Goal: Task Accomplishment & Management: Use online tool/utility

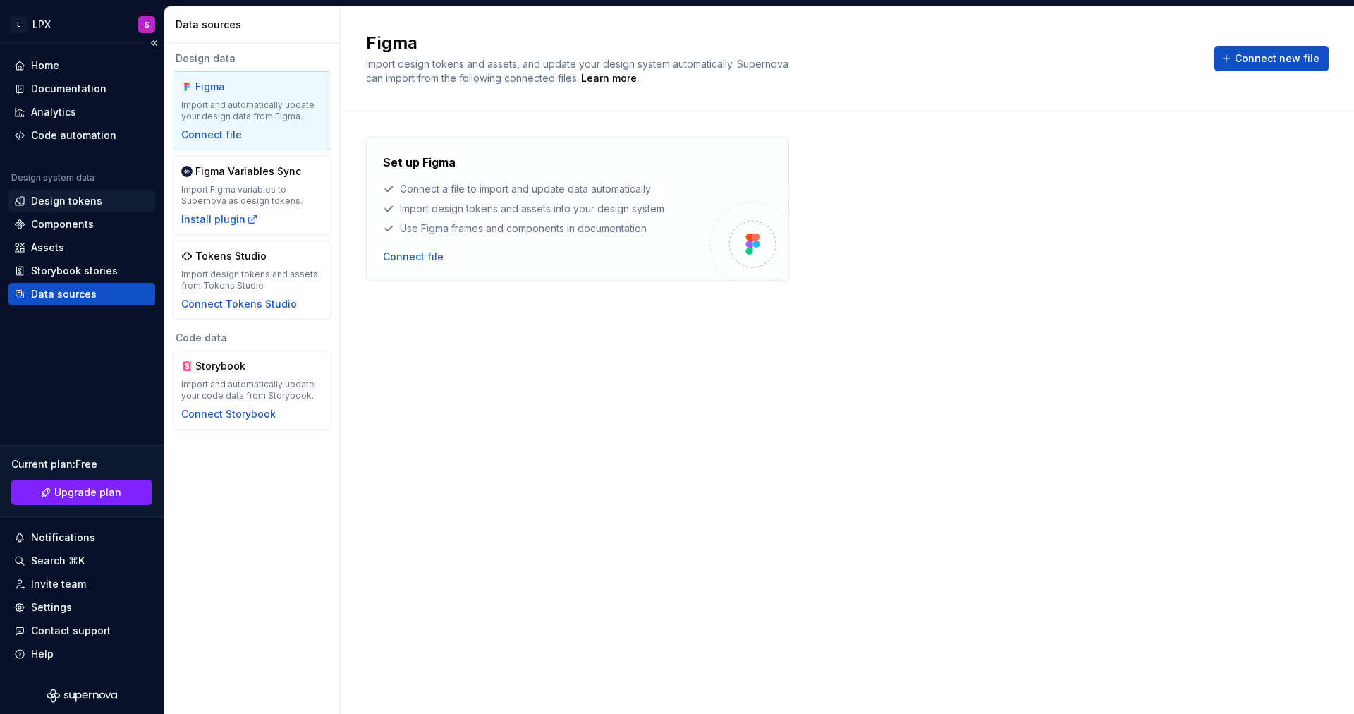
click at [96, 199] on div "Design tokens" at bounding box center [66, 201] width 71 height 14
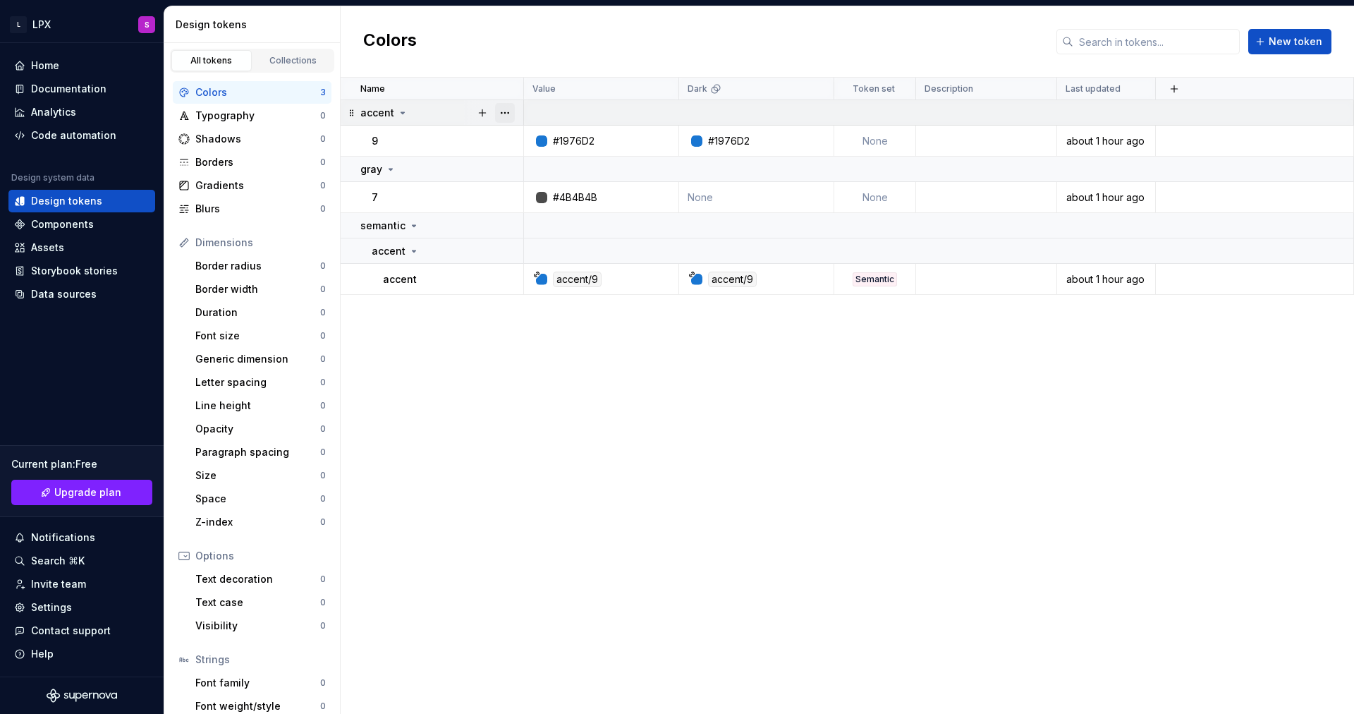
click at [504, 115] on button "button" at bounding box center [505, 113] width 20 height 20
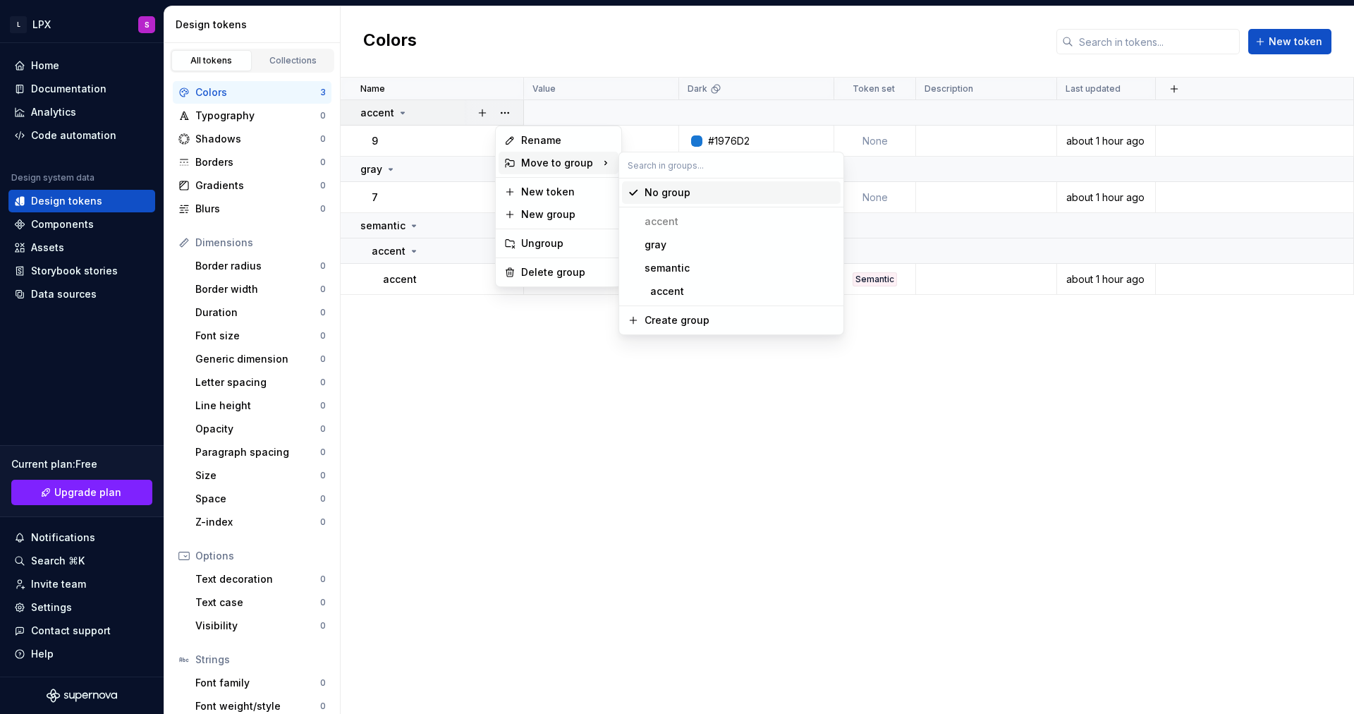
click at [659, 167] on input "text" at bounding box center [731, 164] width 224 height 25
type input "pallette"
click at [753, 194] on div "Create group: pallette" at bounding box center [740, 193] width 190 height 14
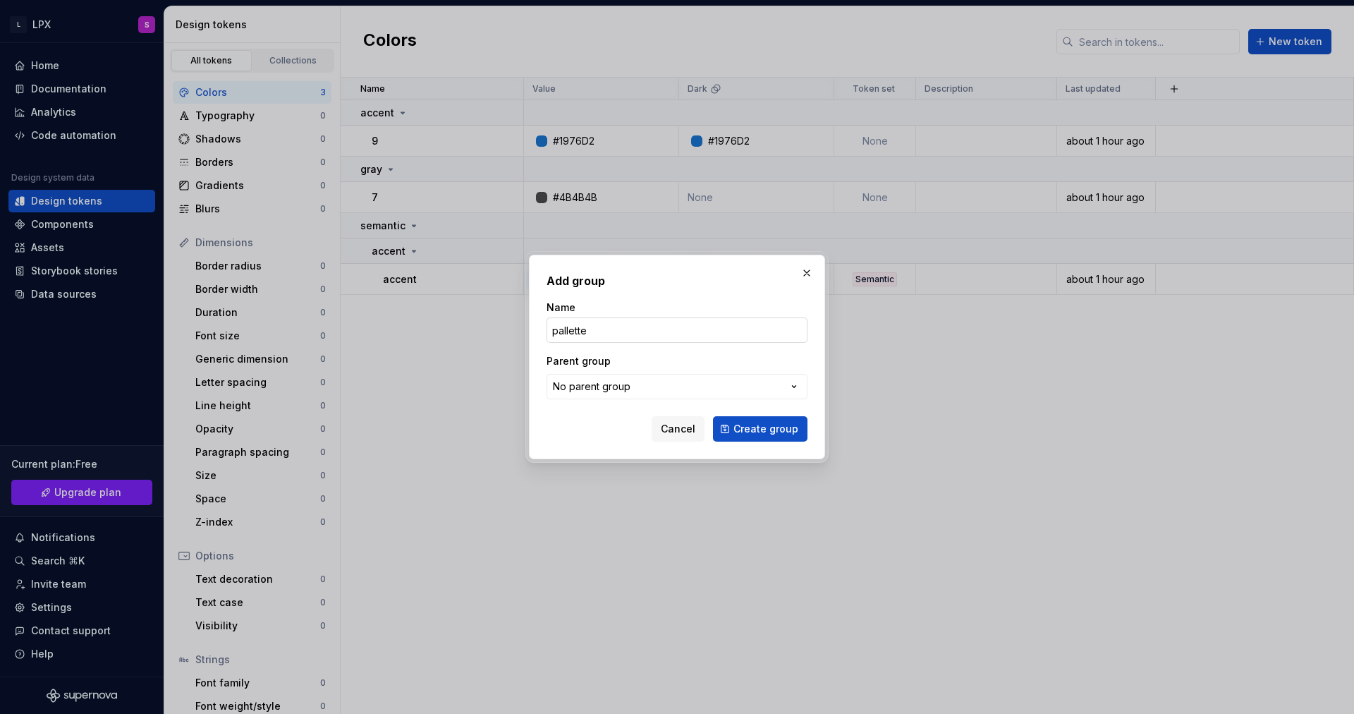
click at [567, 328] on input "pallette" at bounding box center [677, 329] width 261 height 25
type input "palette"
click at [713, 416] on button "Create group" at bounding box center [760, 428] width 95 height 25
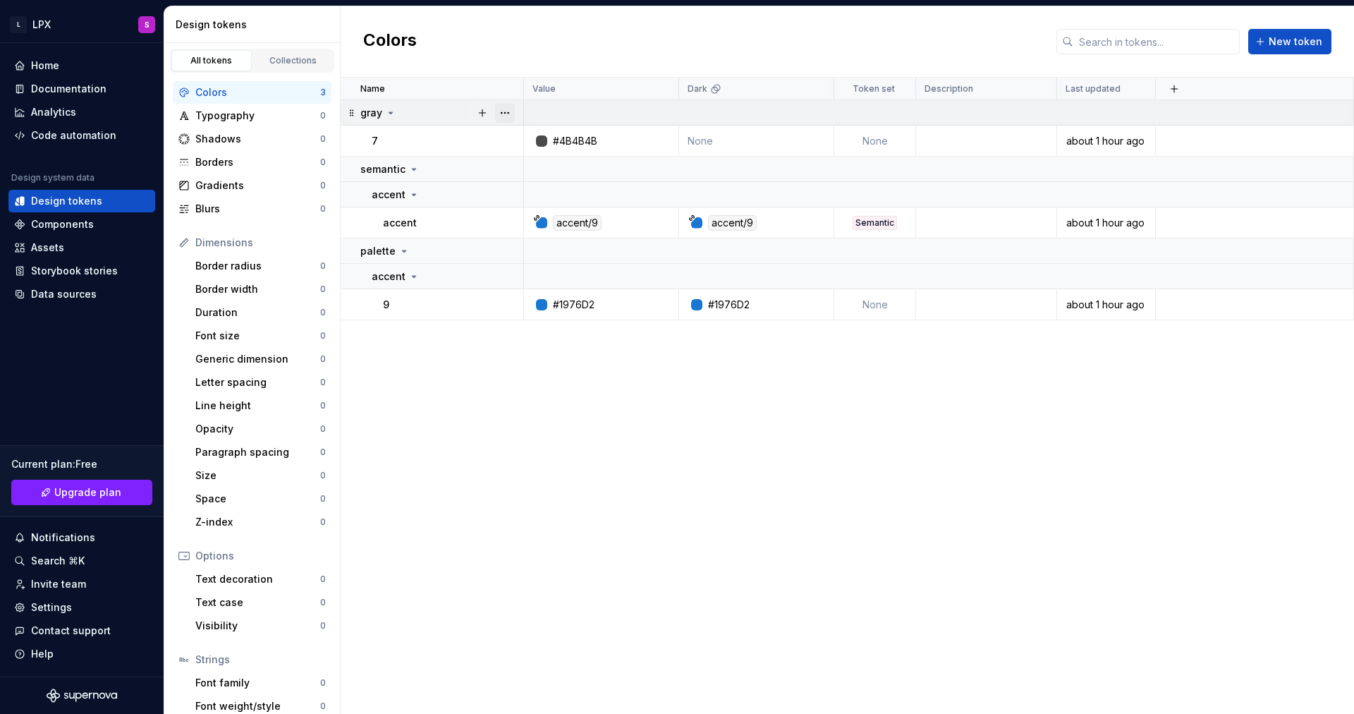
click at [504, 112] on button "button" at bounding box center [505, 113] width 20 height 20
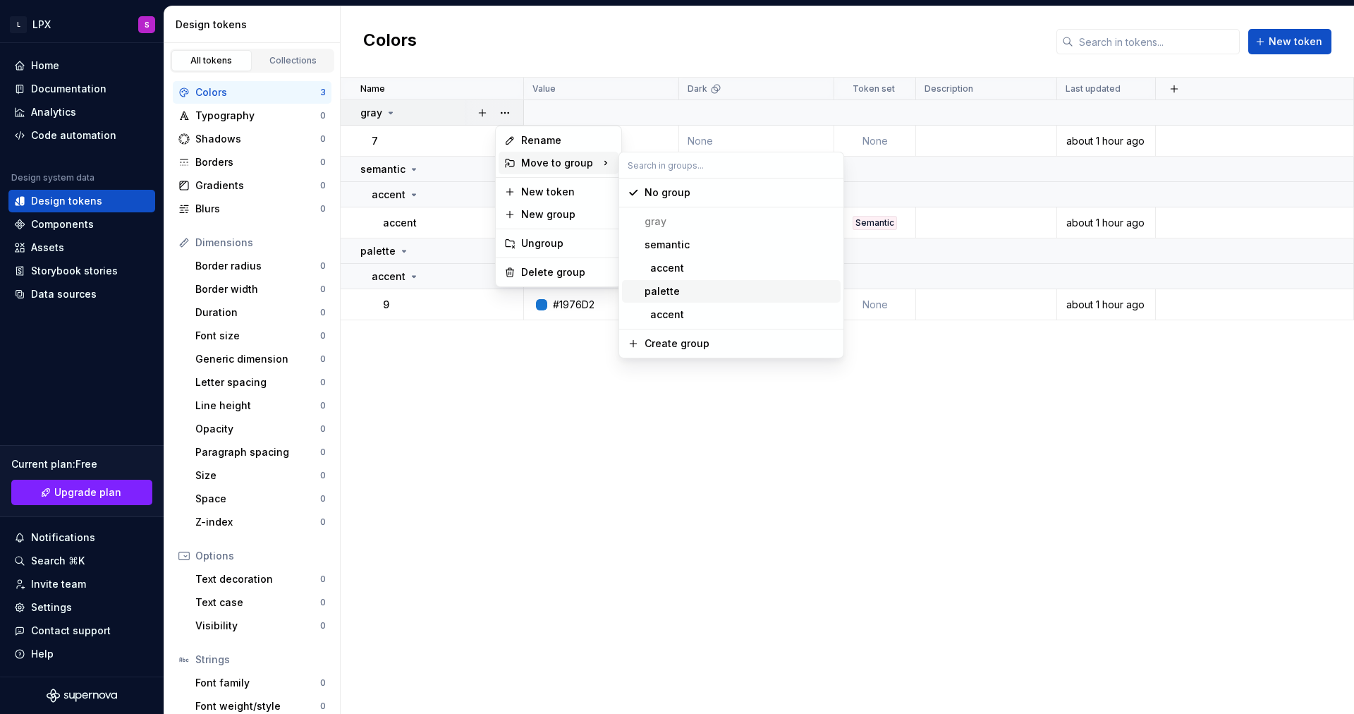
click at [697, 293] on div "palette" at bounding box center [740, 291] width 190 height 14
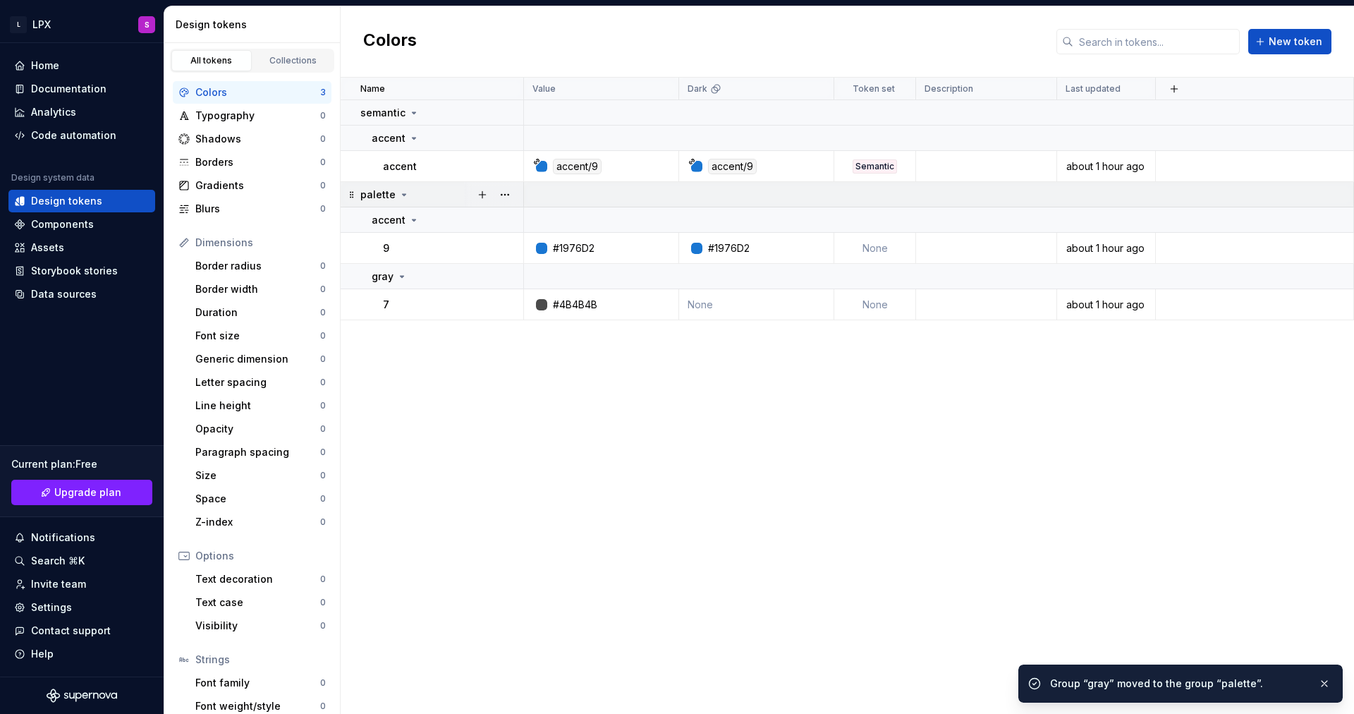
click at [404, 192] on icon at bounding box center [404, 194] width 11 height 11
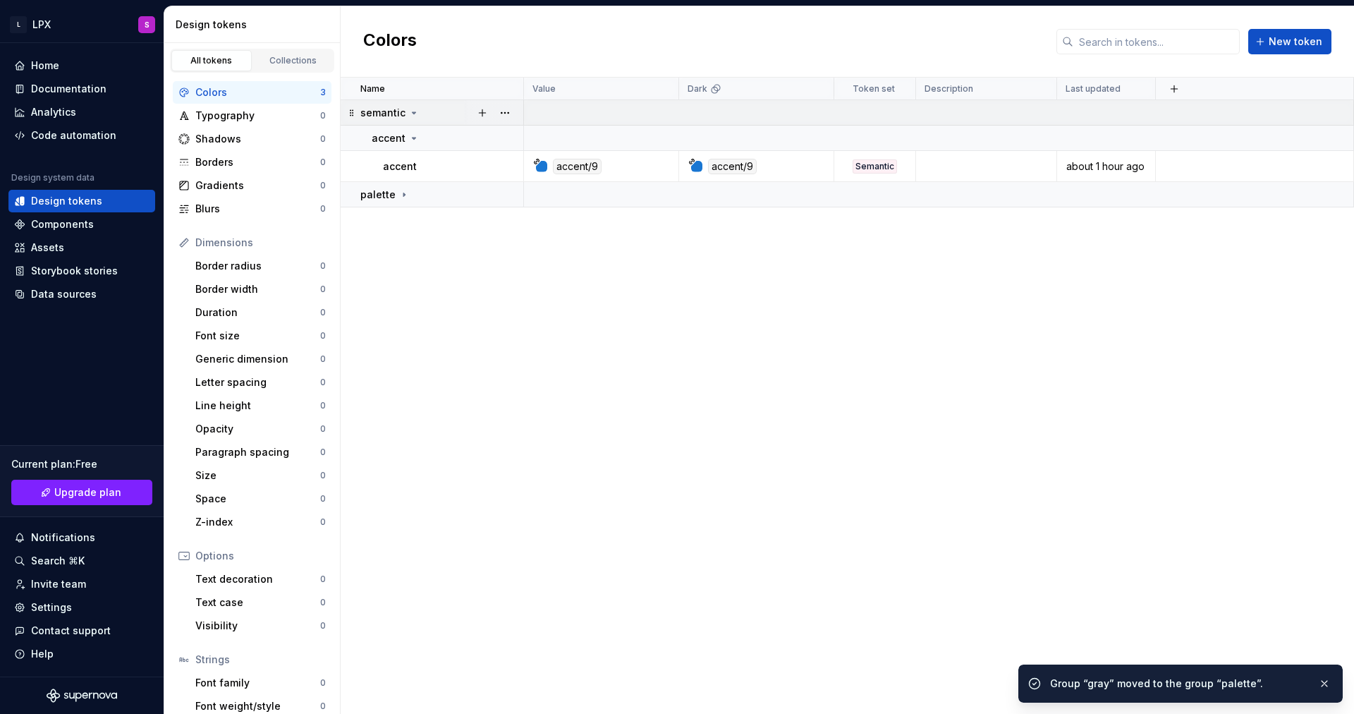
click at [395, 114] on p "semantic" at bounding box center [382, 113] width 45 height 14
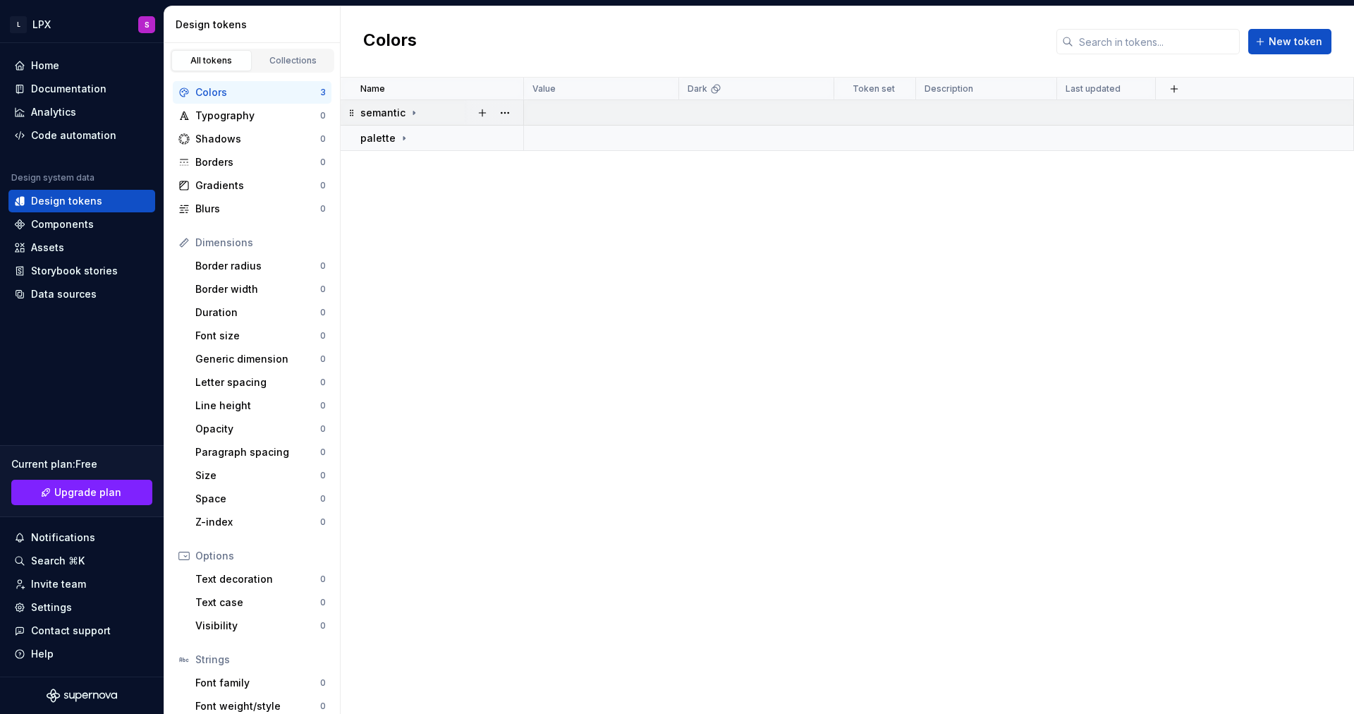
click at [404, 109] on div "semantic" at bounding box center [389, 113] width 59 height 14
click at [398, 139] on p "accent" at bounding box center [389, 138] width 34 height 14
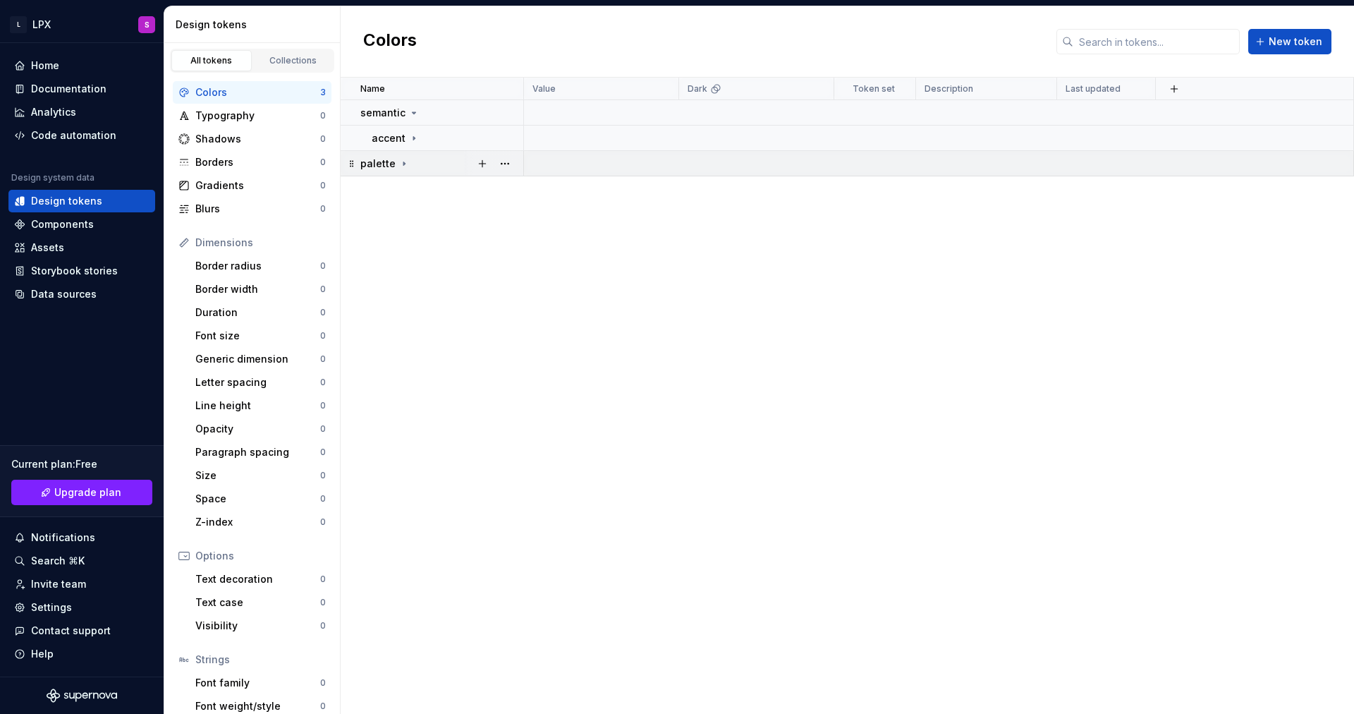
click at [387, 164] on p "palette" at bounding box center [377, 164] width 35 height 14
click at [247, 267] on div "Border radius" at bounding box center [257, 266] width 125 height 14
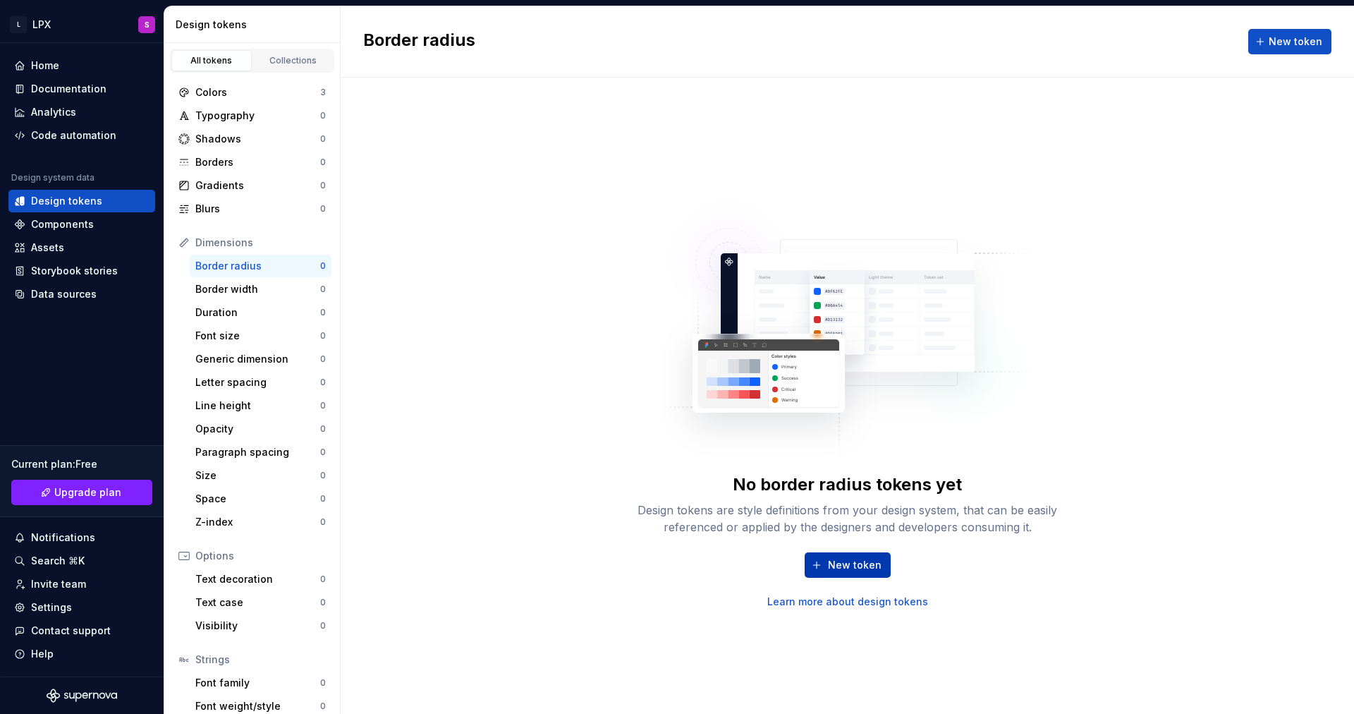
click at [844, 562] on span "New token" at bounding box center [855, 565] width 54 height 14
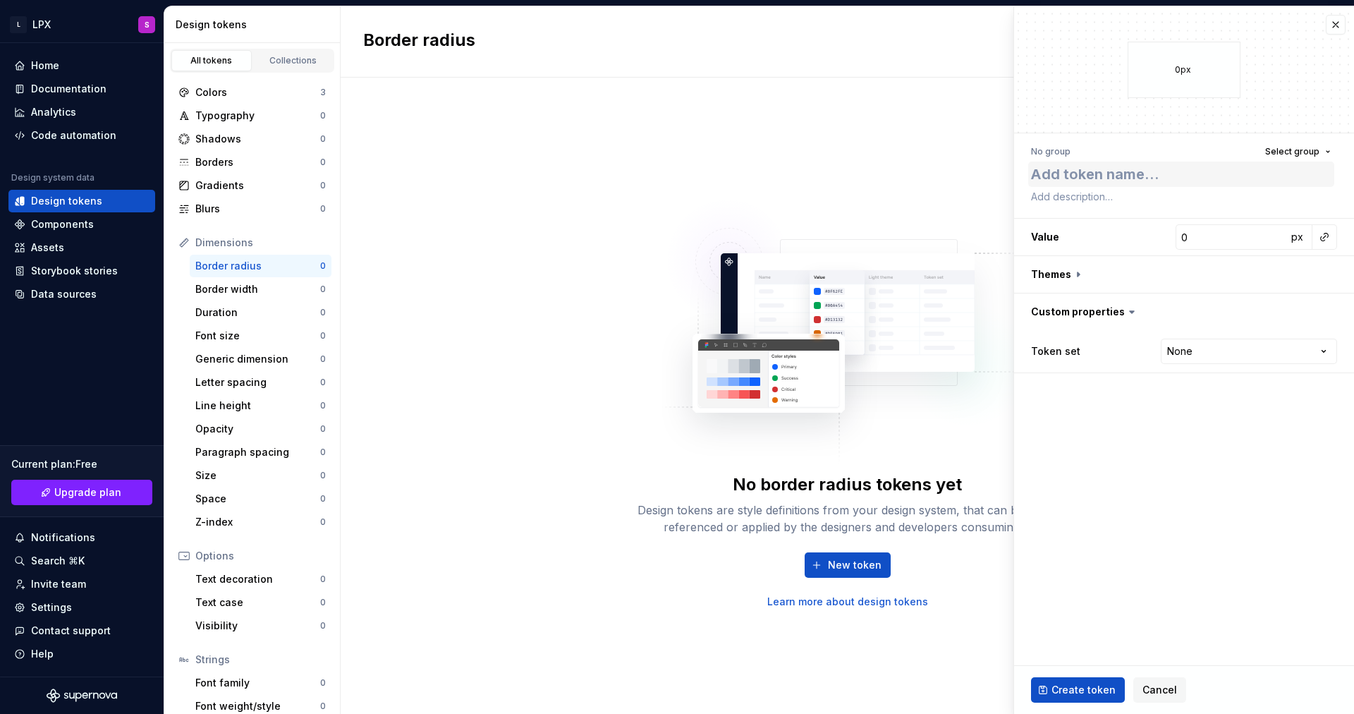
type textarea "*"
type textarea "1"
type input "1"
type textarea "*"
click at [1184, 346] on html "L LPX S Home Documentation Analytics Code automation Design system data Design …" at bounding box center [677, 357] width 1354 height 714
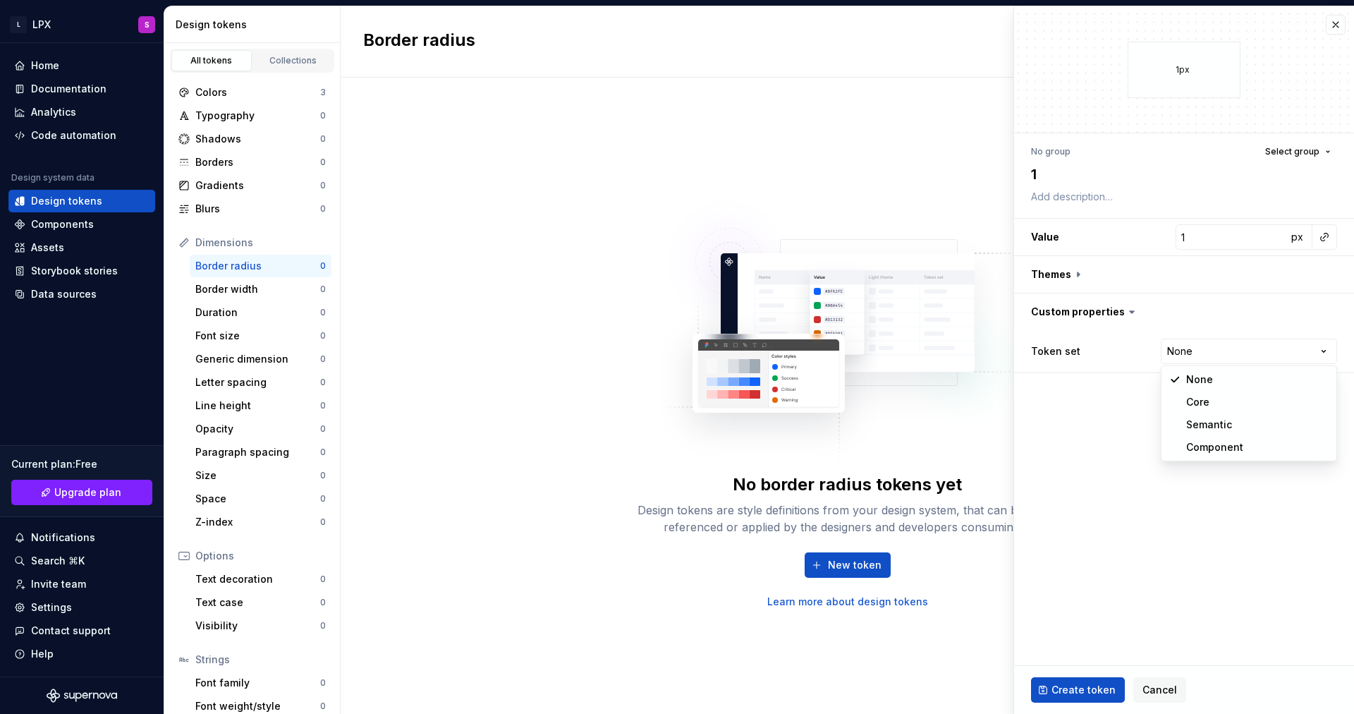
click at [1012, 530] on html "L LPX S Home Documentation Analytics Code automation Design system data Design …" at bounding box center [677, 357] width 1354 height 714
click at [1091, 694] on span "Create token" at bounding box center [1084, 690] width 64 height 14
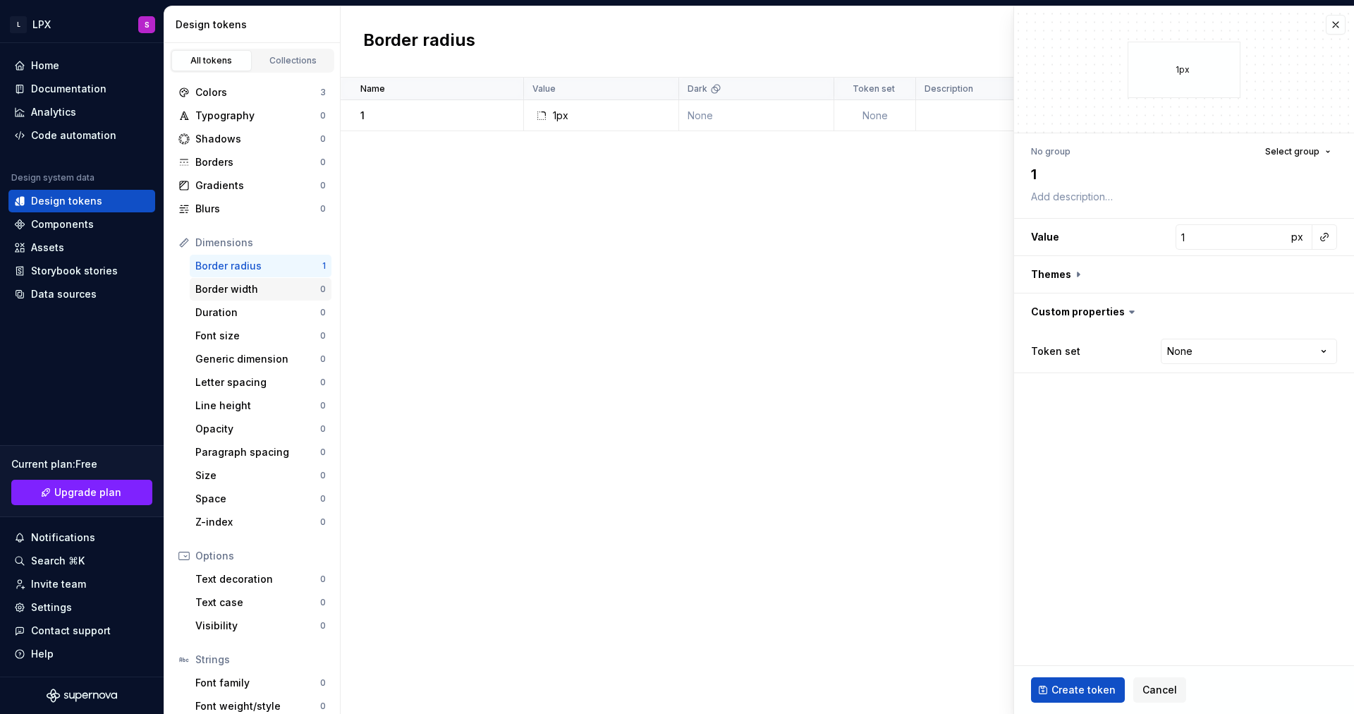
type textarea "*"
type input "0"
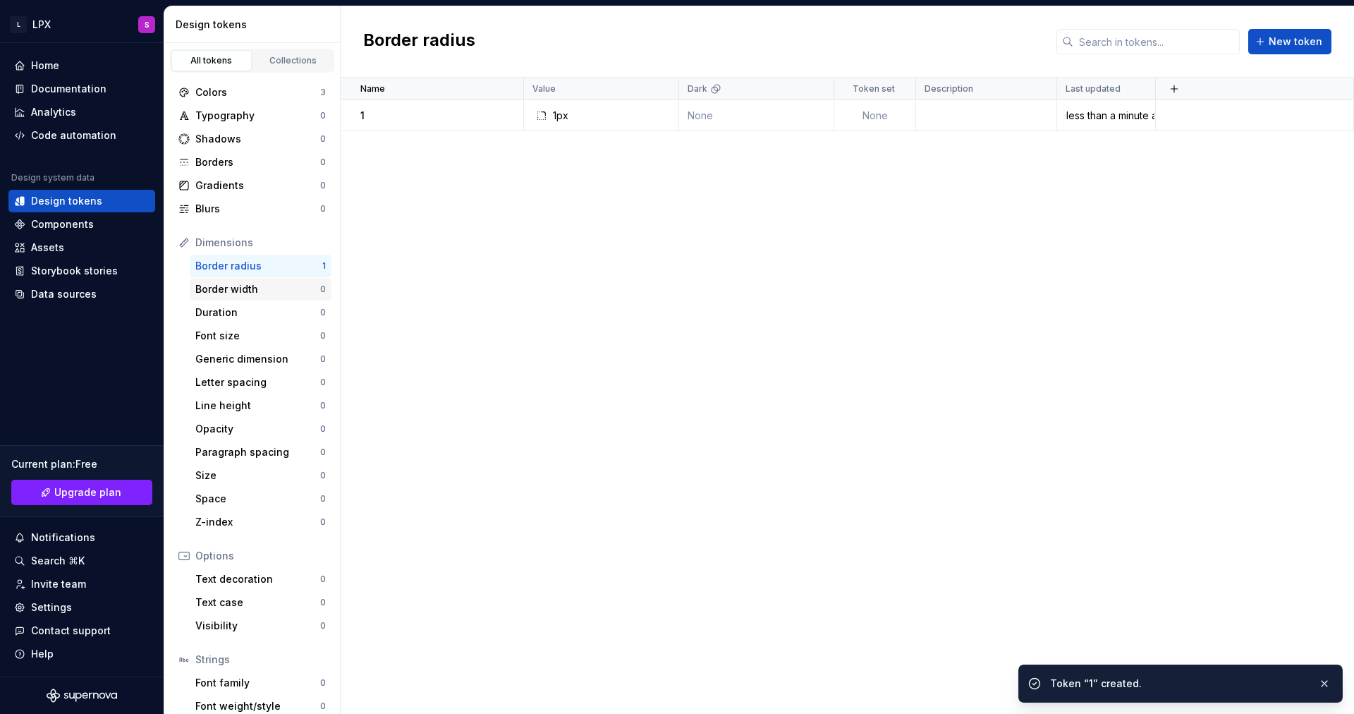
click at [216, 290] on div "Border width" at bounding box center [257, 289] width 125 height 14
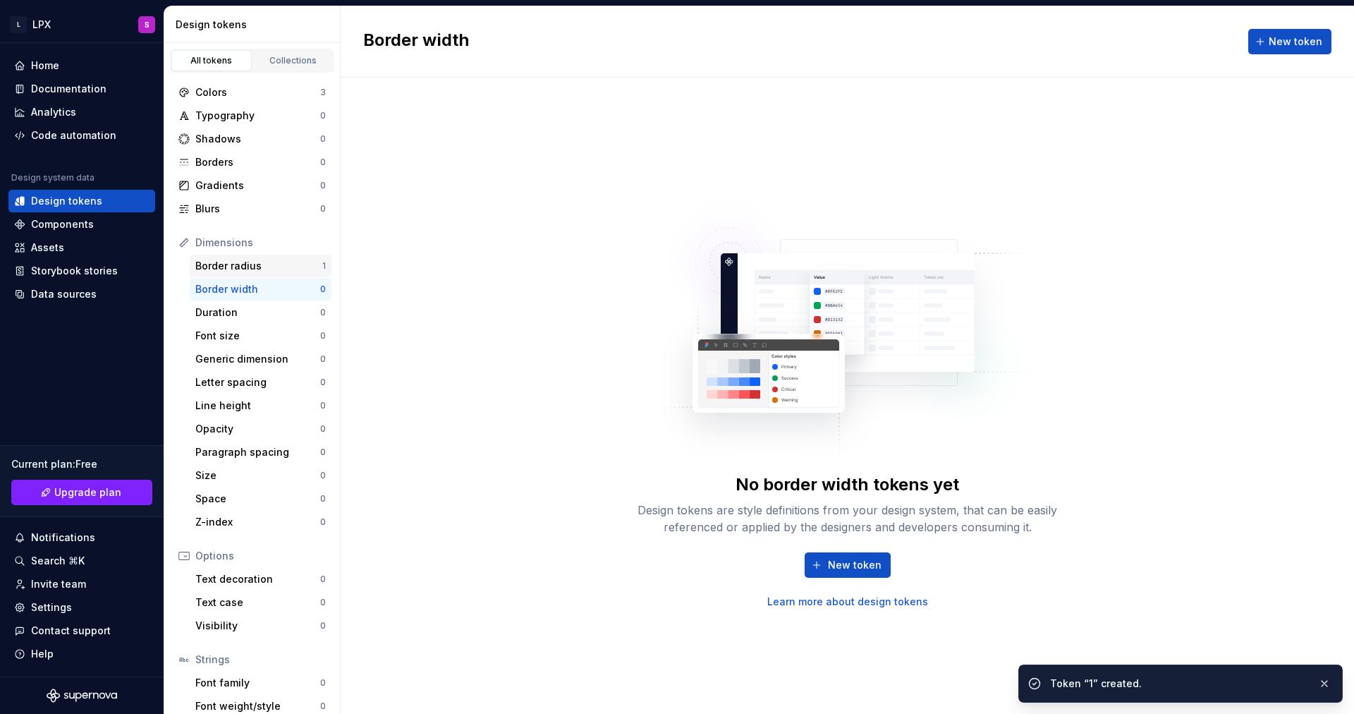
click at [299, 262] on div "Border radius" at bounding box center [258, 266] width 127 height 14
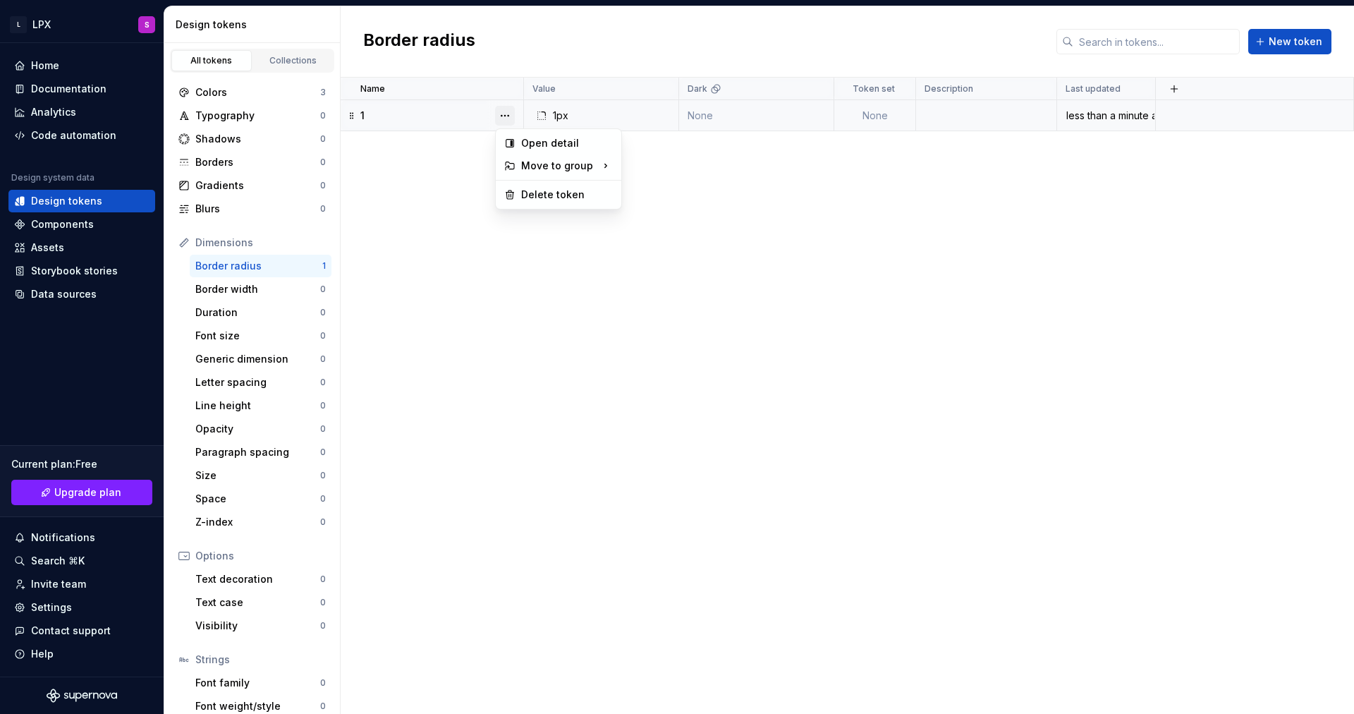
click at [506, 116] on button "button" at bounding box center [505, 116] width 20 height 20
click at [409, 95] on html "L LPX S Home Documentation Analytics Code automation Design system data Design …" at bounding box center [677, 357] width 1354 height 714
click at [402, 110] on div "1" at bounding box center [441, 116] width 162 height 14
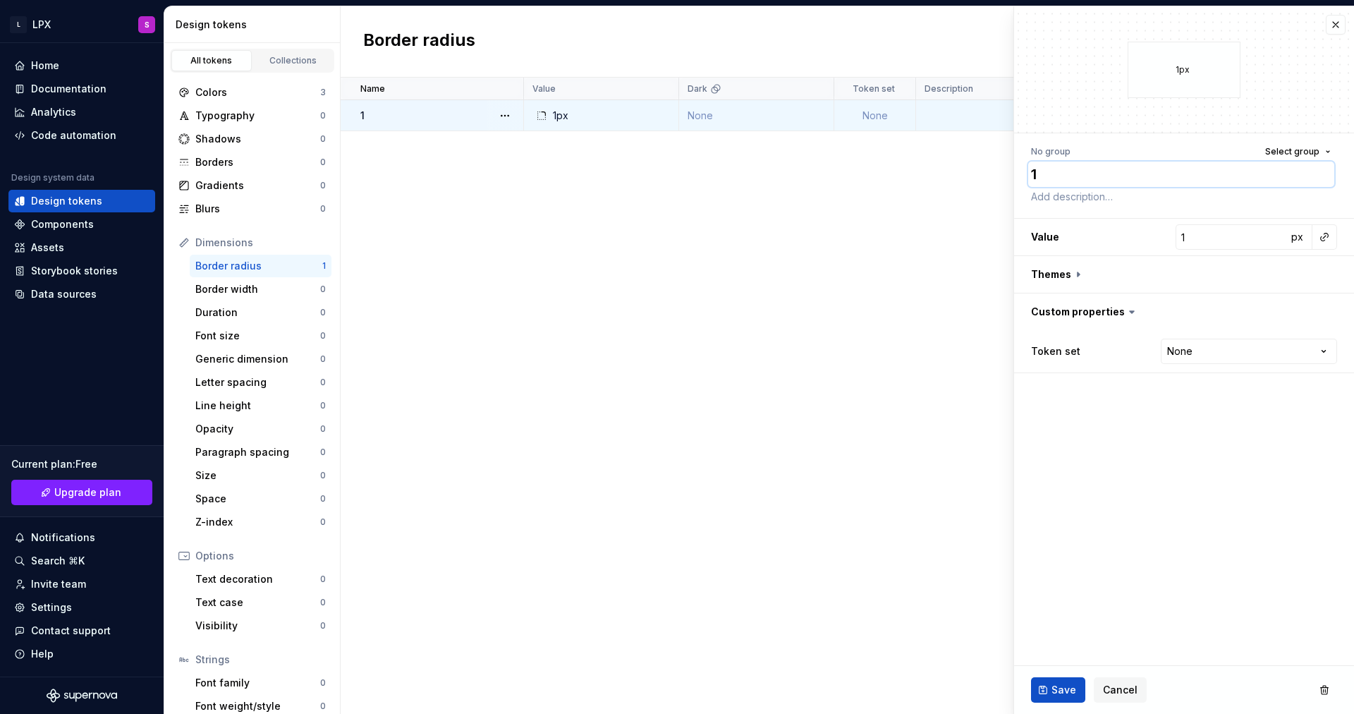
drag, startPoint x: 1082, startPoint y: 166, endPoint x: 1031, endPoint y: 171, distance: 51.0
click at [1031, 171] on textarea "1" at bounding box center [1182, 174] width 306 height 25
click at [1167, 233] on h3 "Value 1 px" at bounding box center [1184, 237] width 340 height 37
click at [1213, 239] on input "1" at bounding box center [1231, 236] width 111 height 25
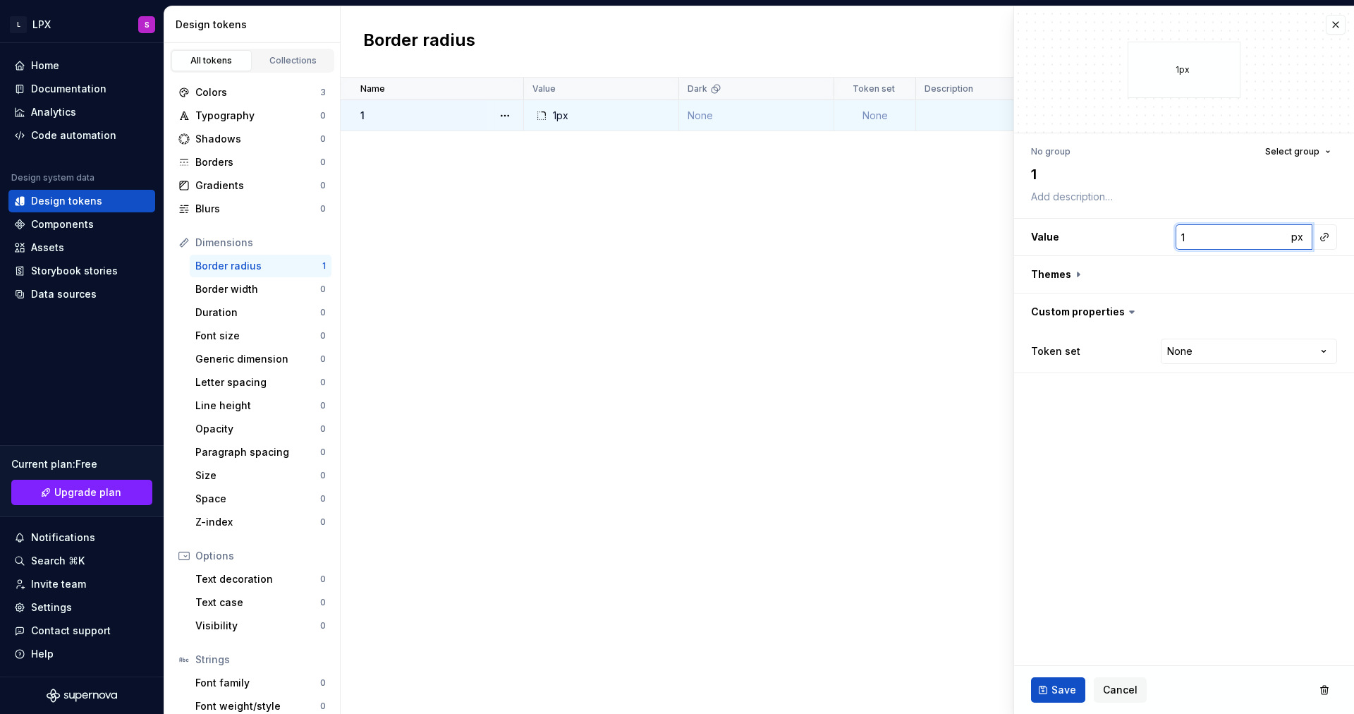
drag, startPoint x: 1212, startPoint y: 241, endPoint x: 1176, endPoint y: 238, distance: 36.1
click at [1176, 238] on input "1" at bounding box center [1231, 236] width 111 height 25
type textarea "*"
type input "4"
click at [1298, 235] on span "px" at bounding box center [1298, 237] width 12 height 12
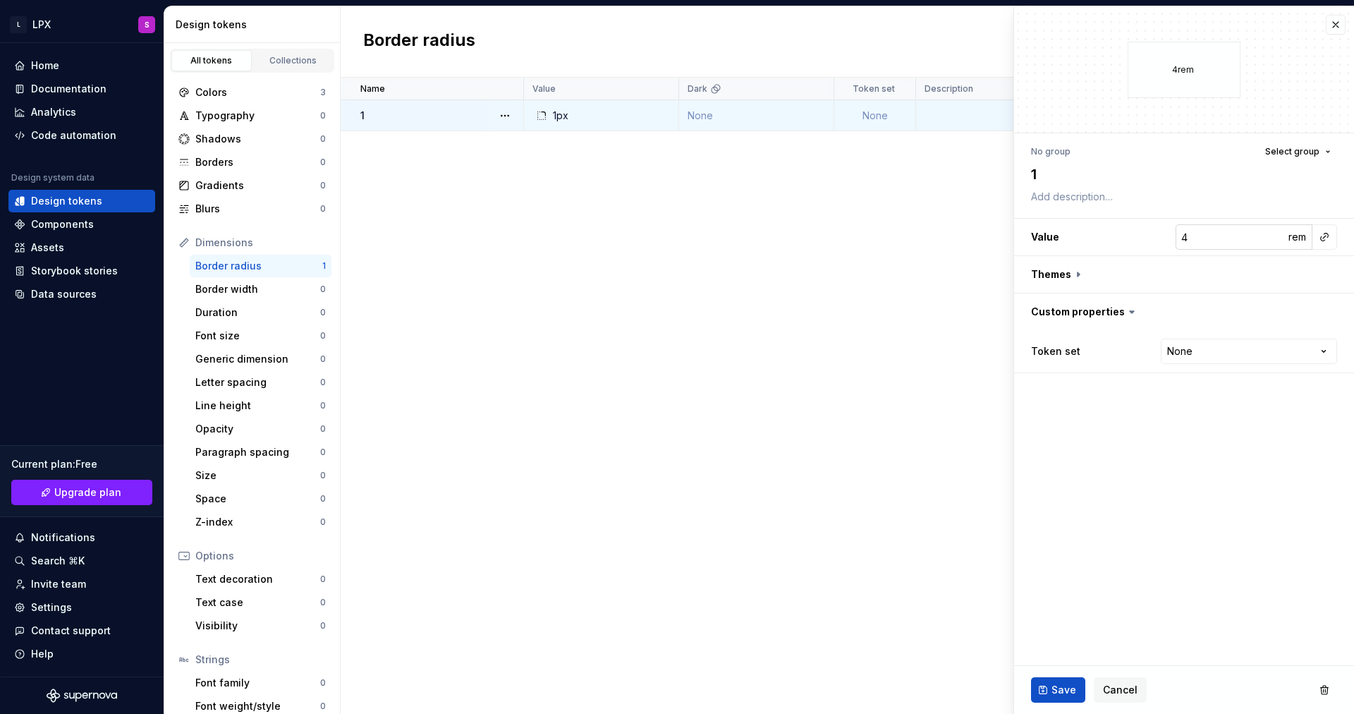
click at [1214, 234] on input "4" at bounding box center [1231, 236] width 111 height 25
type textarea "*"
type input "1"
click at [1074, 688] on span "Save" at bounding box center [1064, 690] width 25 height 14
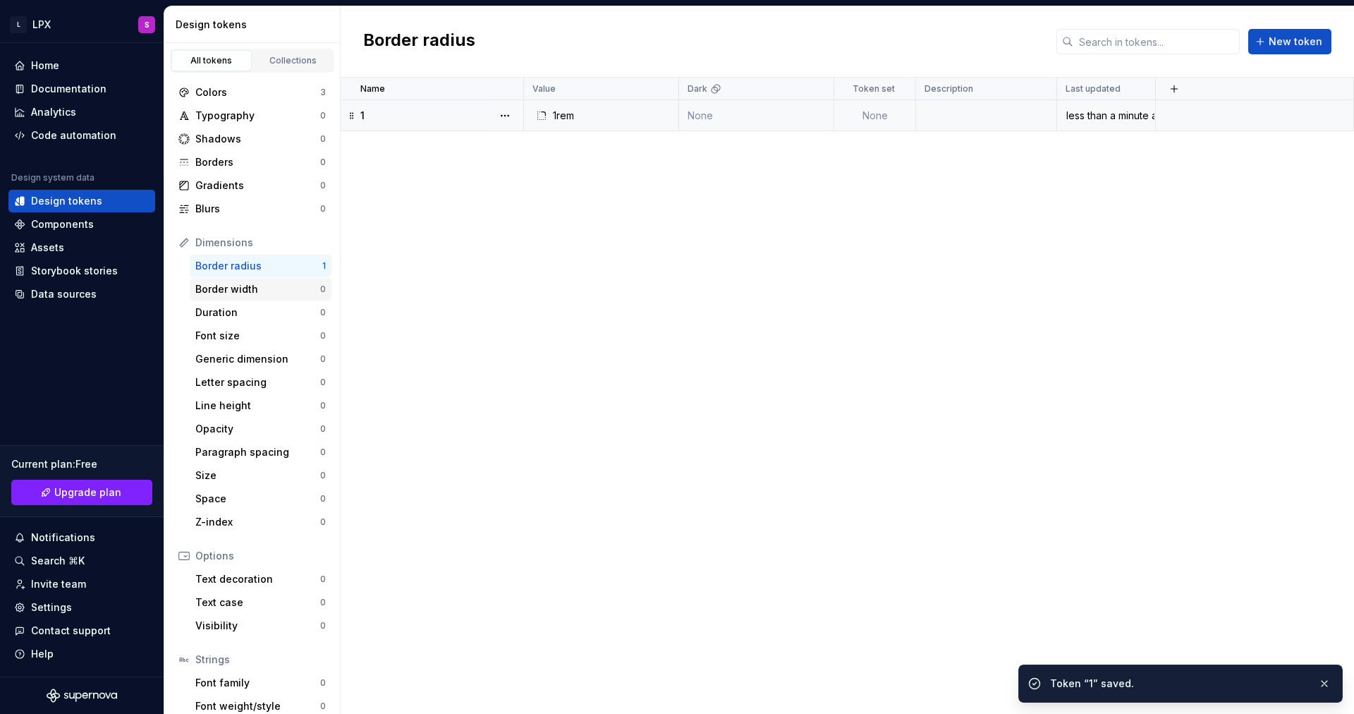
click at [293, 297] on div "Border width 0" at bounding box center [261, 289] width 142 height 23
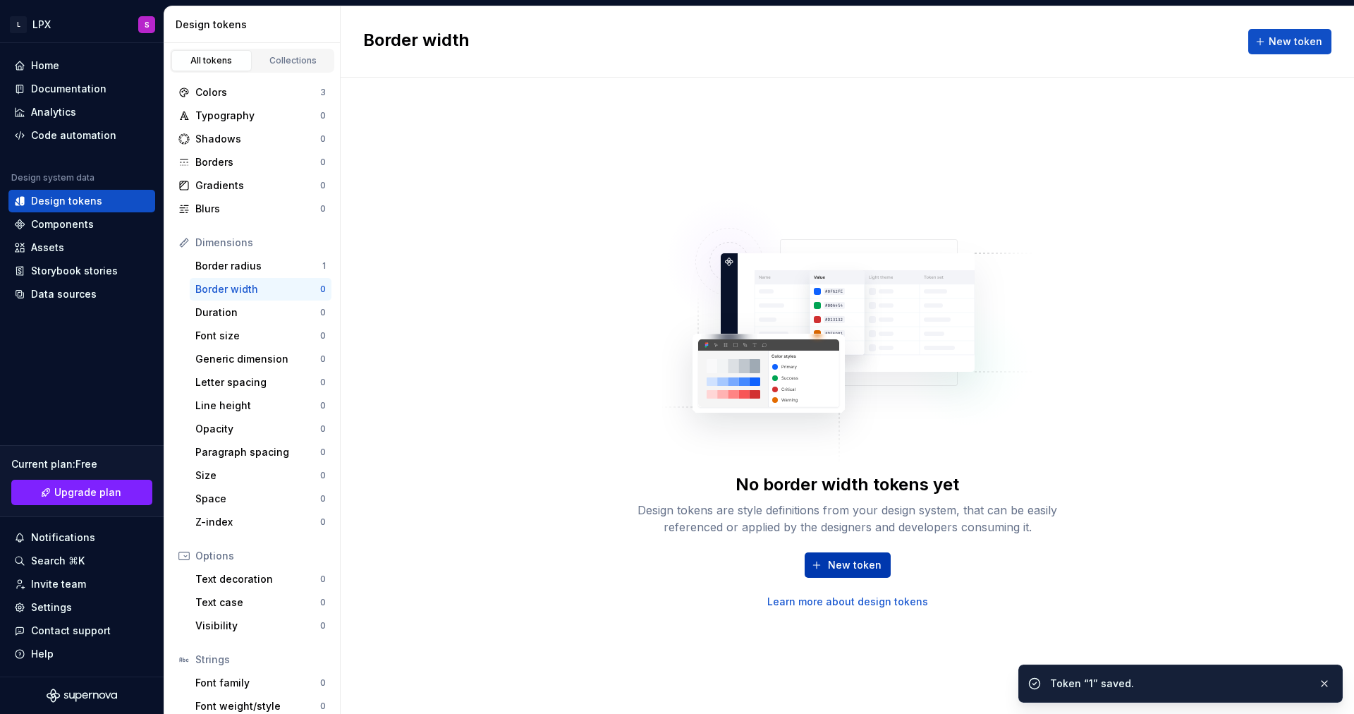
click at [854, 561] on span "New token" at bounding box center [855, 565] width 54 height 14
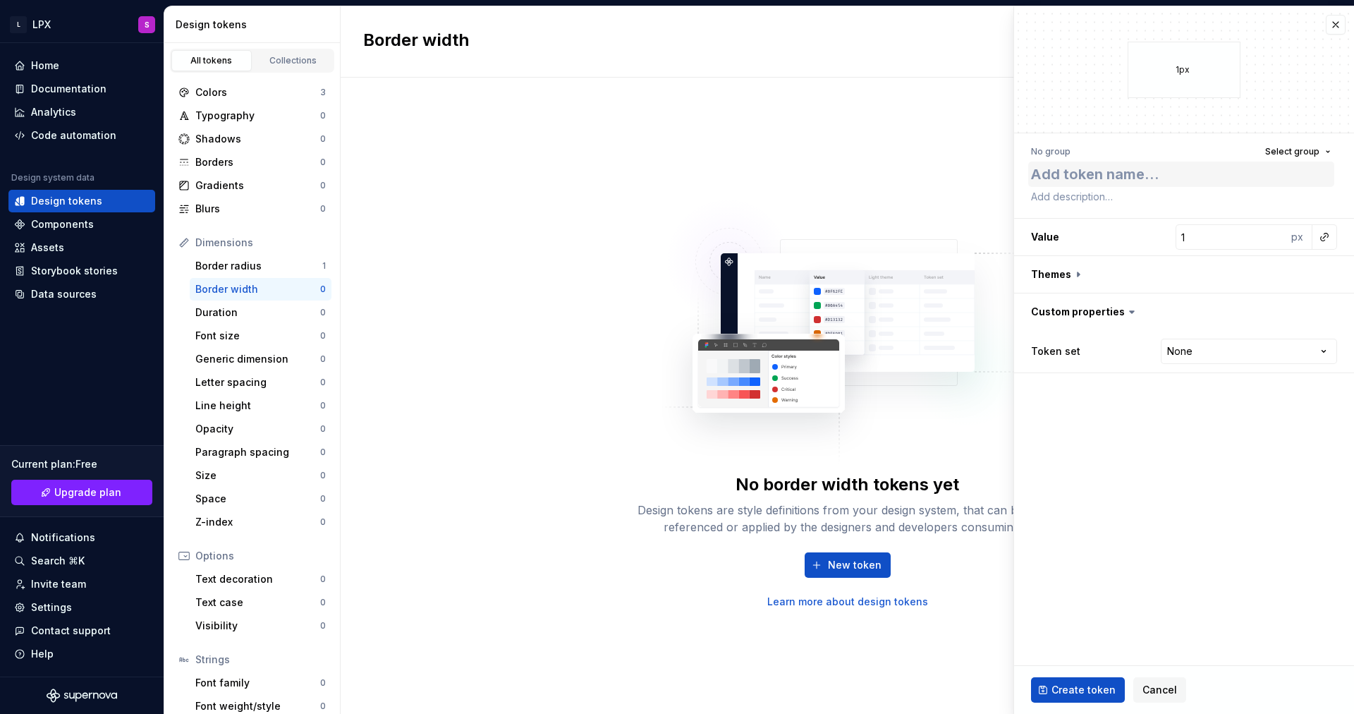
type textarea "*"
type textarea "1"
type textarea "*"
type textarea "1"
click at [1227, 240] on input "1" at bounding box center [1231, 236] width 111 height 25
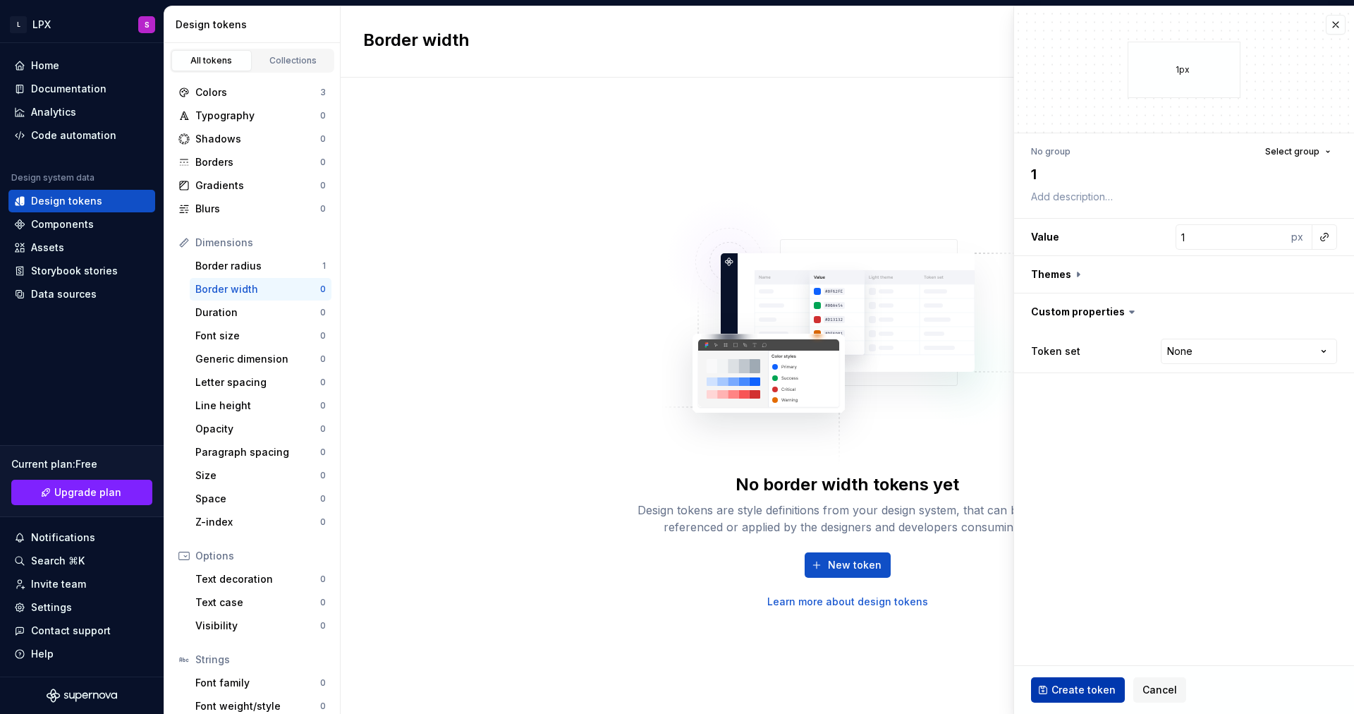
click at [1068, 691] on span "Create token" at bounding box center [1084, 690] width 64 height 14
type textarea "*"
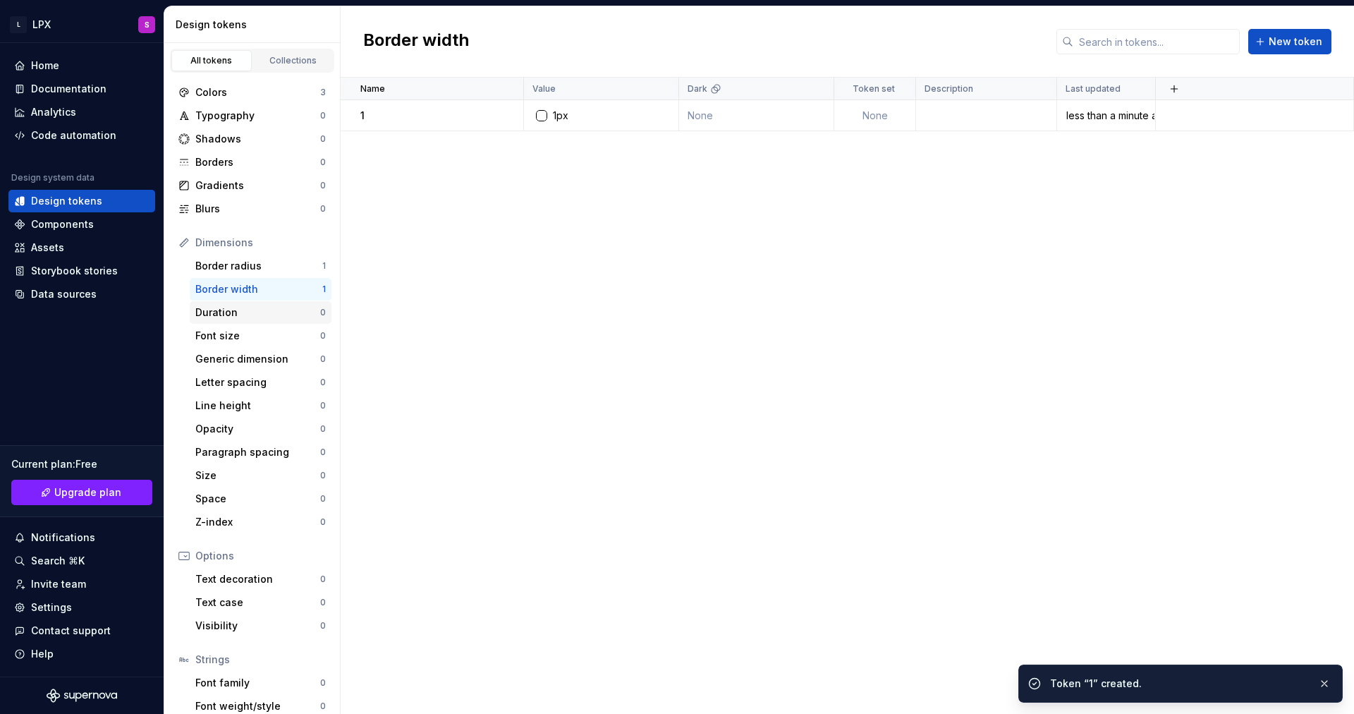
click at [297, 308] on div "Duration" at bounding box center [257, 312] width 125 height 14
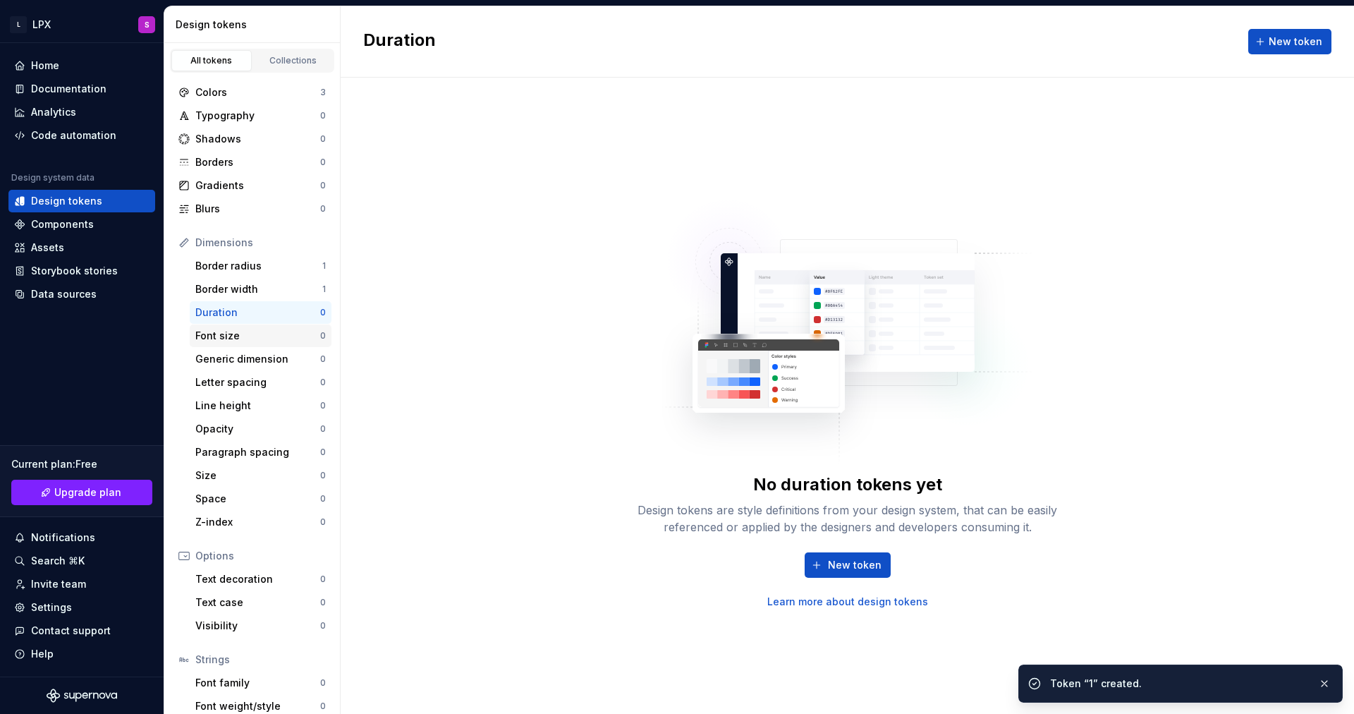
click at [286, 338] on div "Font size" at bounding box center [257, 336] width 125 height 14
click at [832, 574] on button "New token" at bounding box center [848, 564] width 86 height 25
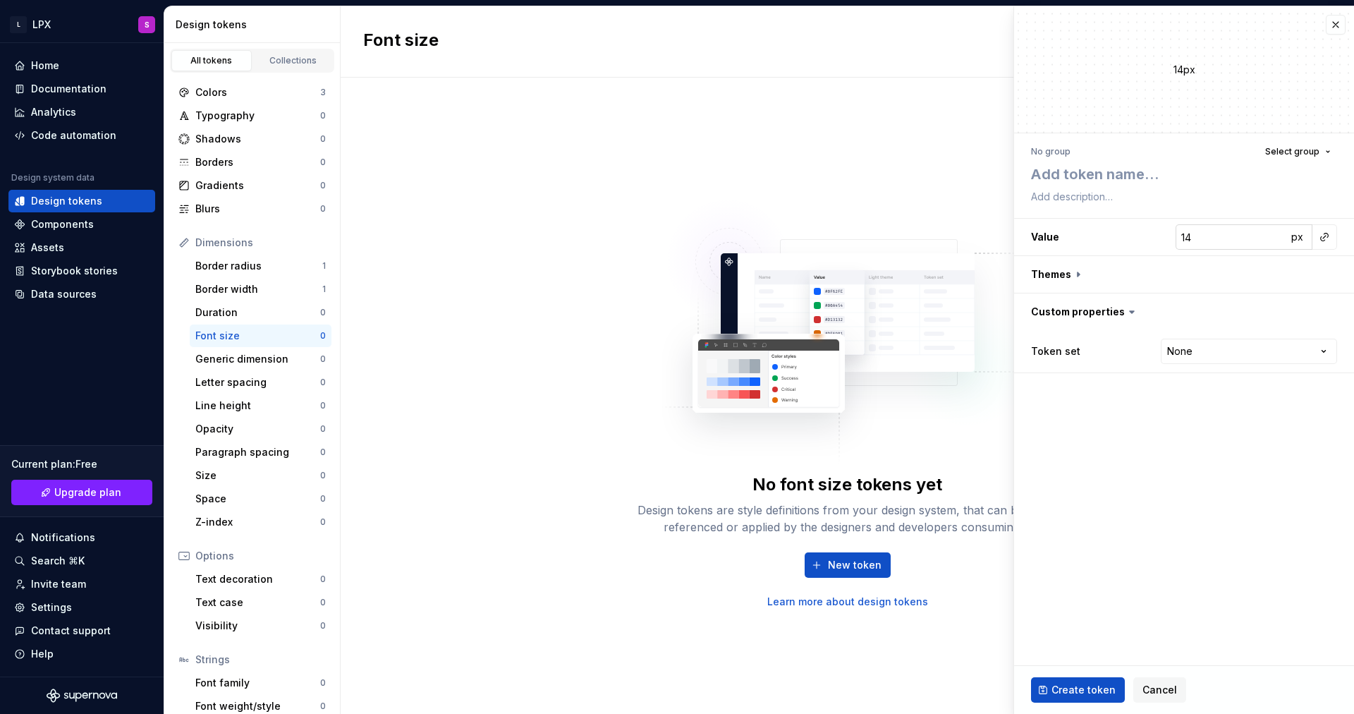
click at [1220, 233] on input "14" at bounding box center [1231, 236] width 111 height 25
click at [1296, 233] on span "px" at bounding box center [1298, 237] width 12 height 12
click at [1209, 235] on input "14" at bounding box center [1231, 236] width 111 height 25
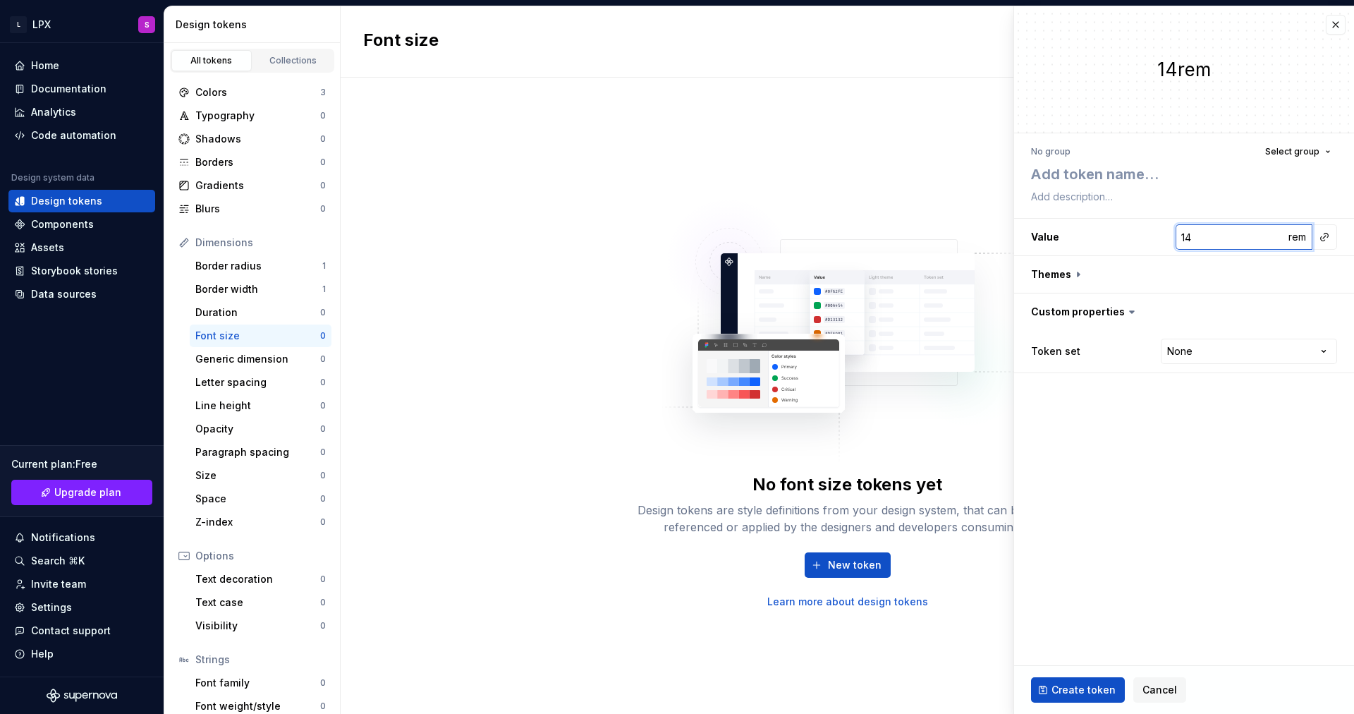
click at [1209, 235] on input "14" at bounding box center [1231, 236] width 111 height 25
type textarea "*"
type input "1"
click at [1116, 150] on div "No group Select group" at bounding box center [1184, 152] width 306 height 20
click at [1115, 173] on textarea at bounding box center [1182, 174] width 306 height 25
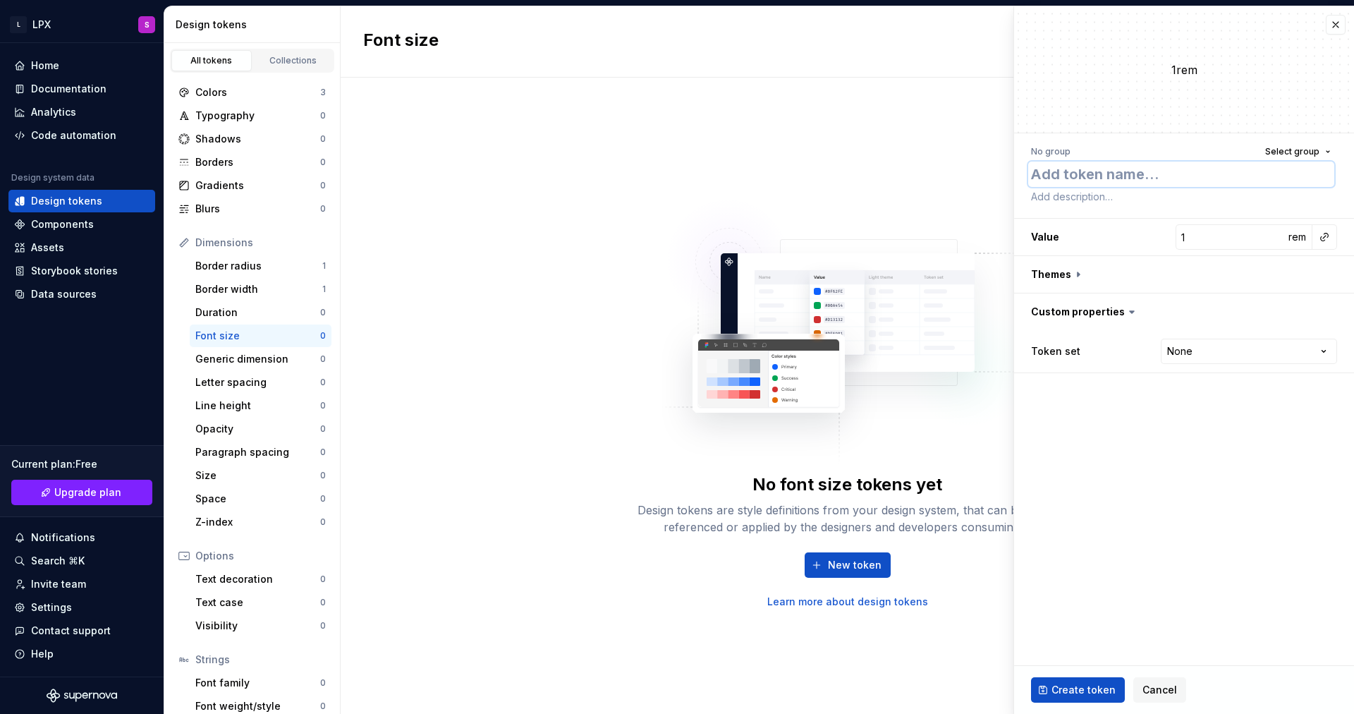
type textarea "*"
type textarea "d"
type textarea "*"
type textarea "m"
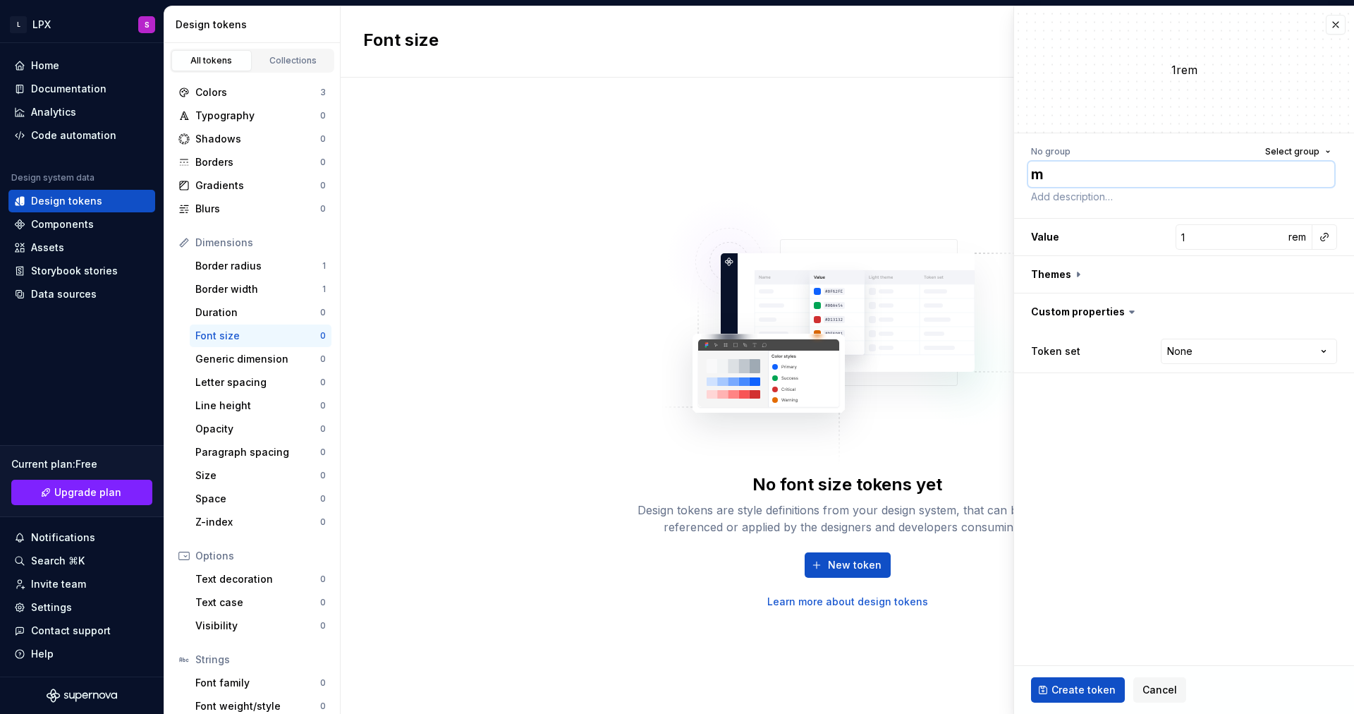
type textarea "*"
type textarea "md"
type textarea "*"
type textarea "mdi"
type textarea "*"
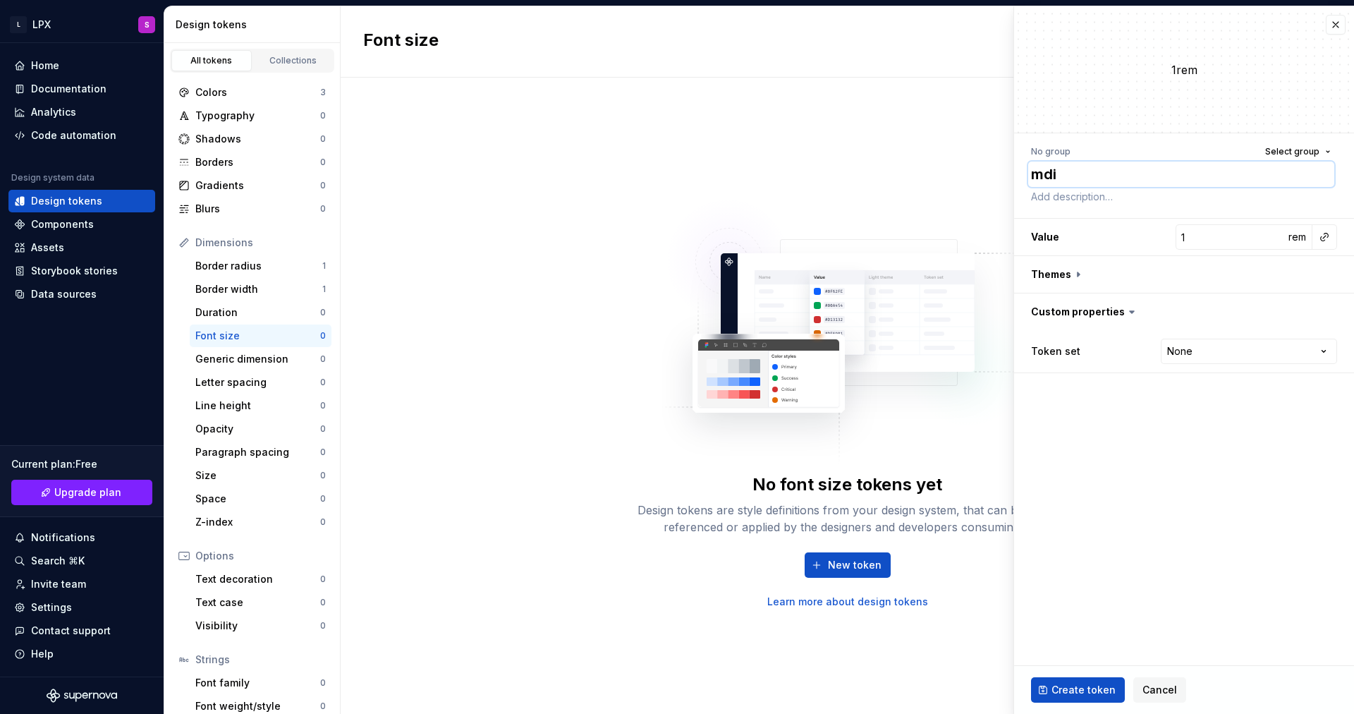
type textarea "mdiu"
type textarea "*"
type textarea "mdi"
type textarea "*"
type textarea "md"
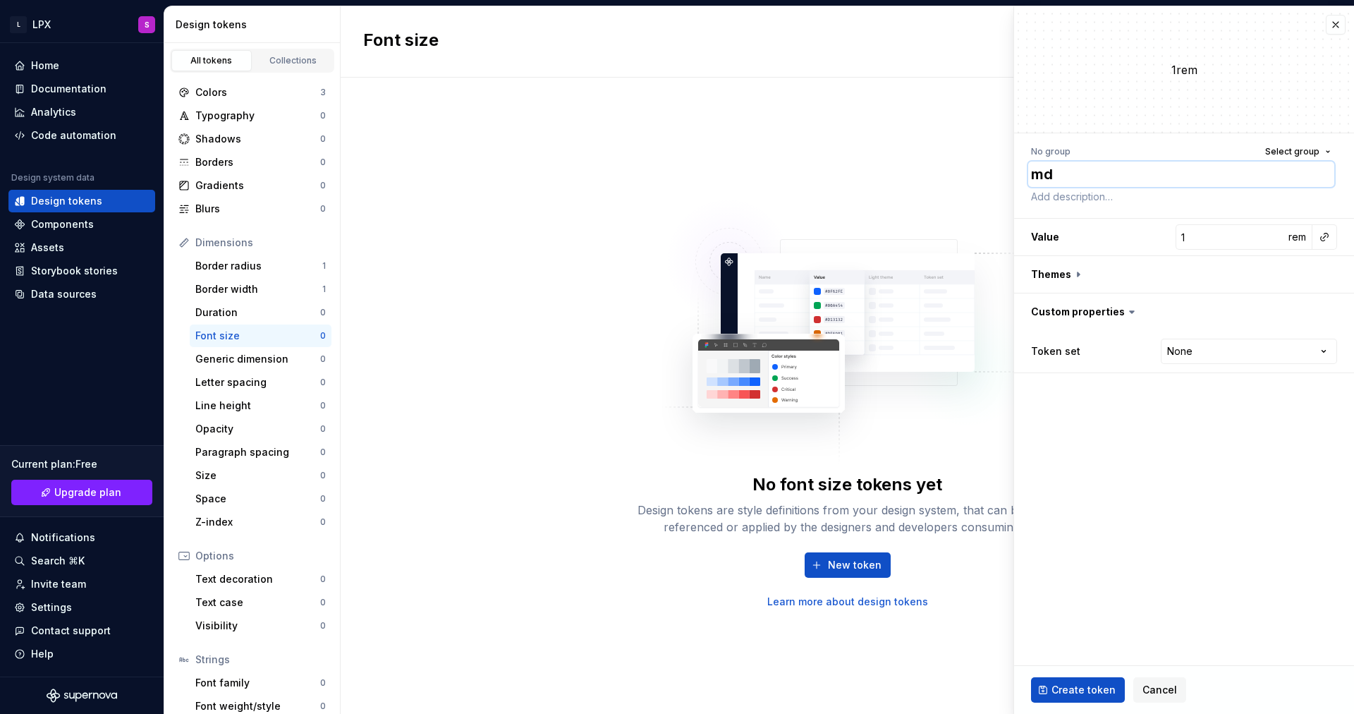
type textarea "*"
type textarea "m"
type textarea "*"
type textarea "med"
type textarea "*"
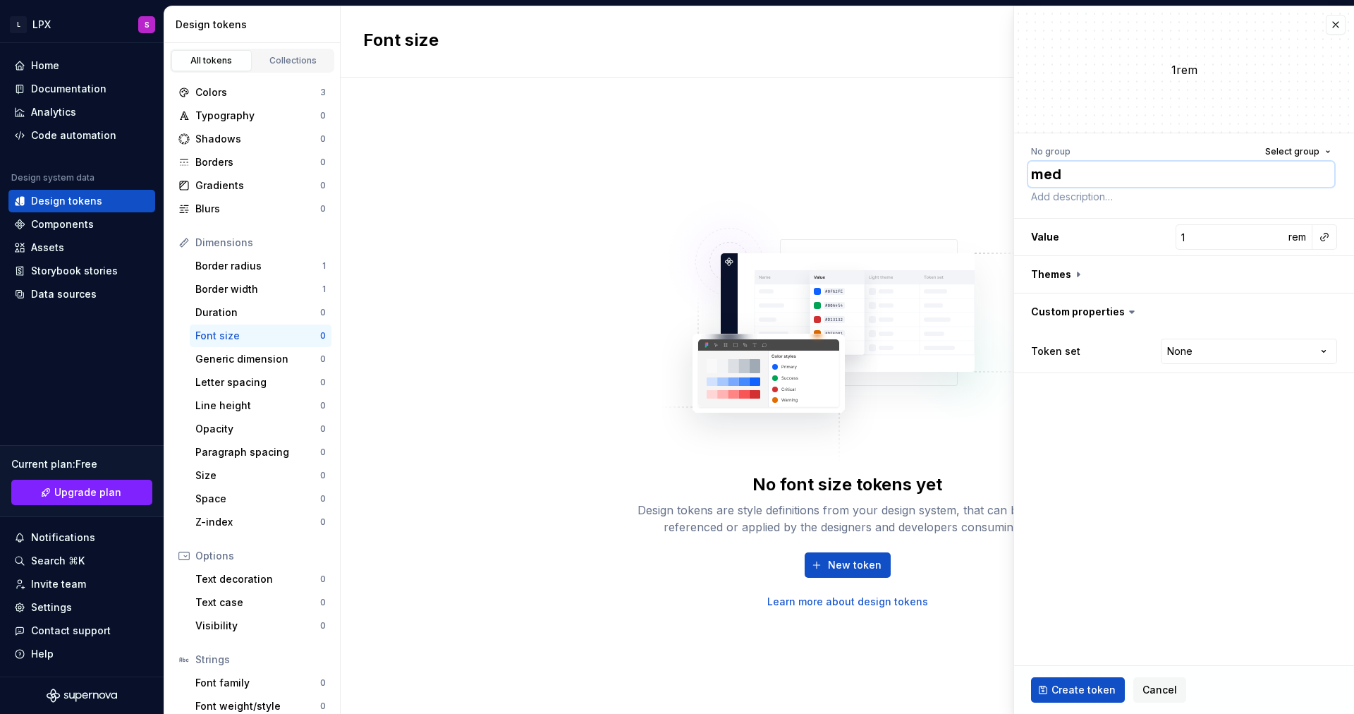
type textarea "medm"
type textarea "*"
type textarea "medmi"
type textarea "*"
type textarea "medm"
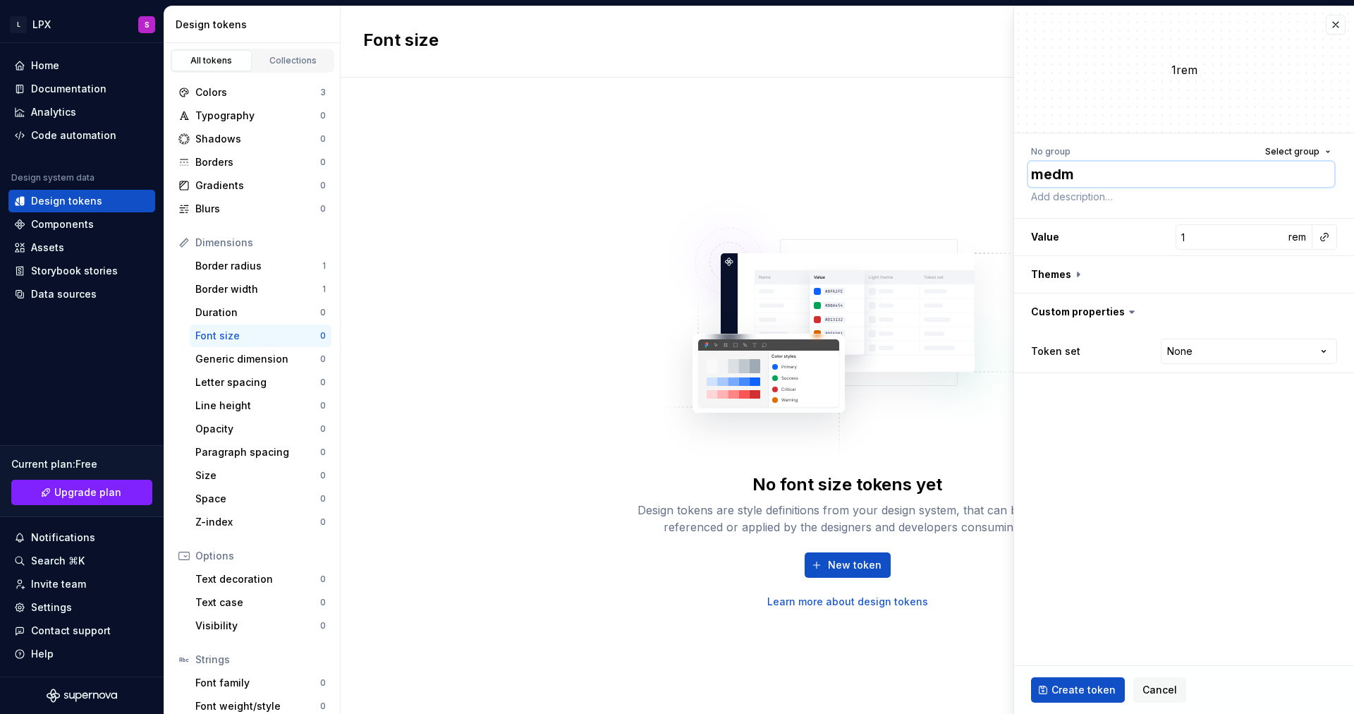
type textarea "*"
type textarea "med"
type textarea "*"
type textarea "medi"
type textarea "*"
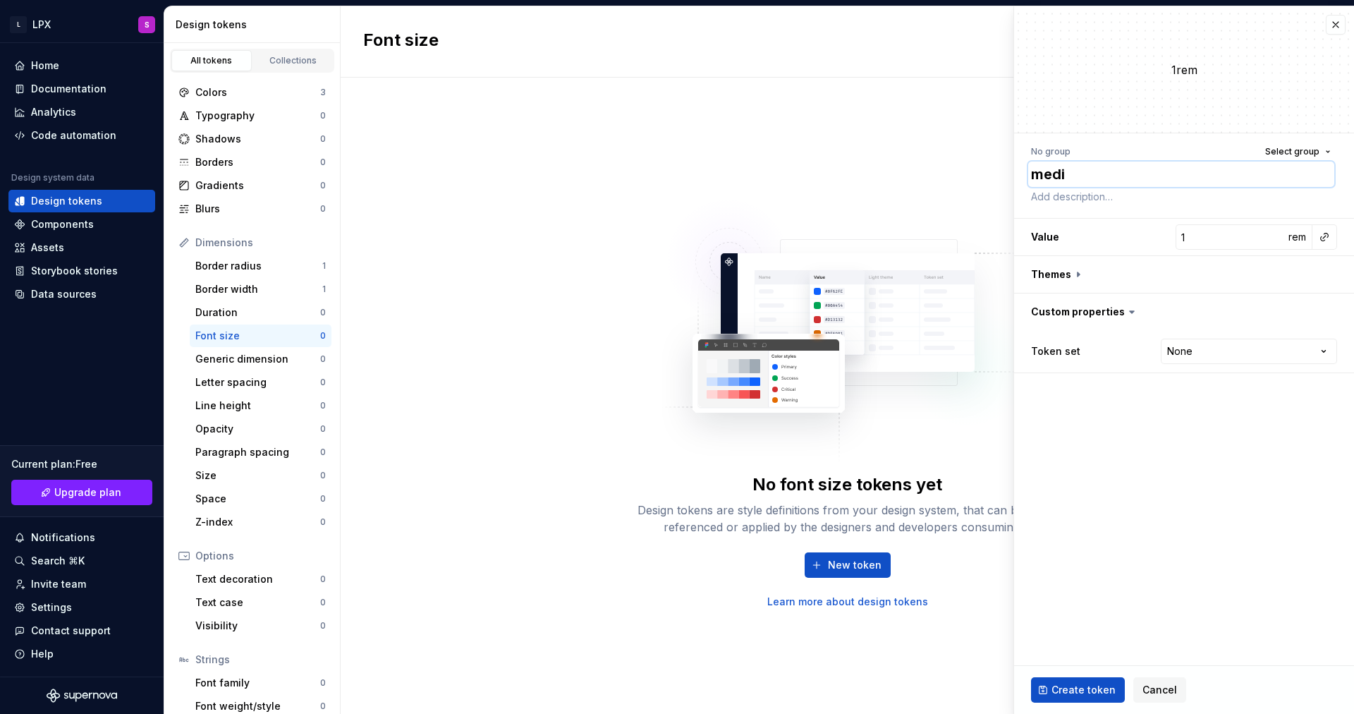
type textarea "mediu"
type textarea "*"
type textarea "medium"
type textarea "*"
type textarea "medium"
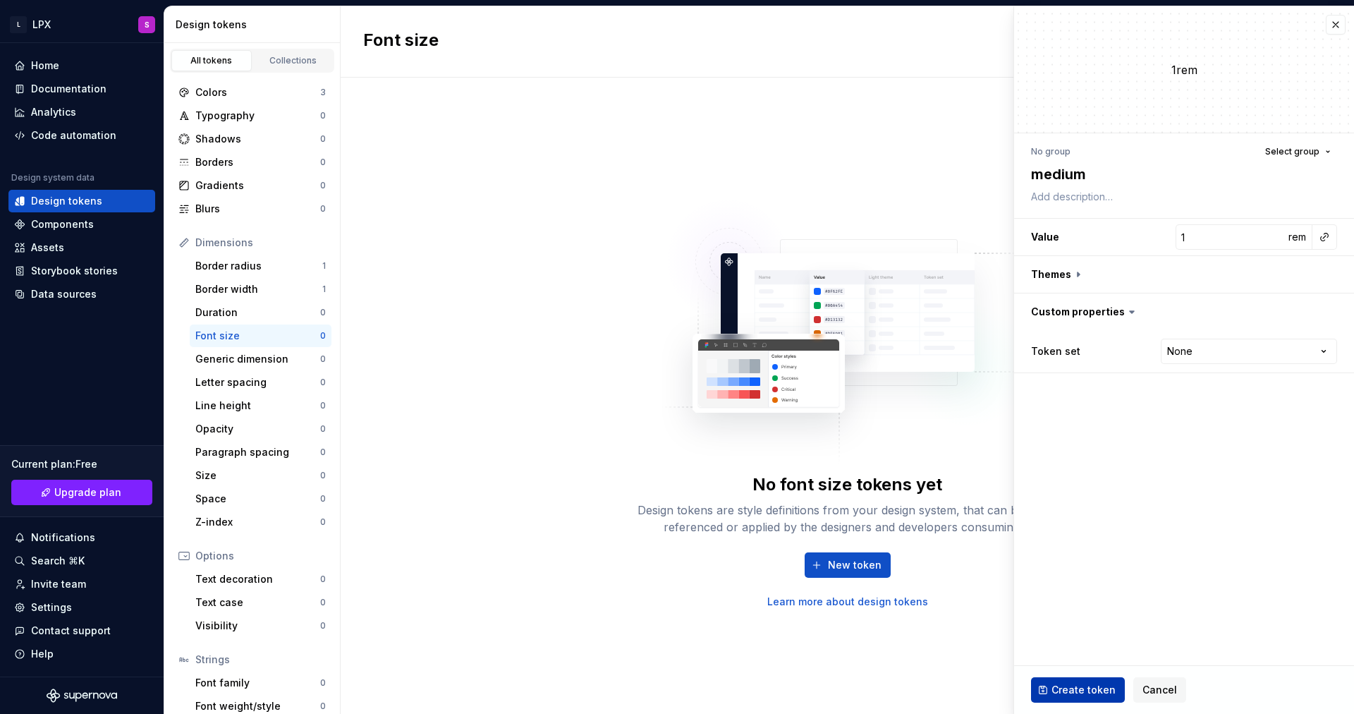
click at [1072, 690] on span "Create token" at bounding box center [1084, 690] width 64 height 14
type textarea "*"
type input "14"
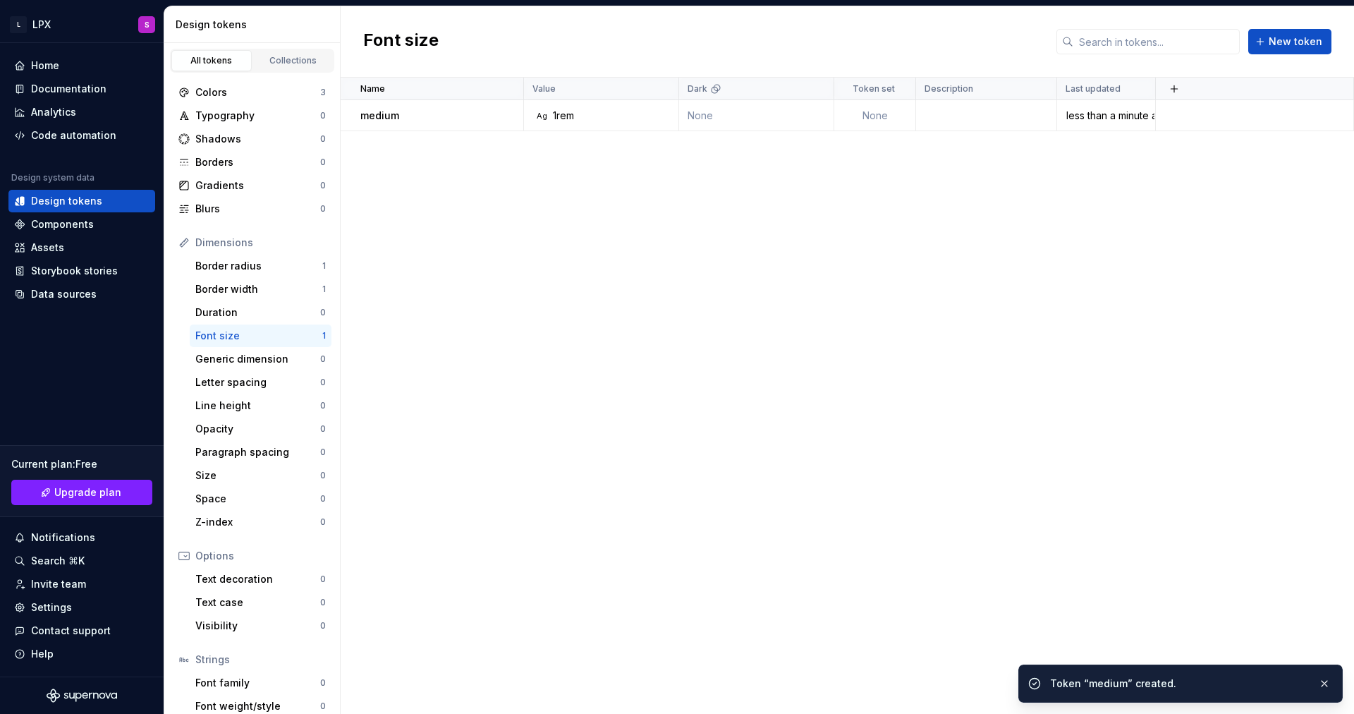
click at [583, 340] on div "Name Value Dark Token set Description Last updated medium Ag 1rem None None les…" at bounding box center [848, 396] width 1014 height 636
click at [262, 366] on div "Generic dimension 0" at bounding box center [261, 359] width 142 height 23
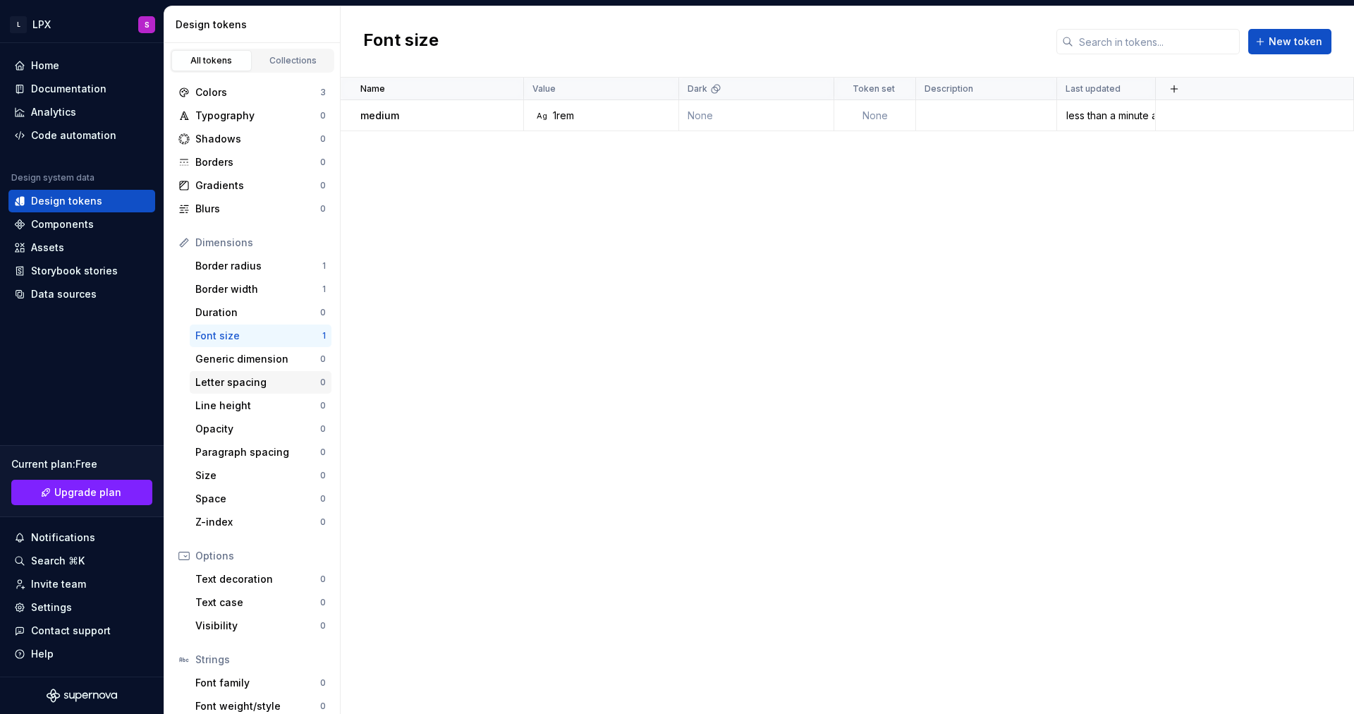
click at [262, 384] on div "Letter spacing" at bounding box center [257, 382] width 125 height 14
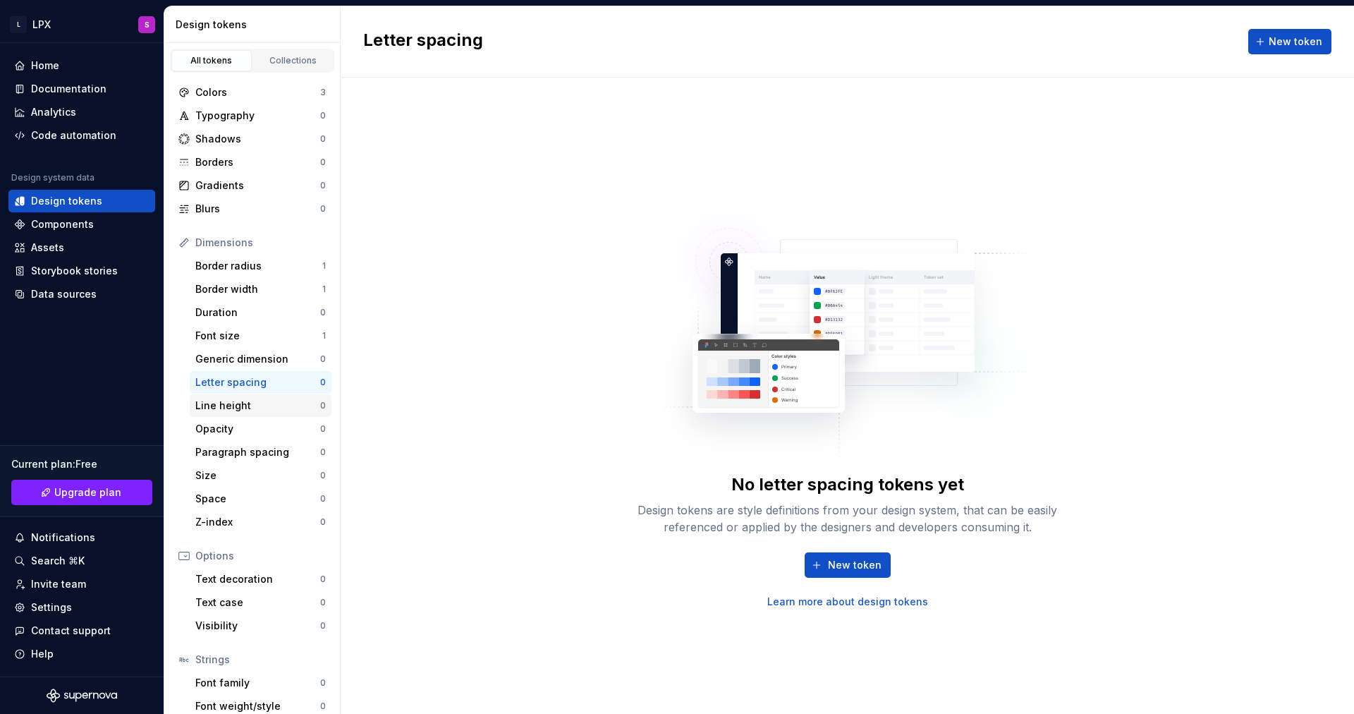
click at [296, 401] on div "Line height" at bounding box center [257, 406] width 125 height 14
click at [250, 492] on div "Space" at bounding box center [257, 499] width 125 height 14
click at [251, 474] on div "Size" at bounding box center [257, 475] width 125 height 14
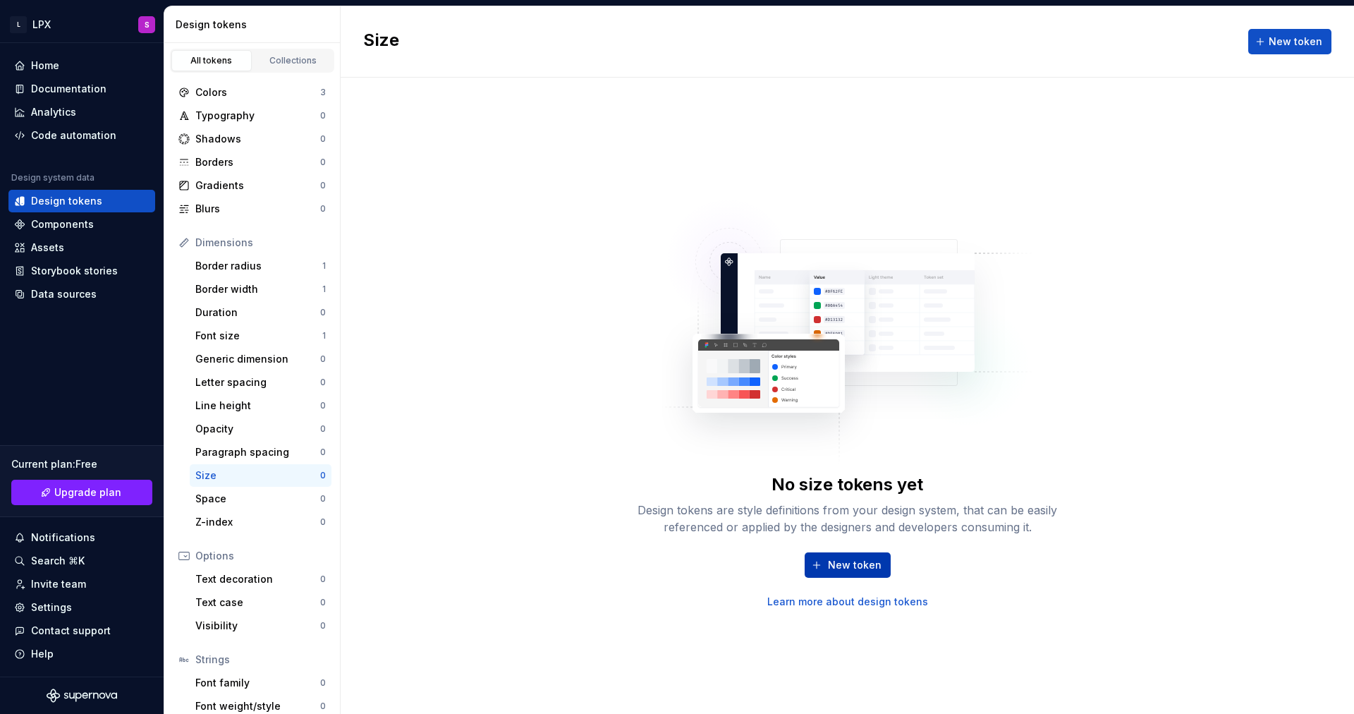
click at [831, 564] on span "New token" at bounding box center [855, 565] width 54 height 14
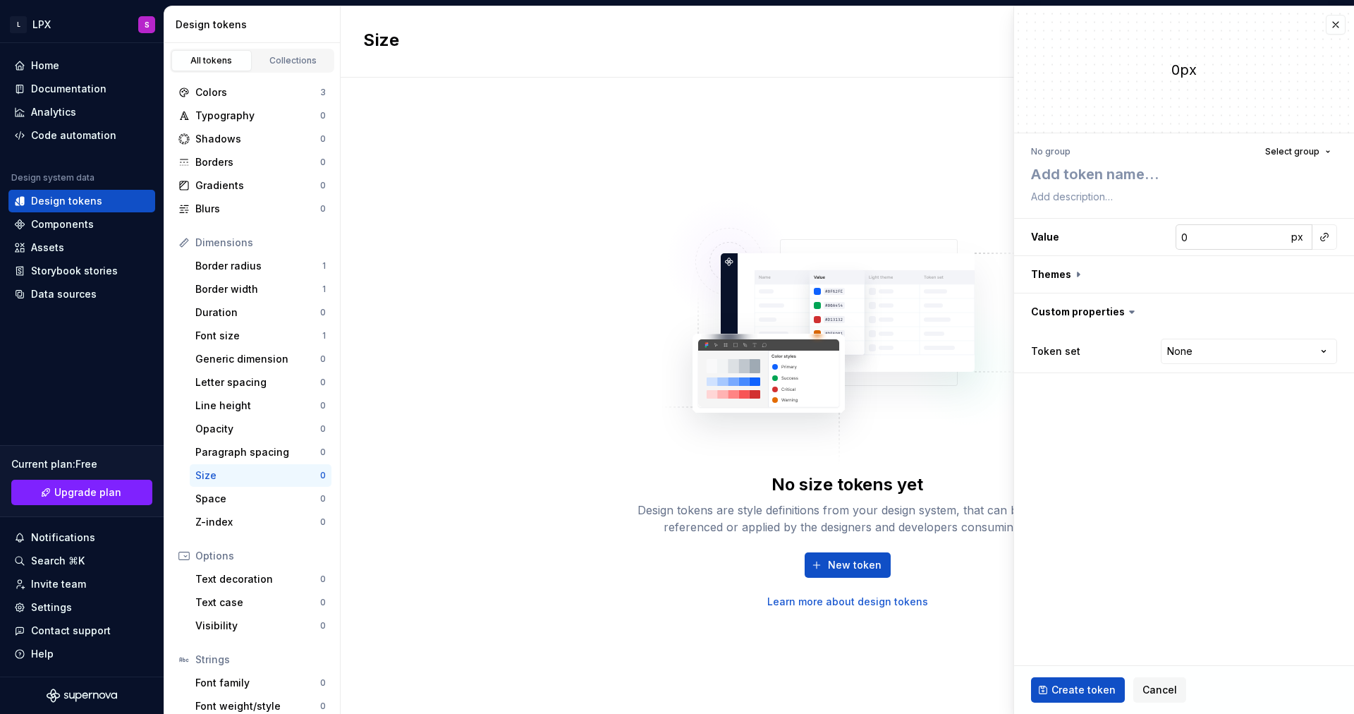
type textarea "*"
type input "1"
click at [1270, 235] on input "1" at bounding box center [1231, 236] width 111 height 25
click at [1146, 178] on textarea at bounding box center [1182, 174] width 306 height 25
type textarea "*"
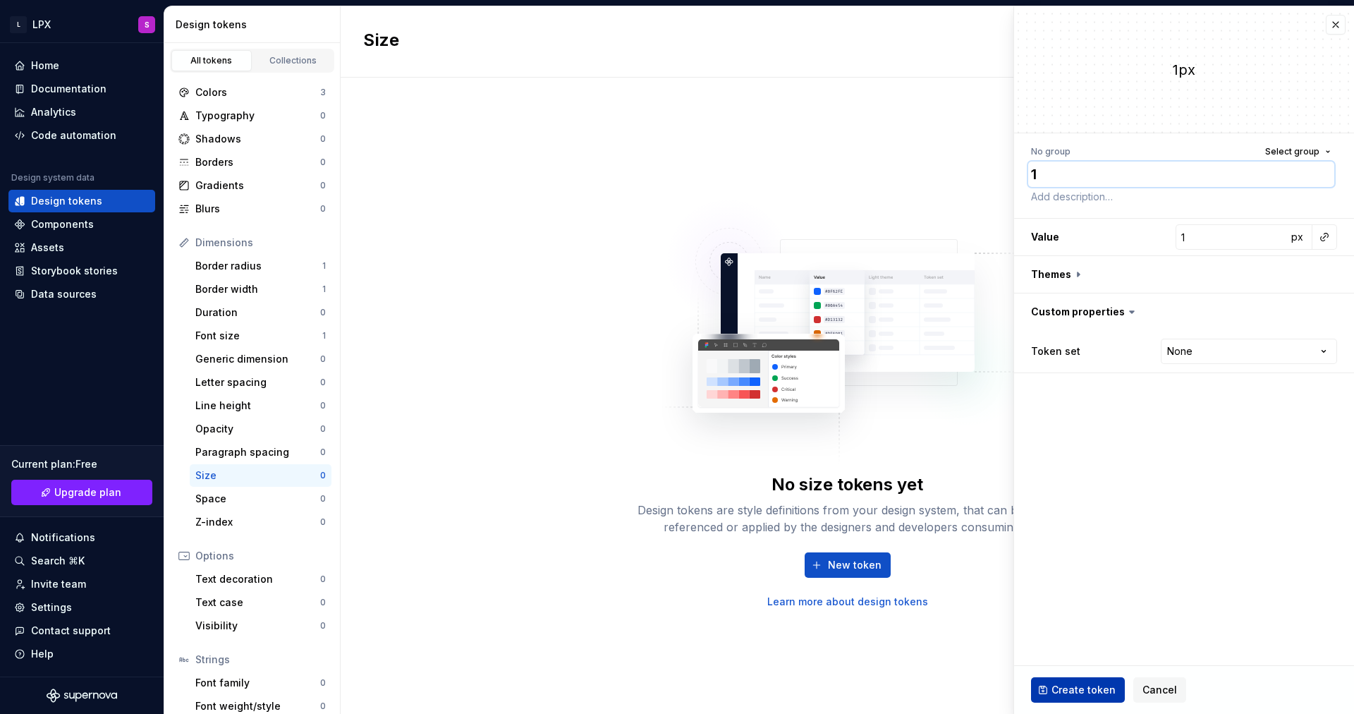
type textarea "1"
click at [1091, 695] on span "Create token" at bounding box center [1084, 690] width 64 height 14
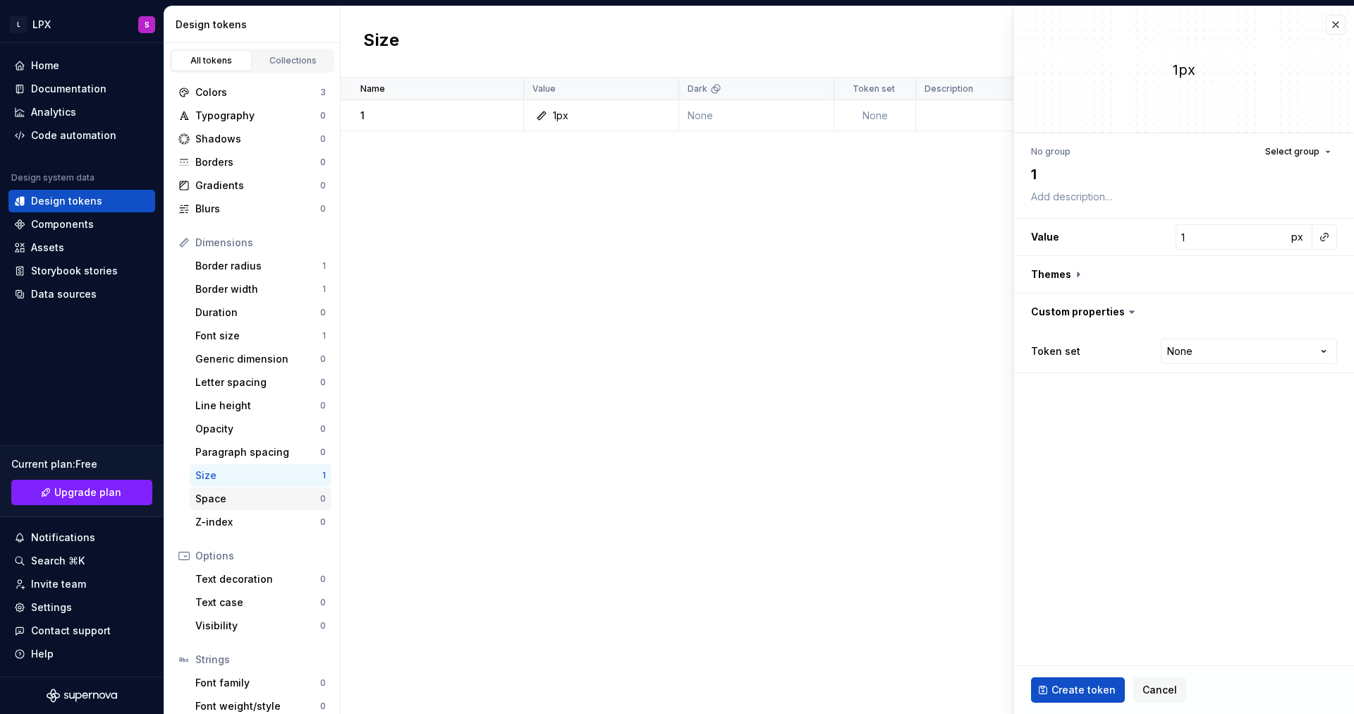
type textarea "*"
type input "0"
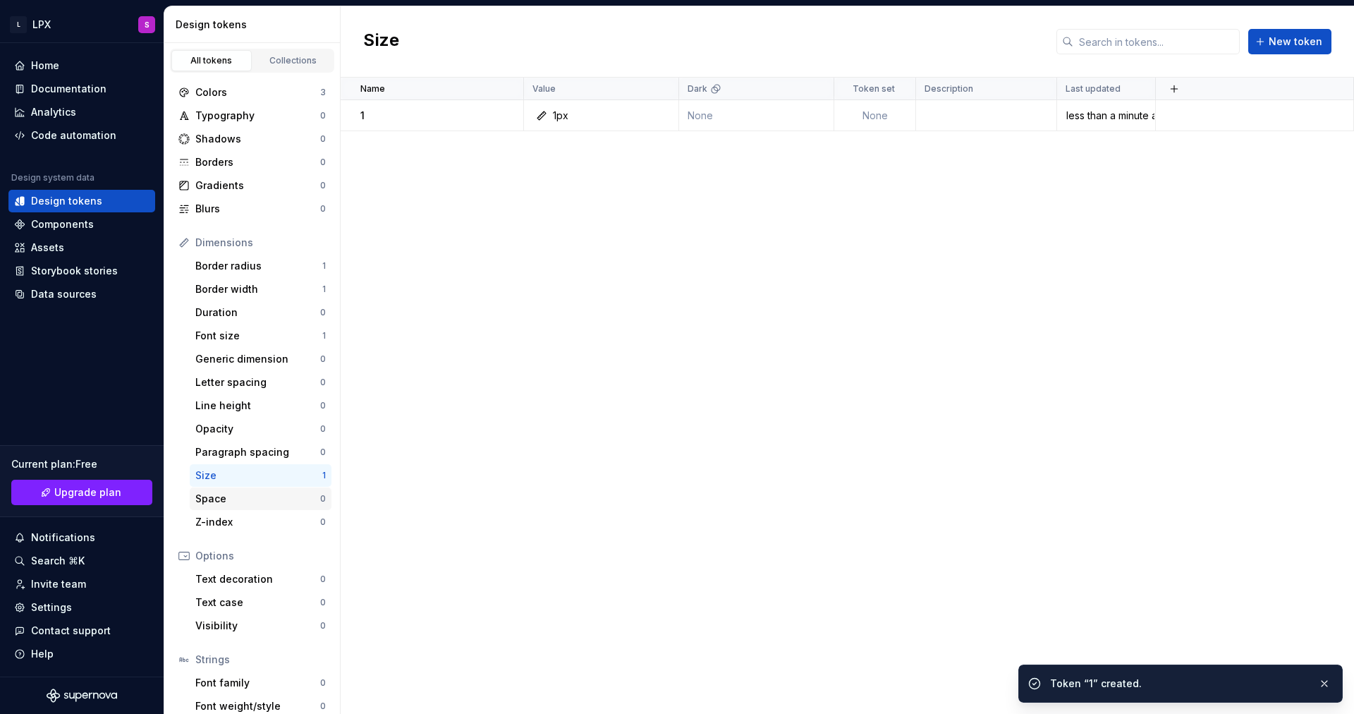
click at [262, 497] on div "Space" at bounding box center [257, 499] width 125 height 14
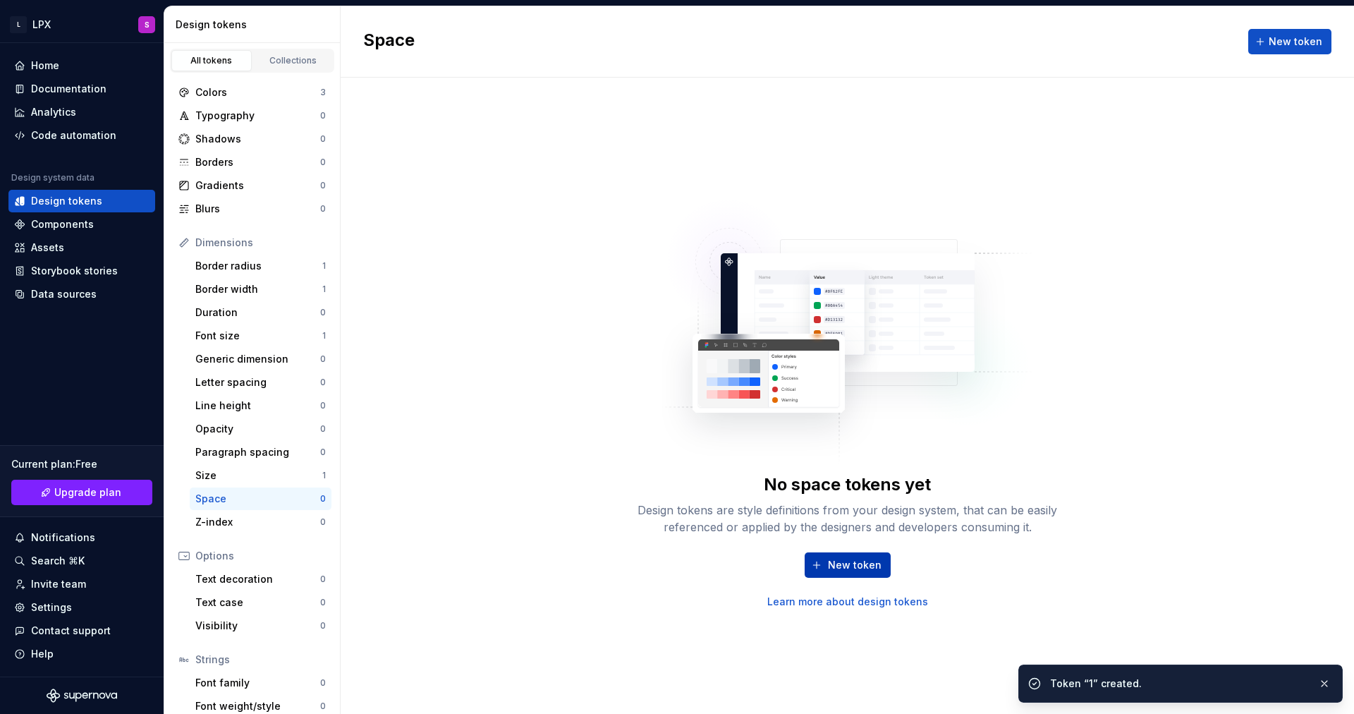
click at [854, 558] on span "New token" at bounding box center [855, 565] width 54 height 14
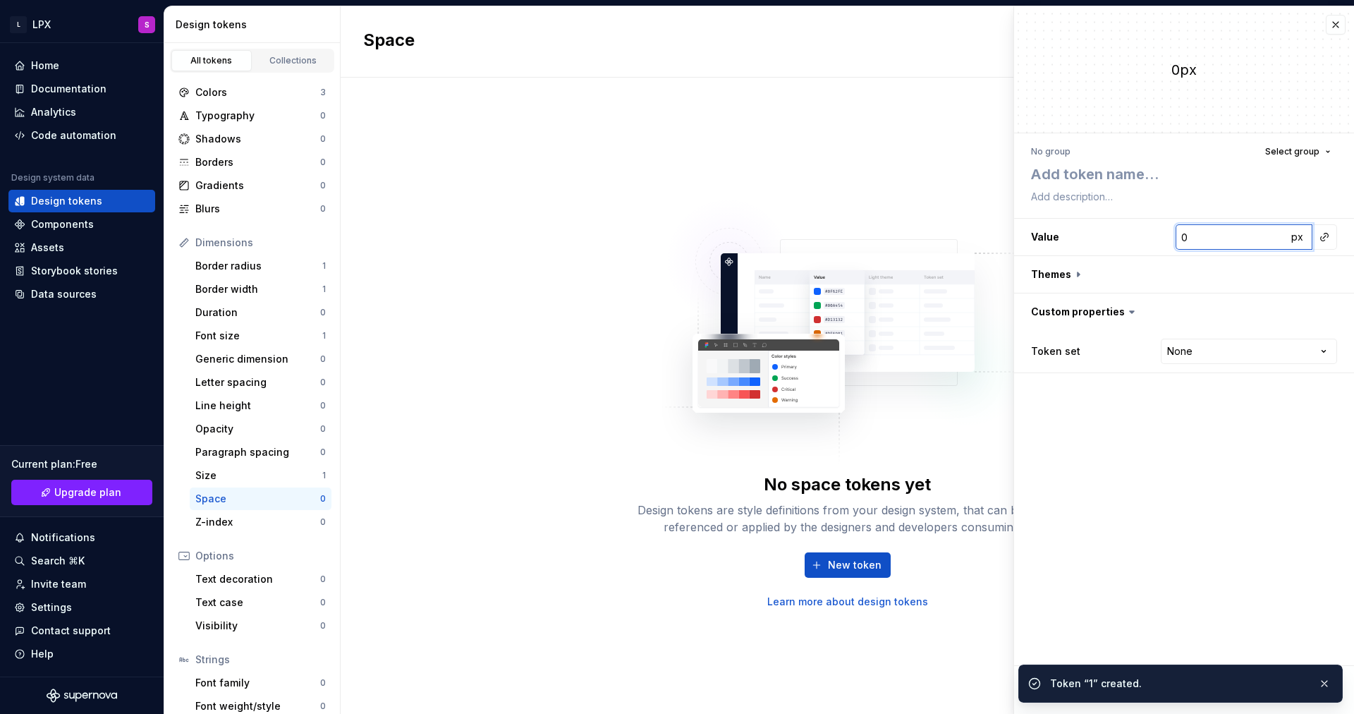
click at [1193, 232] on input "0" at bounding box center [1231, 236] width 111 height 25
type textarea "*"
type input "4"
type textarea "*"
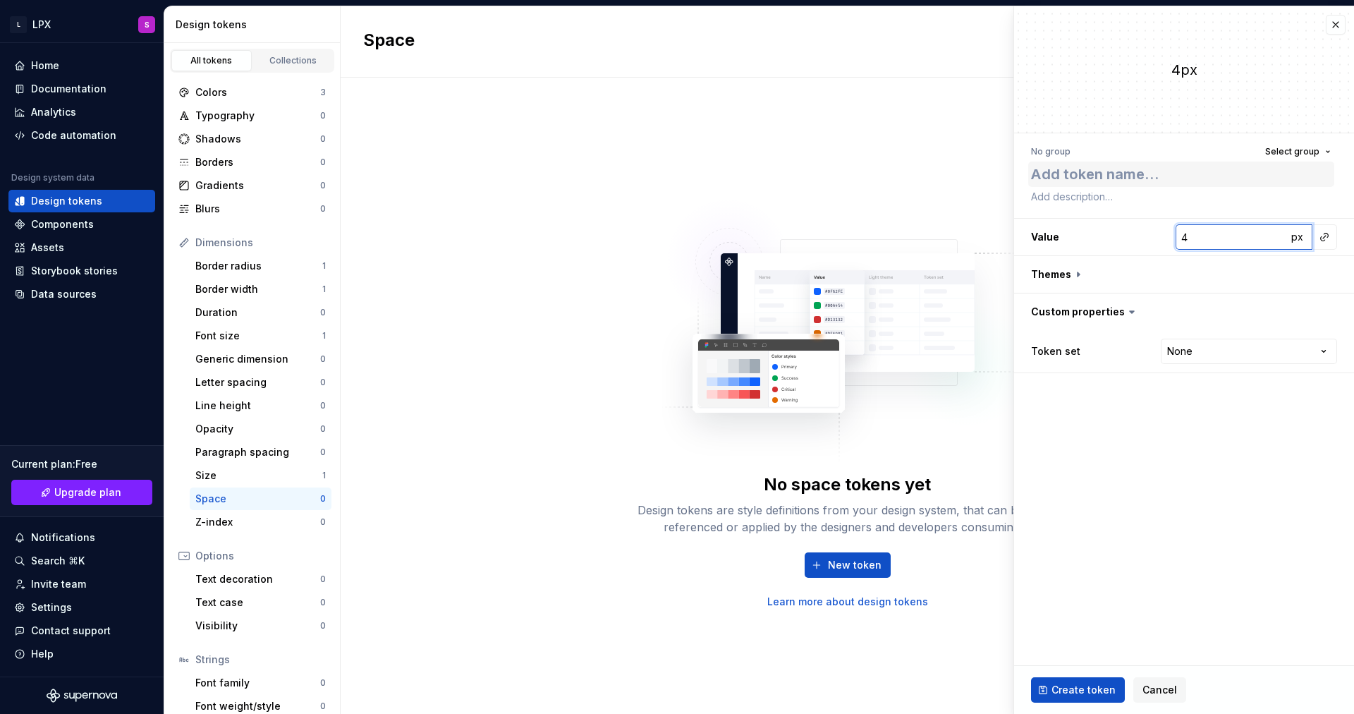
type input "4"
click at [1170, 178] on textarea at bounding box center [1182, 174] width 306 height 25
type textarea "*"
type textarea "4"
click at [1084, 687] on span "Create token" at bounding box center [1084, 690] width 64 height 14
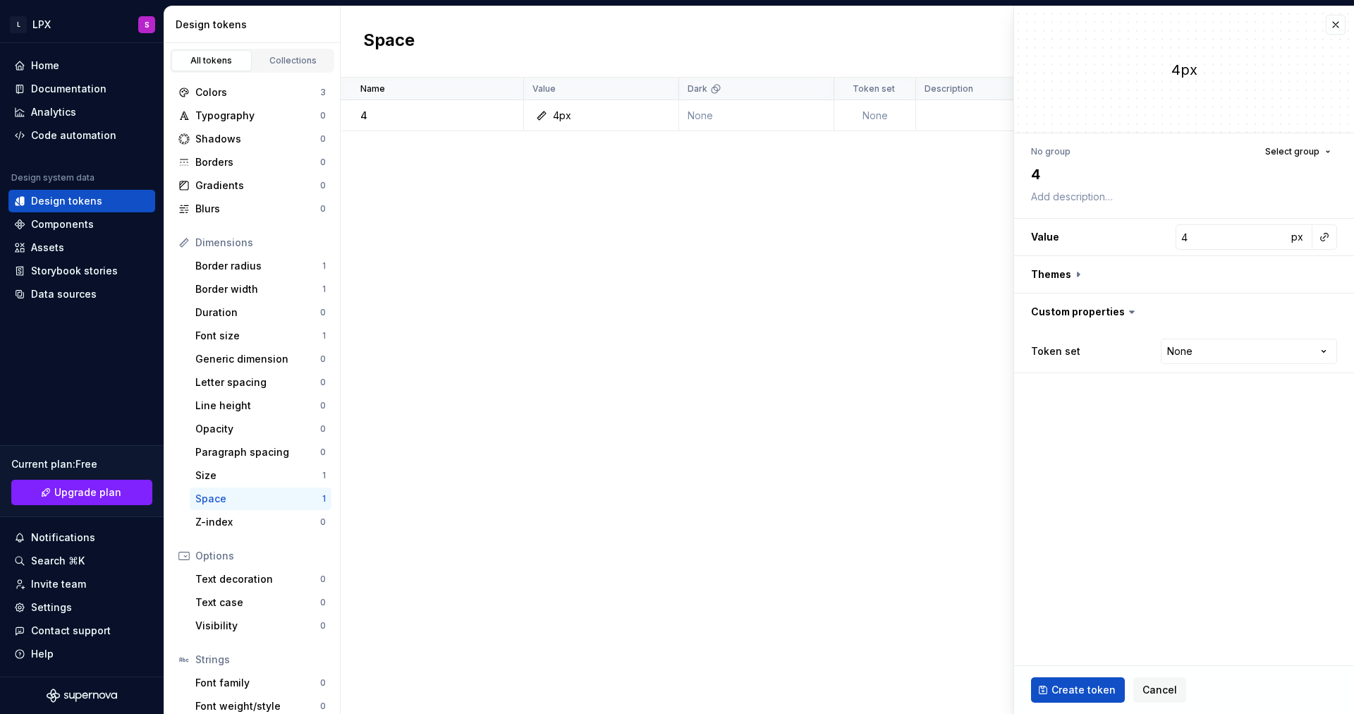
type textarea "*"
type input "0"
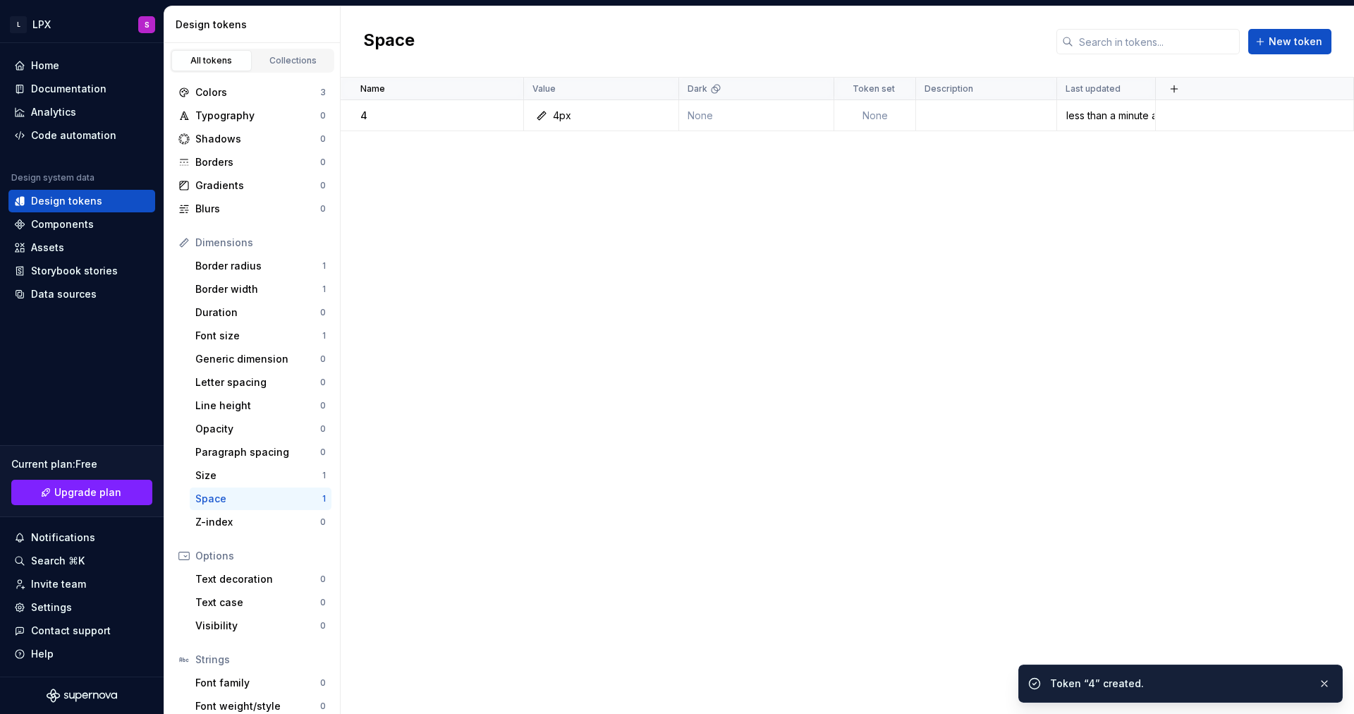
click at [532, 534] on div "Name Value Dark Token set Description Last updated 4 4px None None less than a …" at bounding box center [848, 396] width 1014 height 636
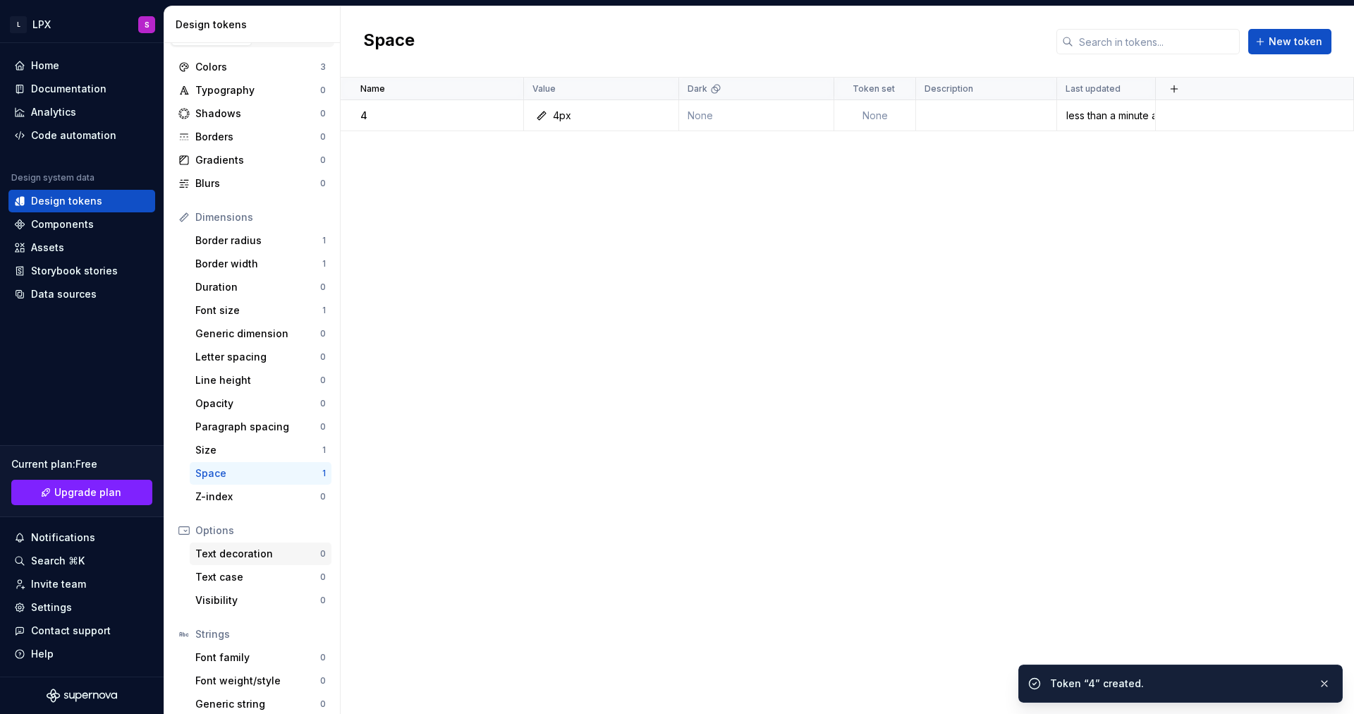
scroll to position [59, 0]
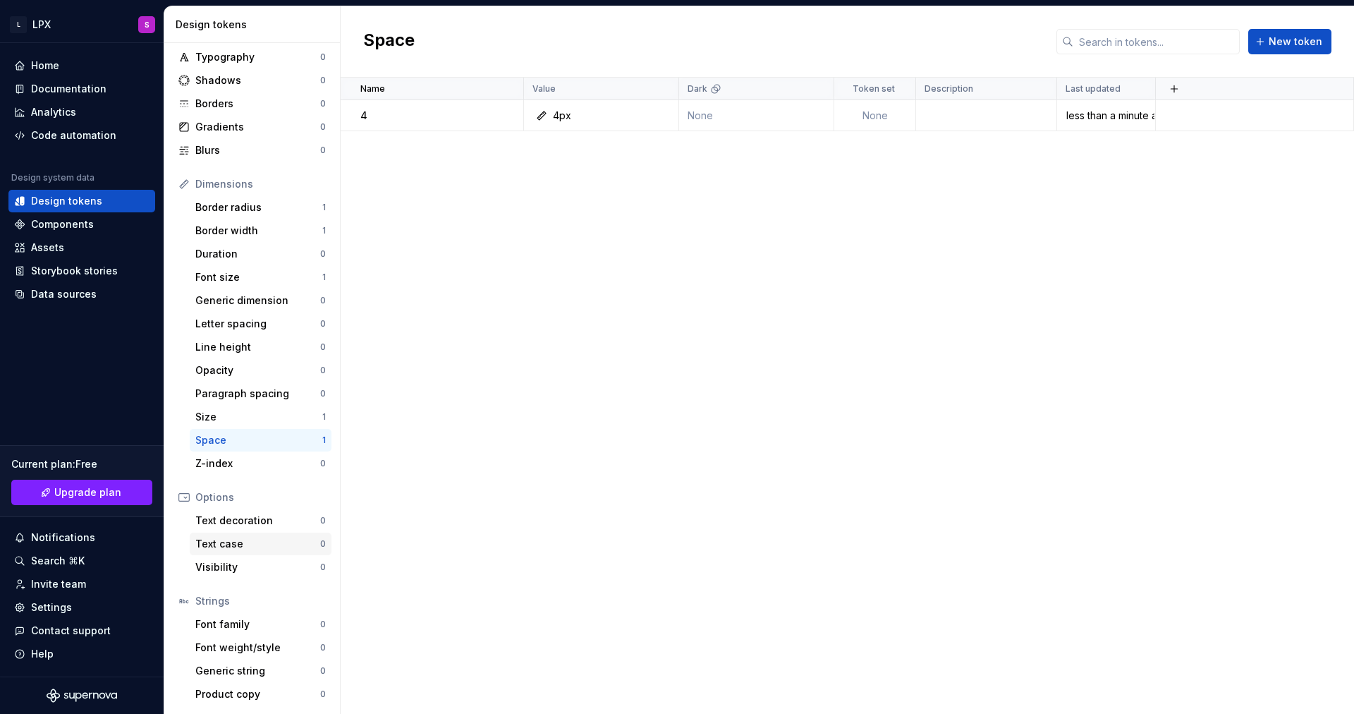
click at [241, 541] on div "Text case" at bounding box center [257, 544] width 125 height 14
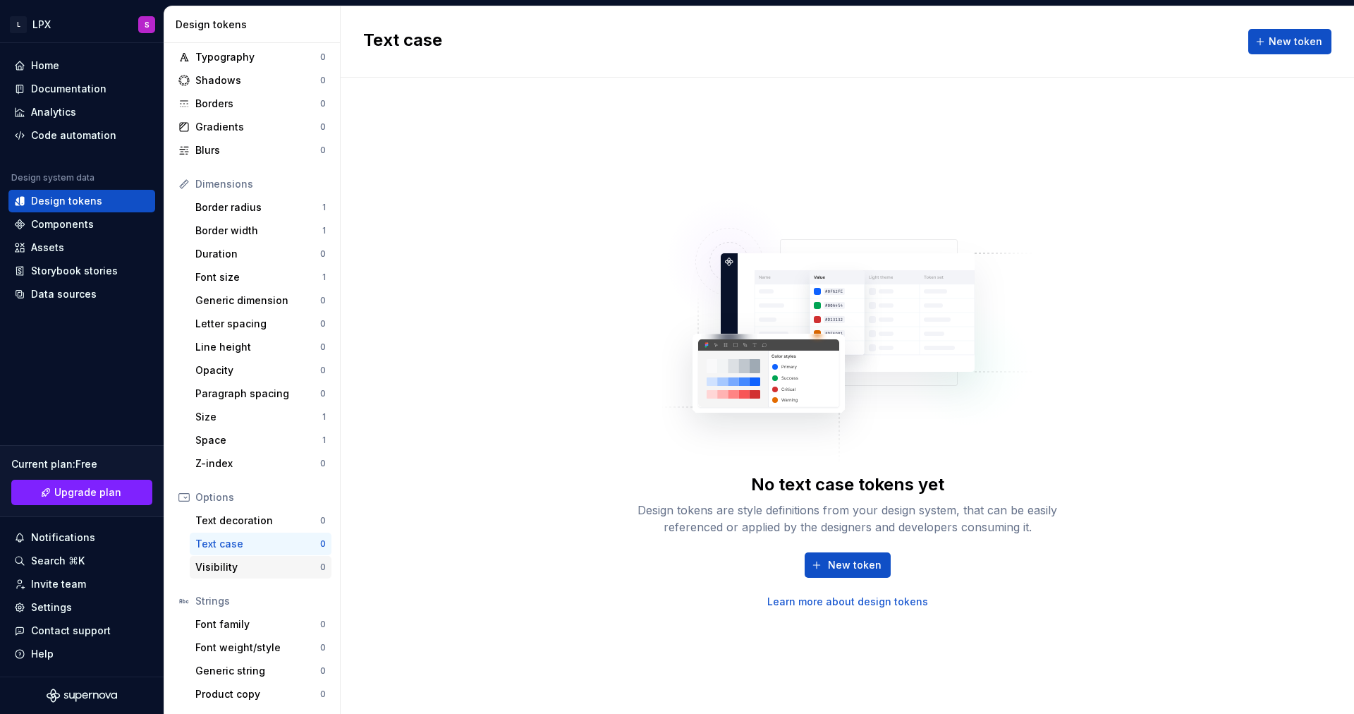
click at [270, 569] on div "Visibility" at bounding box center [257, 567] width 125 height 14
click at [250, 628] on div "Font family" at bounding box center [257, 624] width 125 height 14
click at [863, 570] on span "New token" at bounding box center [855, 565] width 54 height 14
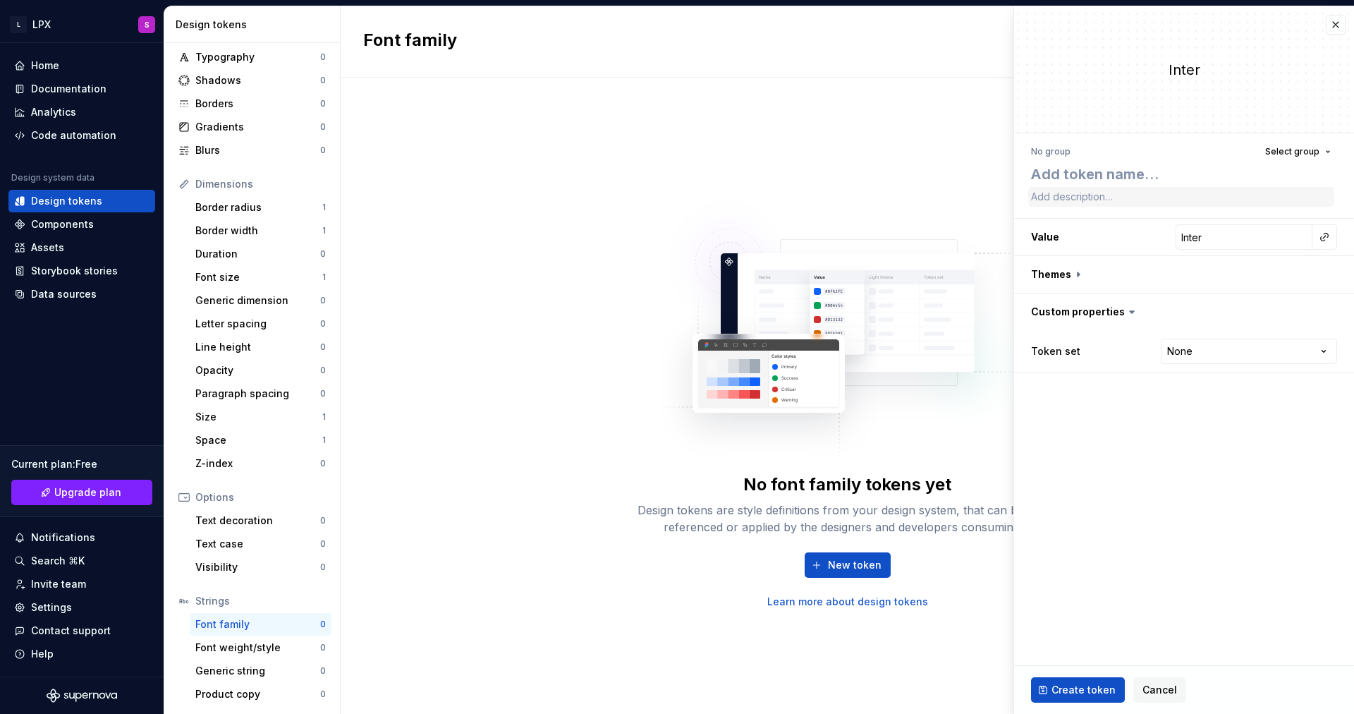
type textarea "*"
type textarea "d"
type textarea "*"
type textarea "de"
type textarea "*"
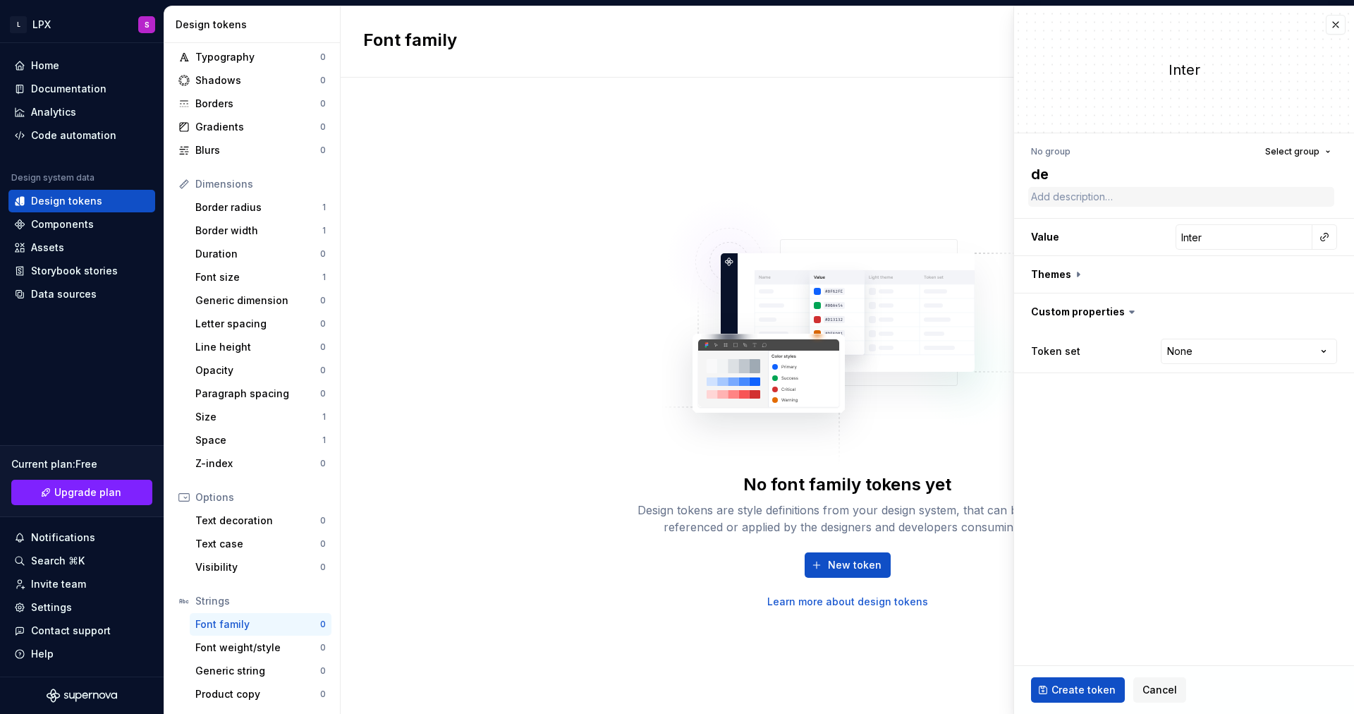
type textarea "def"
type textarea "*"
type textarea "defa"
type textarea "*"
type textarea "defau"
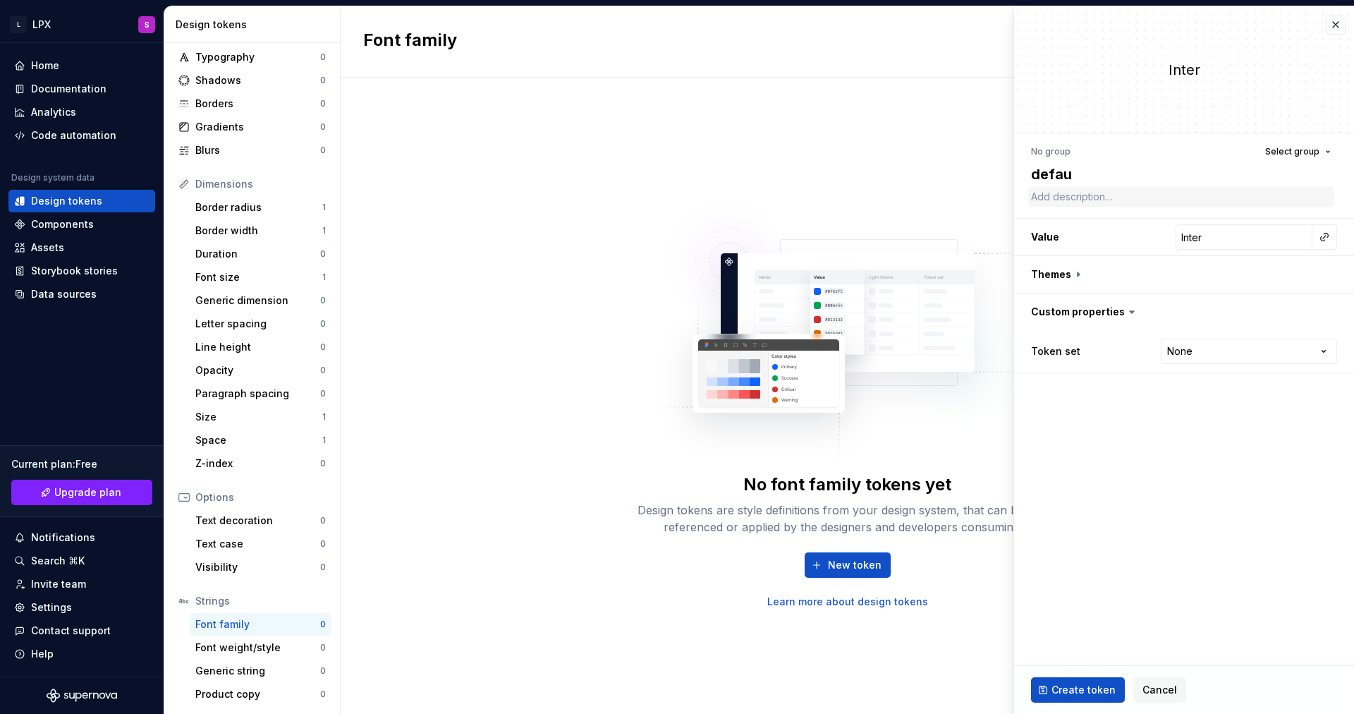
type textarea "*"
type textarea "defaul"
type textarea "*"
type textarea "default"
type textarea "*"
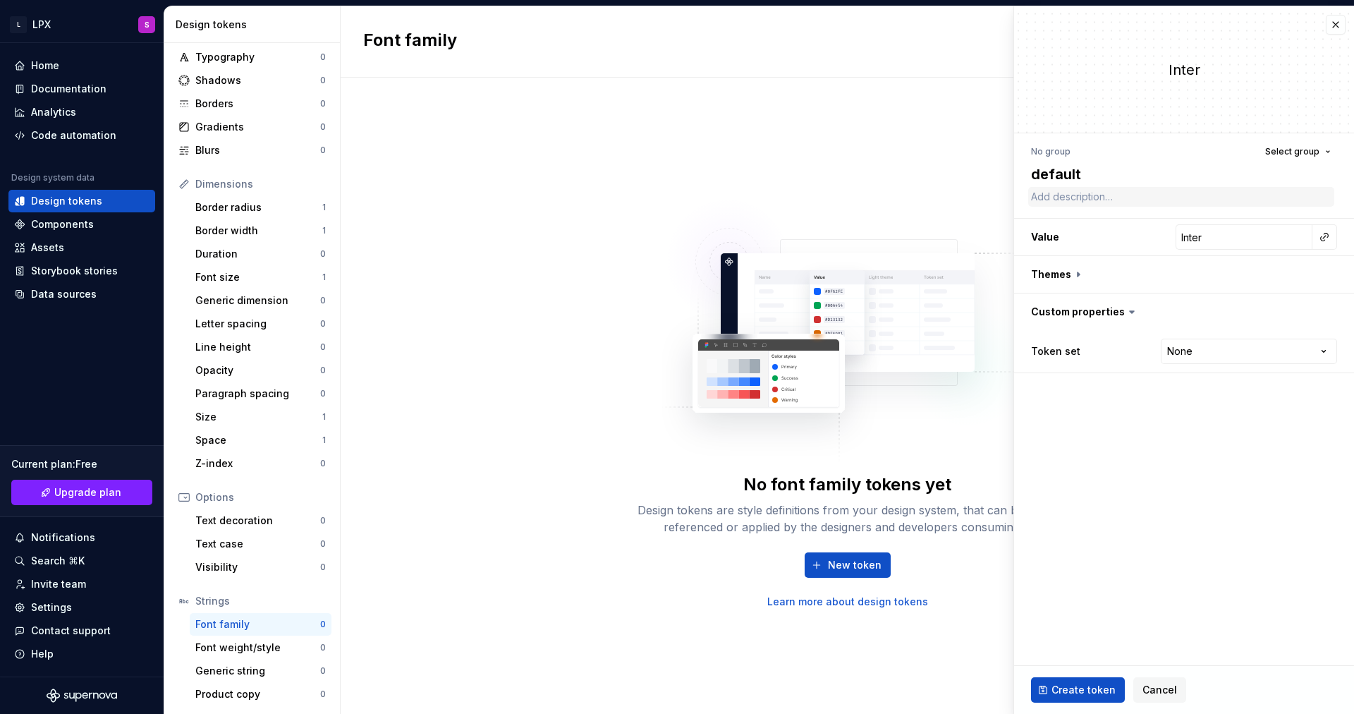
type textarea "b"
type textarea "*"
type textarea "bo"
type textarea "*"
type textarea "bod"
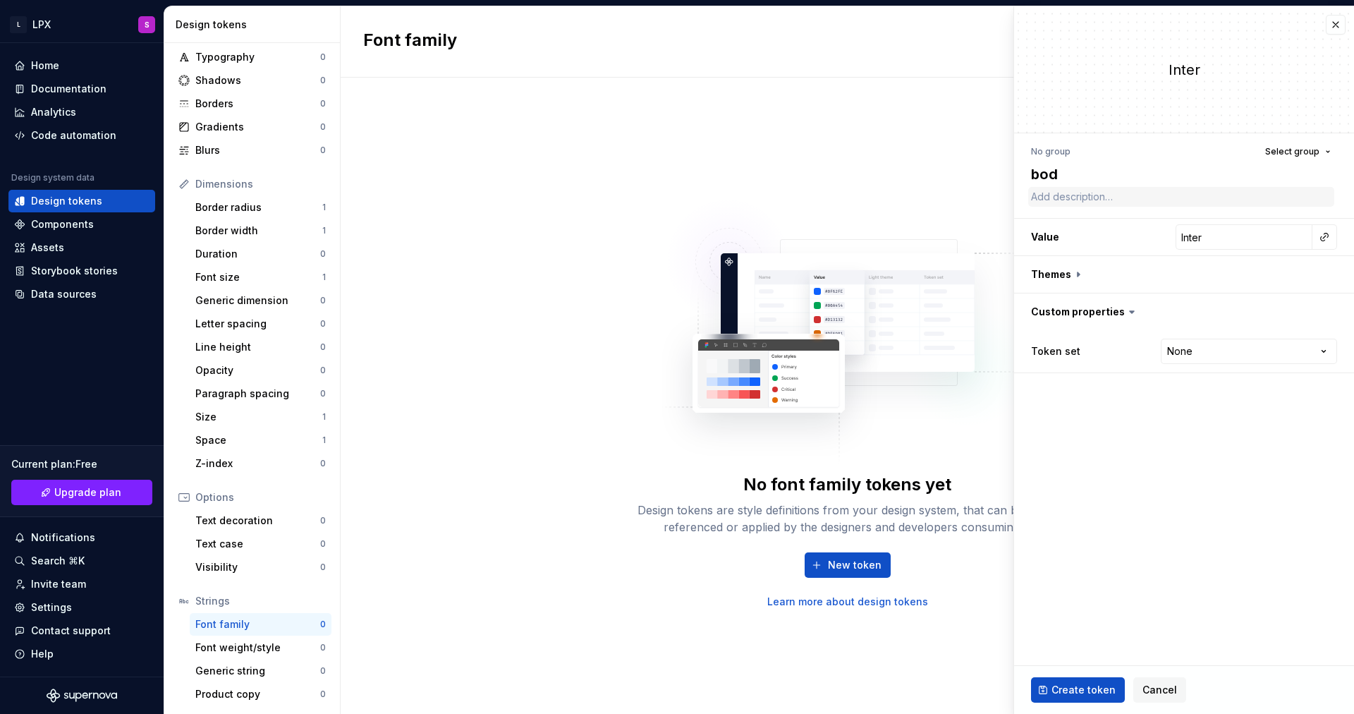
type textarea "*"
type textarea "body"
type textarea "*"
type textarea "body"
click at [1084, 692] on span "Create token" at bounding box center [1084, 690] width 64 height 14
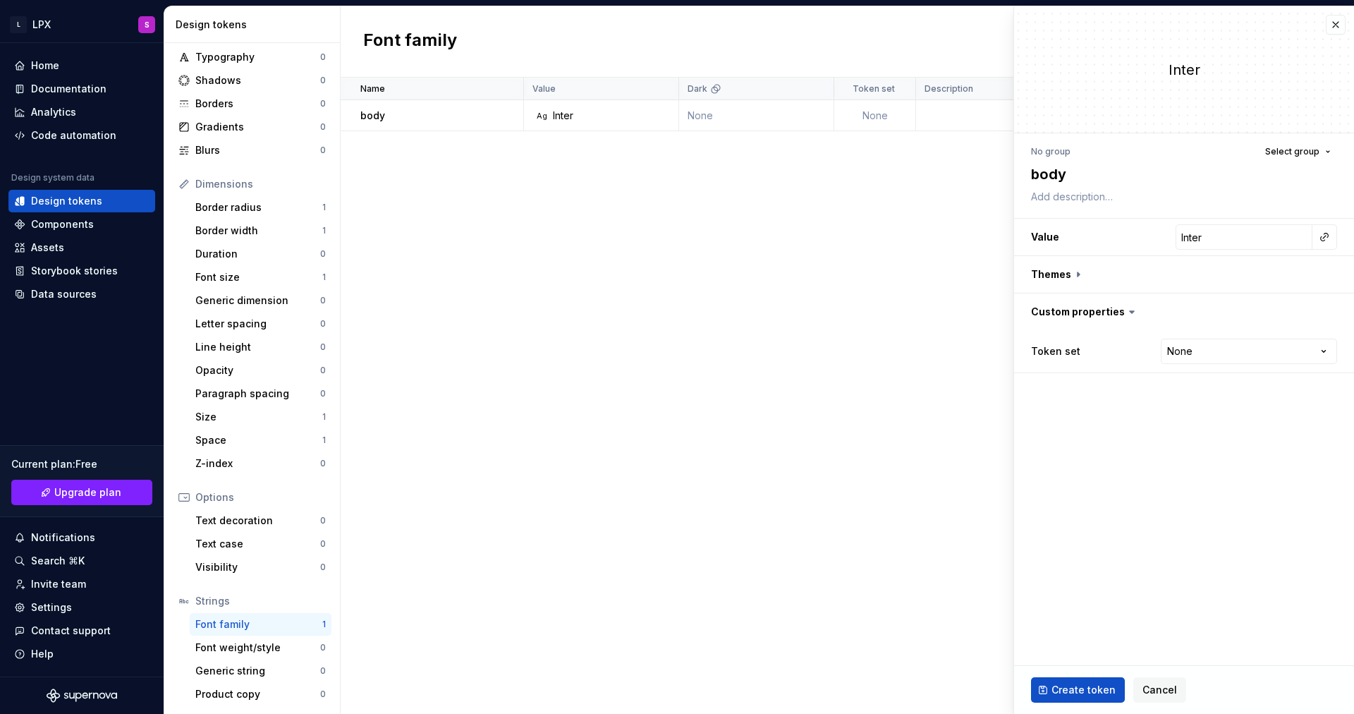
type textarea "*"
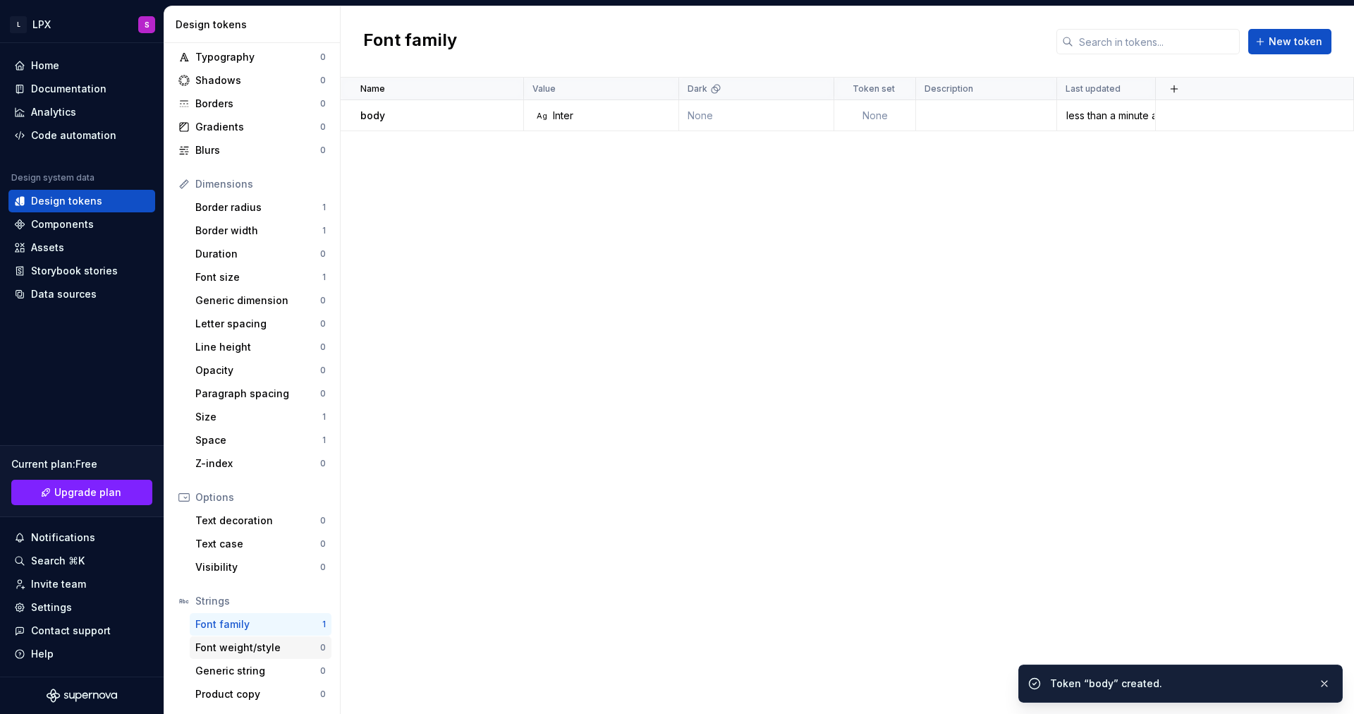
click at [295, 654] on div "Font weight/style" at bounding box center [257, 648] width 125 height 14
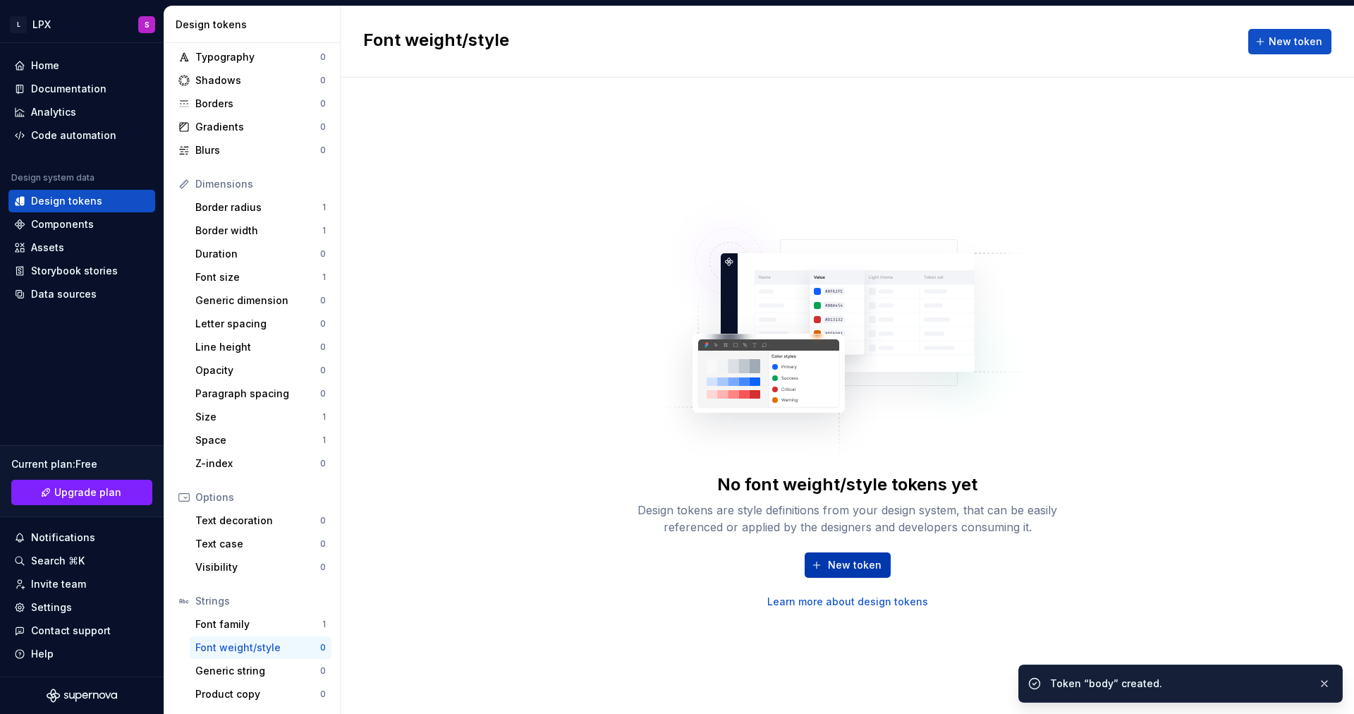
click at [873, 564] on span "New token" at bounding box center [855, 565] width 54 height 14
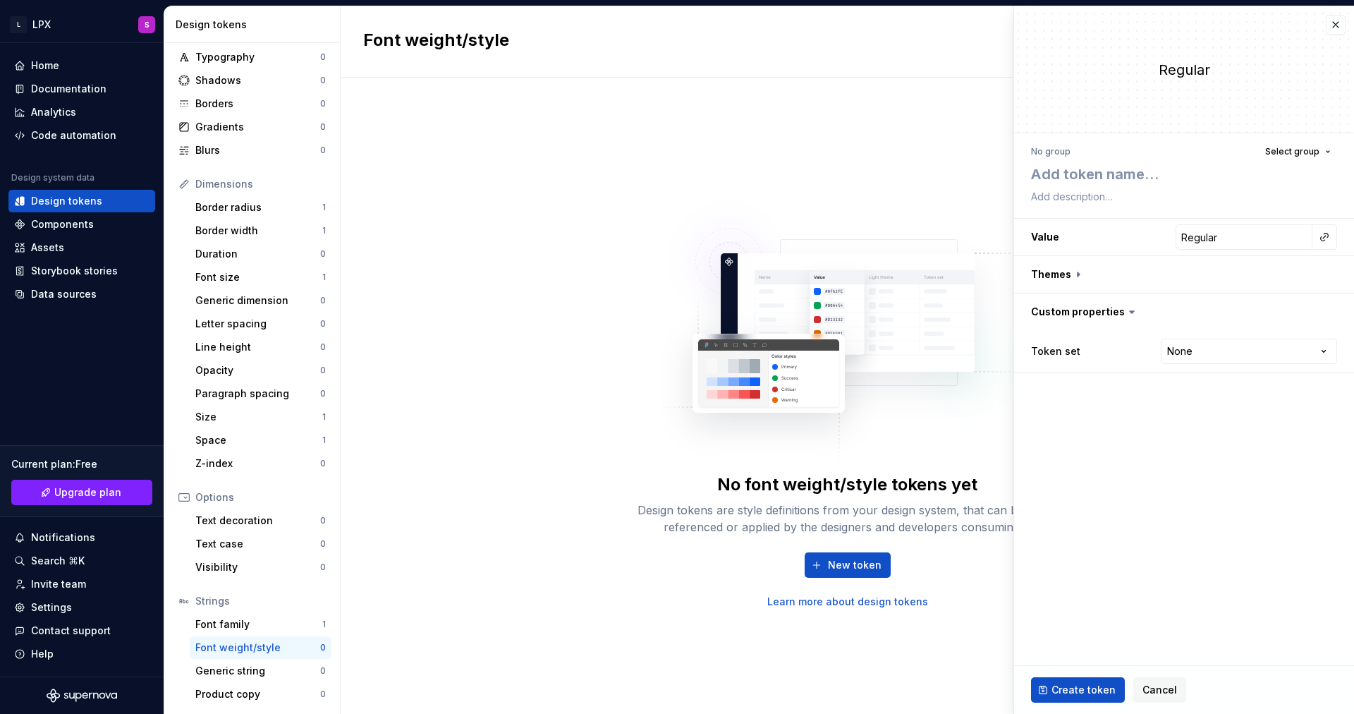
type textarea "*"
type textarea "b"
type textarea "*"
type textarea "bo"
type textarea "*"
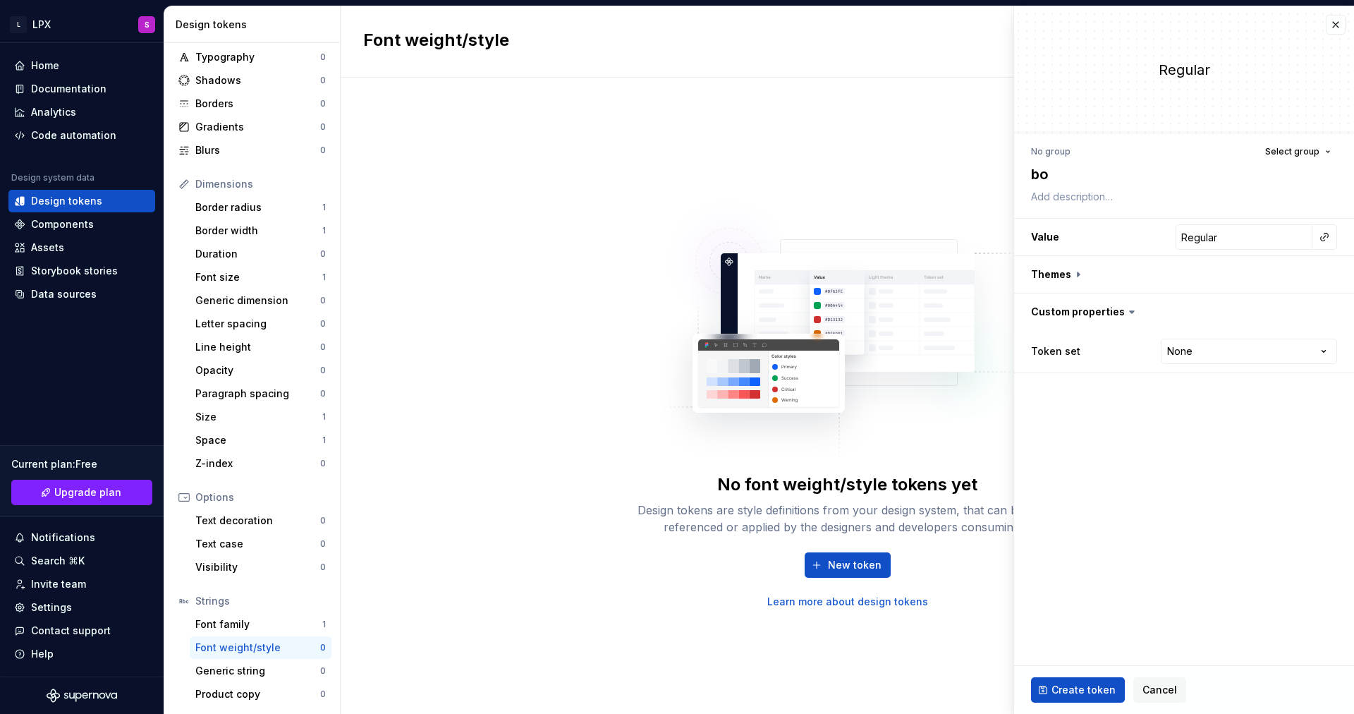
type textarea "bod"
type textarea "*"
type textarea "body"
click at [1237, 236] on input "Regular" at bounding box center [1244, 236] width 137 height 25
click at [1218, 275] on button "button" at bounding box center [1184, 274] width 340 height 37
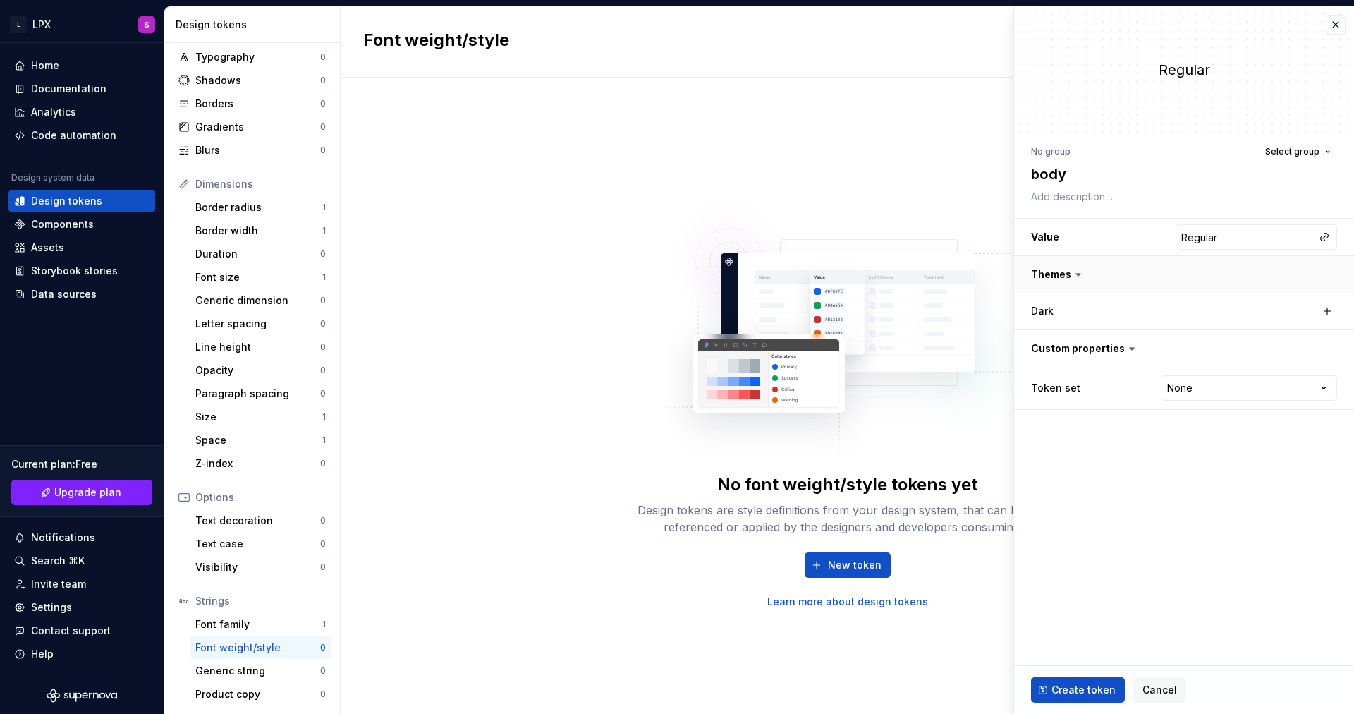
click at [1218, 275] on button "button" at bounding box center [1184, 274] width 340 height 37
click at [1282, 234] on input "Regular" at bounding box center [1244, 236] width 137 height 25
click at [1326, 237] on button "button" at bounding box center [1325, 237] width 20 height 20
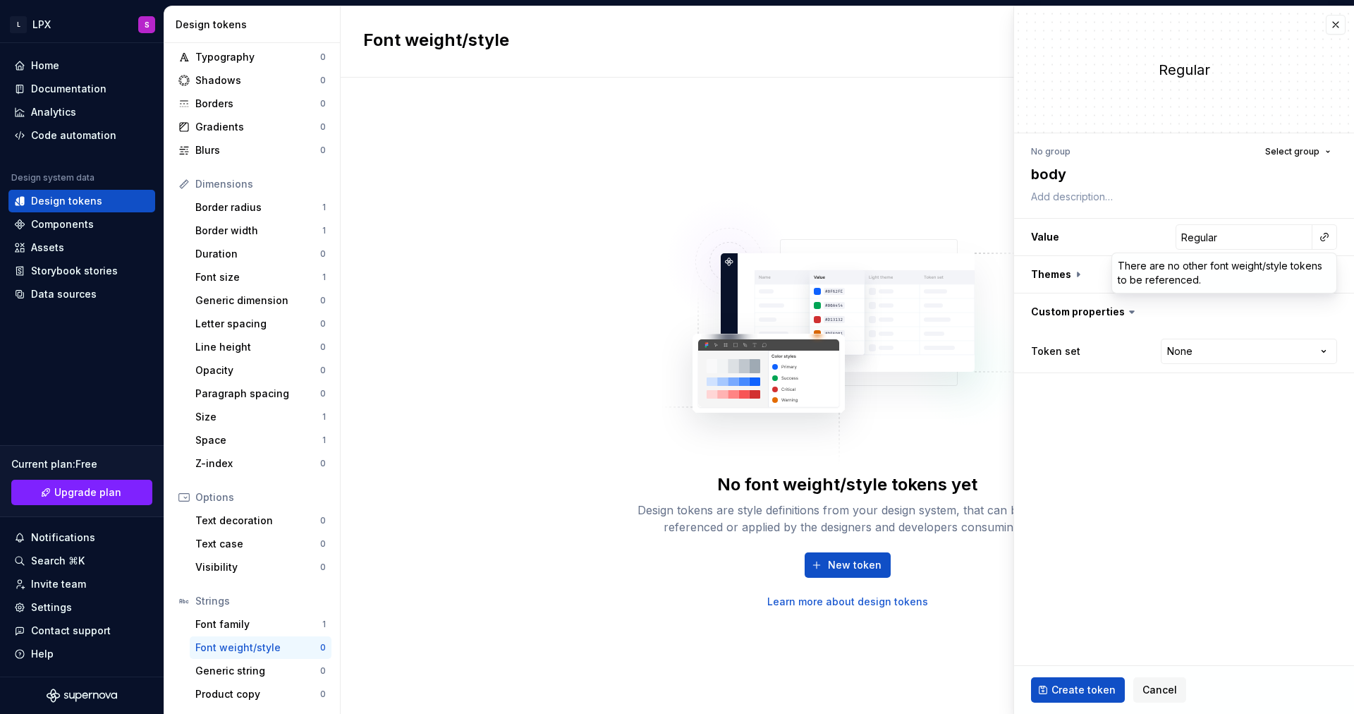
click at [1252, 239] on html "L LPX S Home Documentation Analytics Code automation Design system data Design …" at bounding box center [677, 357] width 1354 height 714
click at [1218, 236] on input "Regular" at bounding box center [1244, 236] width 137 height 25
click at [1104, 688] on span "Create token" at bounding box center [1084, 690] width 64 height 14
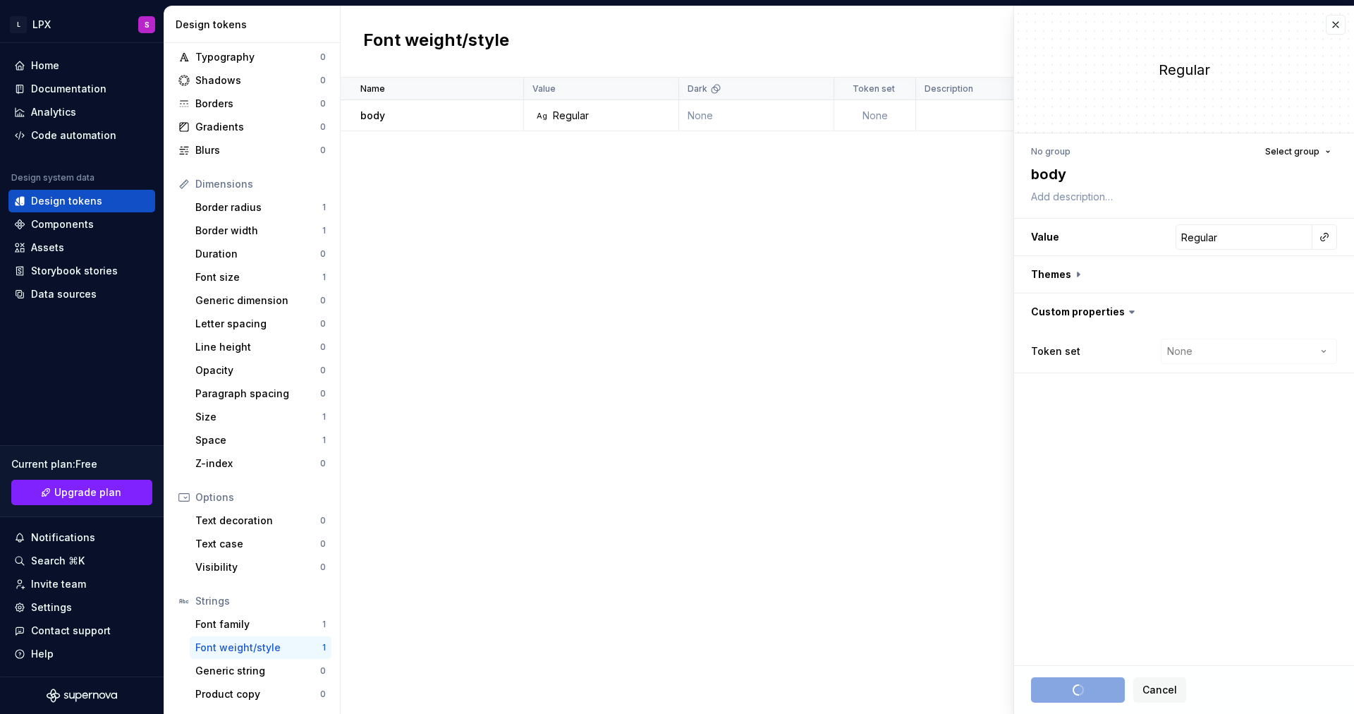
type textarea "*"
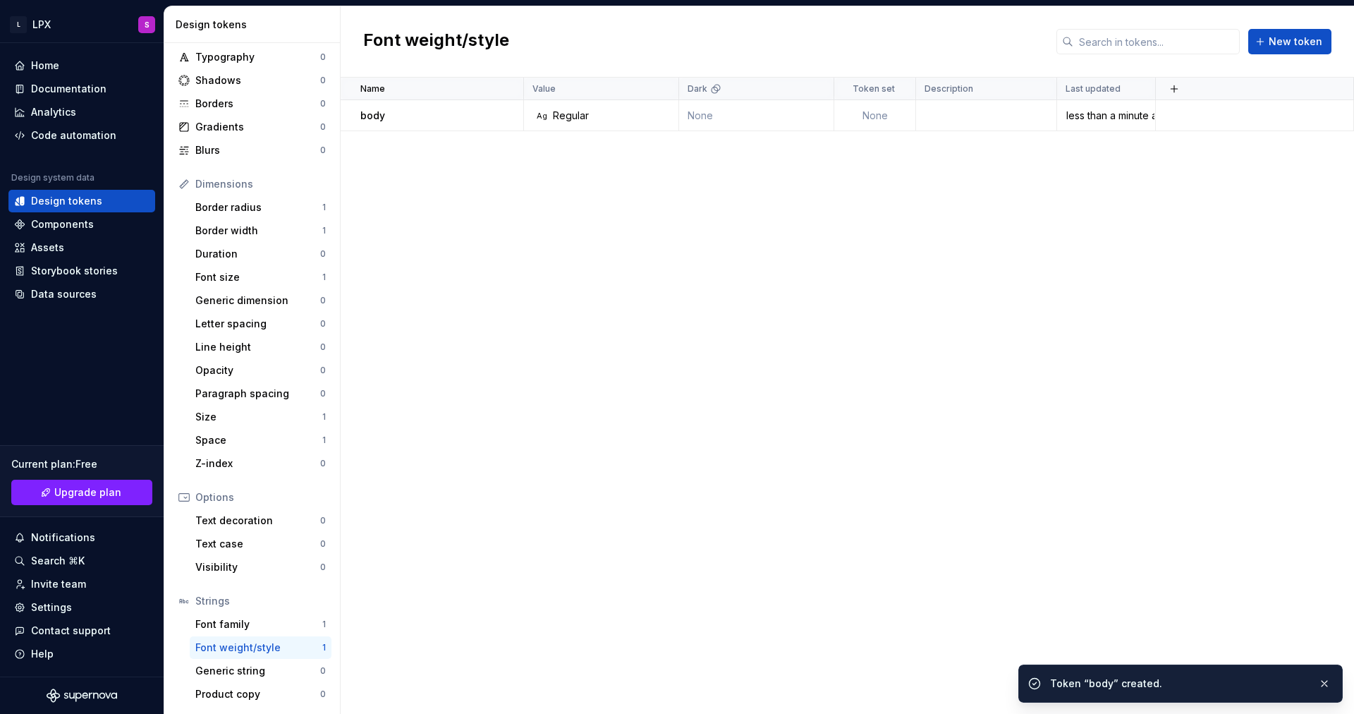
click at [607, 518] on div "Name Value Dark Token set Description Last updated body Ag Regular None None le…" at bounding box center [848, 396] width 1014 height 636
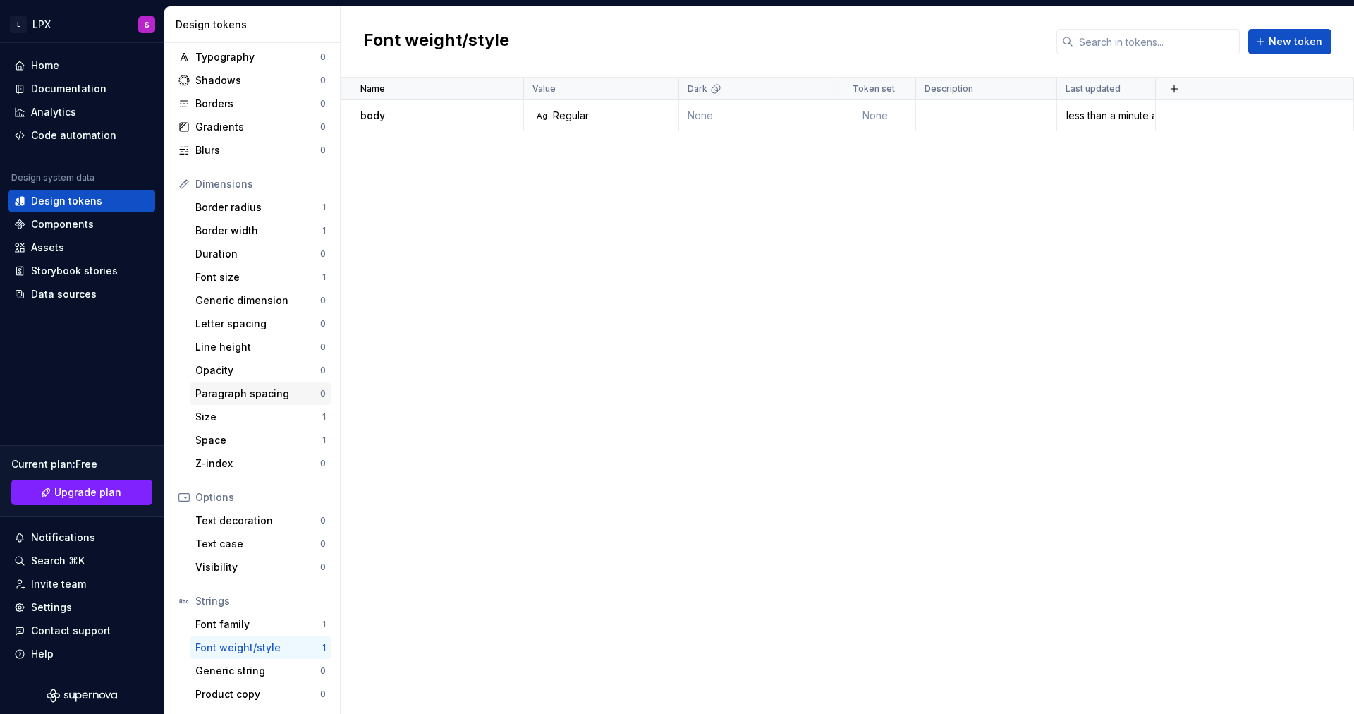
click at [254, 394] on div "Paragraph spacing" at bounding box center [257, 394] width 125 height 14
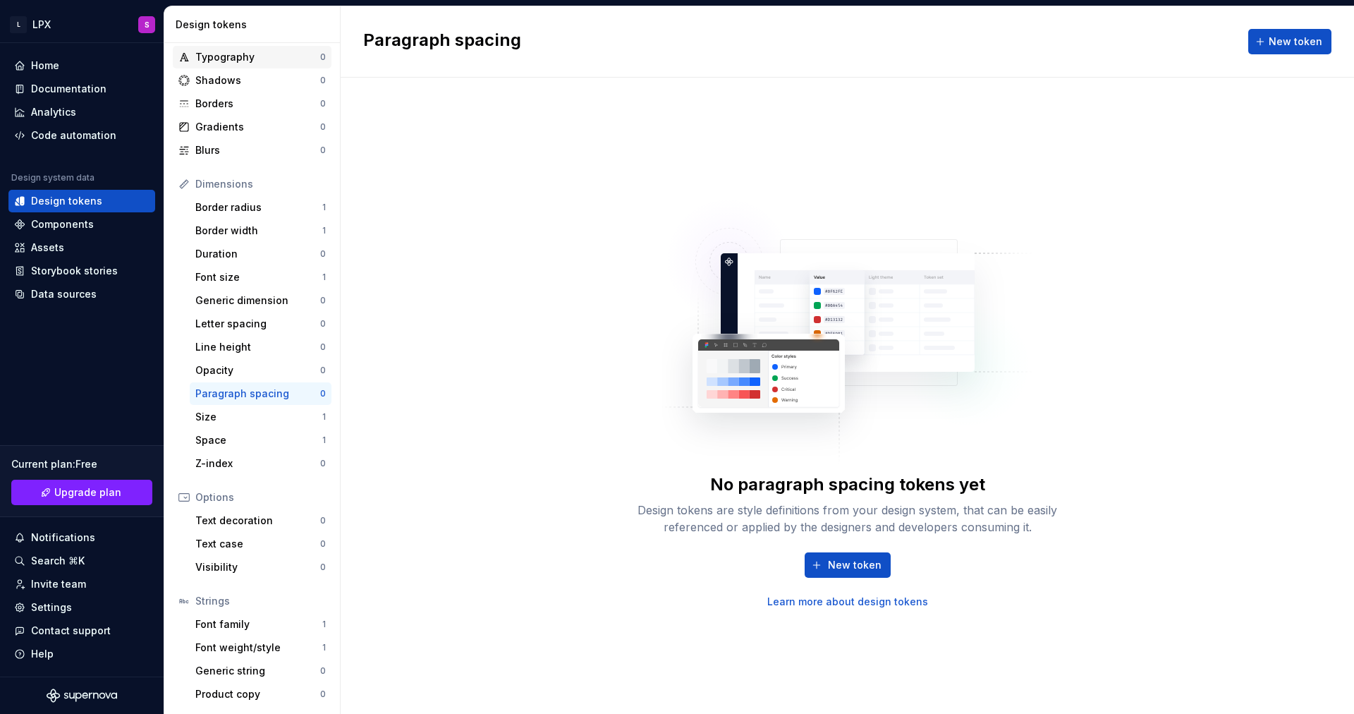
click at [248, 61] on div "Typography" at bounding box center [257, 57] width 125 height 14
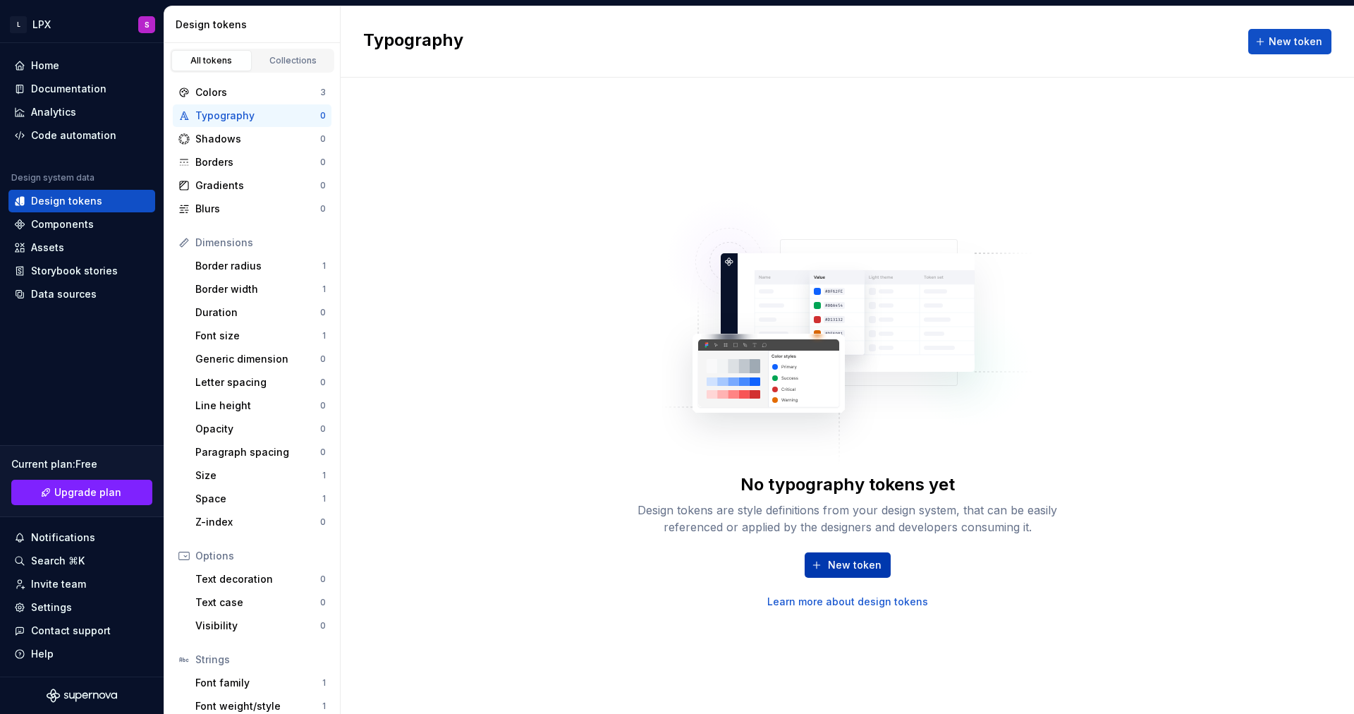
click at [866, 567] on span "New token" at bounding box center [855, 565] width 54 height 14
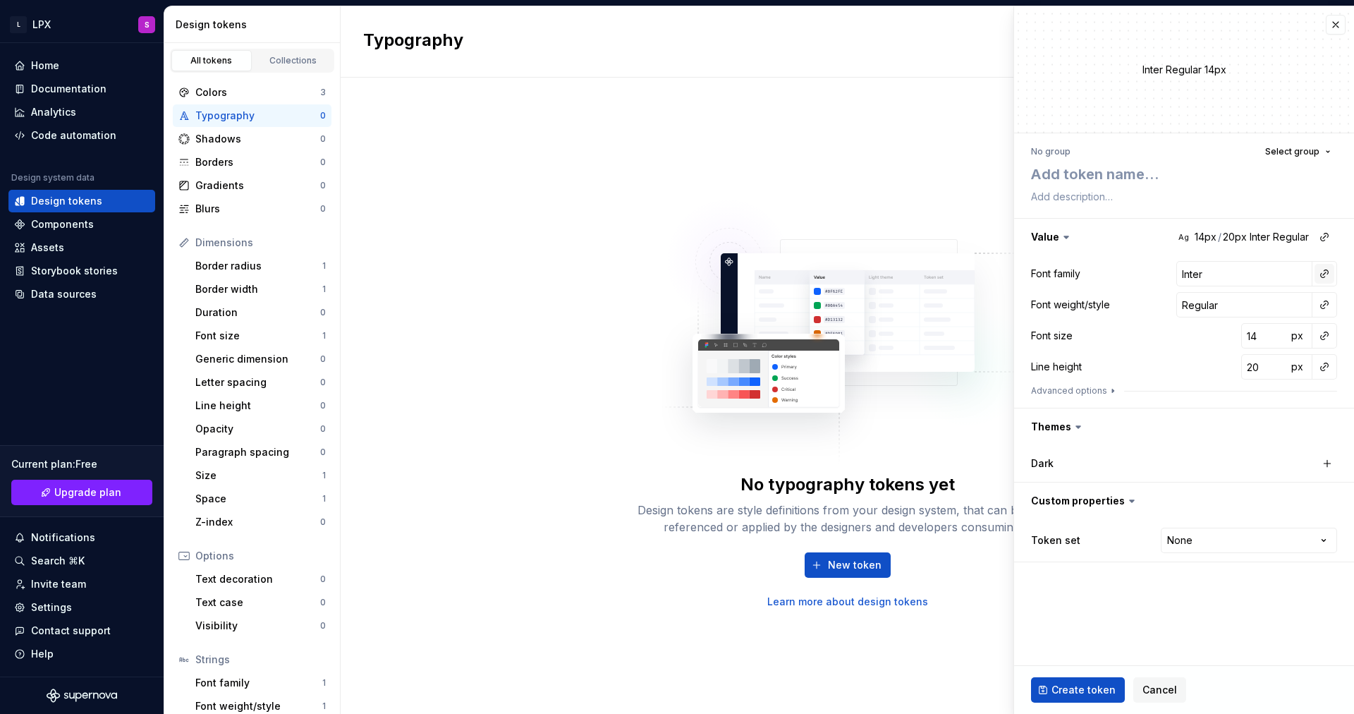
click at [1325, 275] on button "button" at bounding box center [1325, 274] width 20 height 20
click at [1207, 303] on div "body" at bounding box center [1231, 304] width 147 height 14
click at [1320, 305] on button "button" at bounding box center [1325, 305] width 20 height 20
click at [1190, 339] on div "body" at bounding box center [1224, 335] width 133 height 14
click at [1327, 336] on button "button" at bounding box center [1325, 336] width 20 height 20
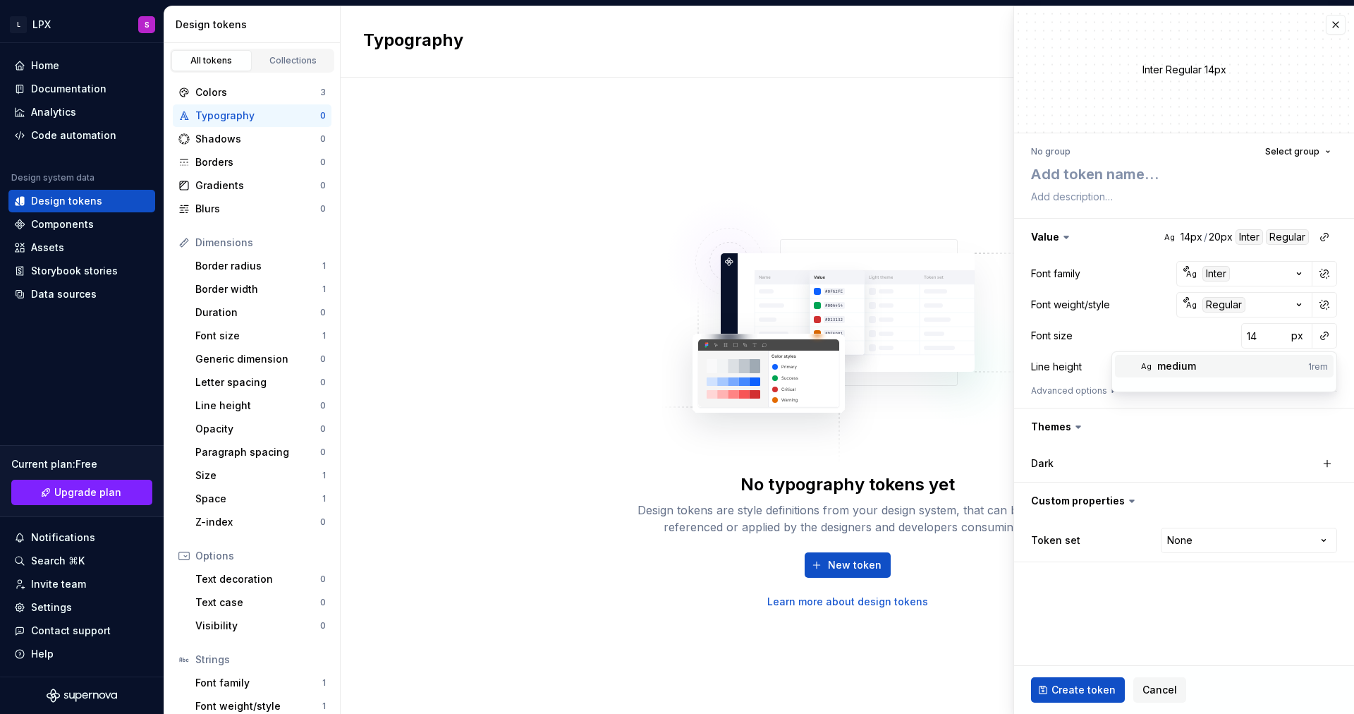
click at [1250, 362] on div "medium" at bounding box center [1230, 366] width 145 height 14
click at [1081, 692] on span "Create token" at bounding box center [1084, 690] width 64 height 14
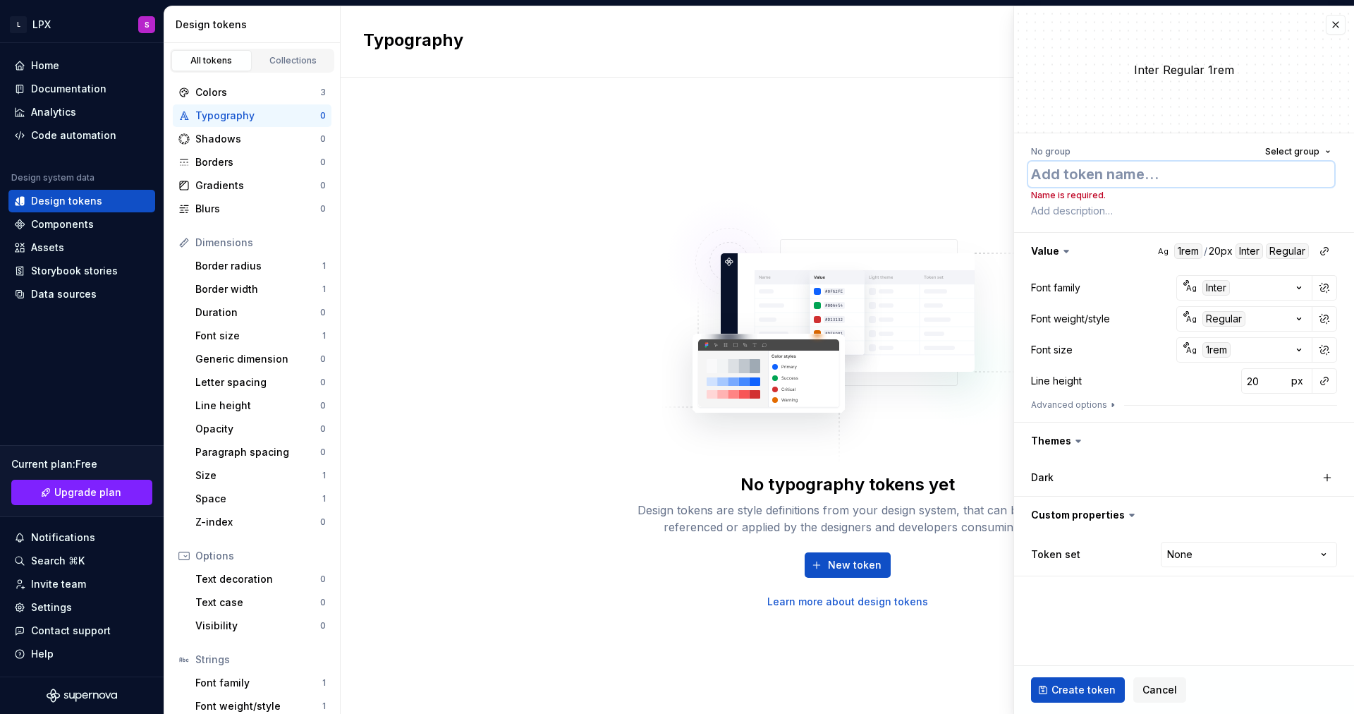
type textarea "*"
type textarea "b"
type textarea "*"
type textarea "bo"
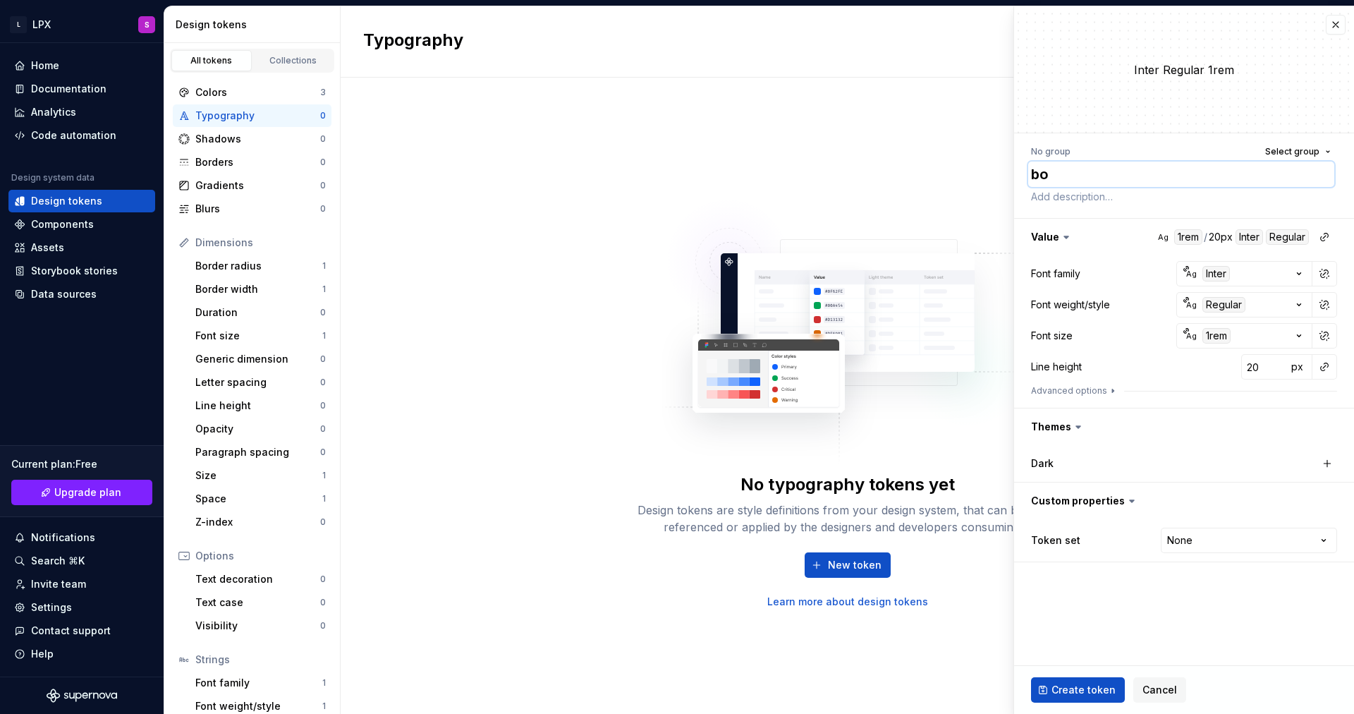
type textarea "*"
type textarea "bod"
type textarea "*"
type textarea "body"
type textarea "*"
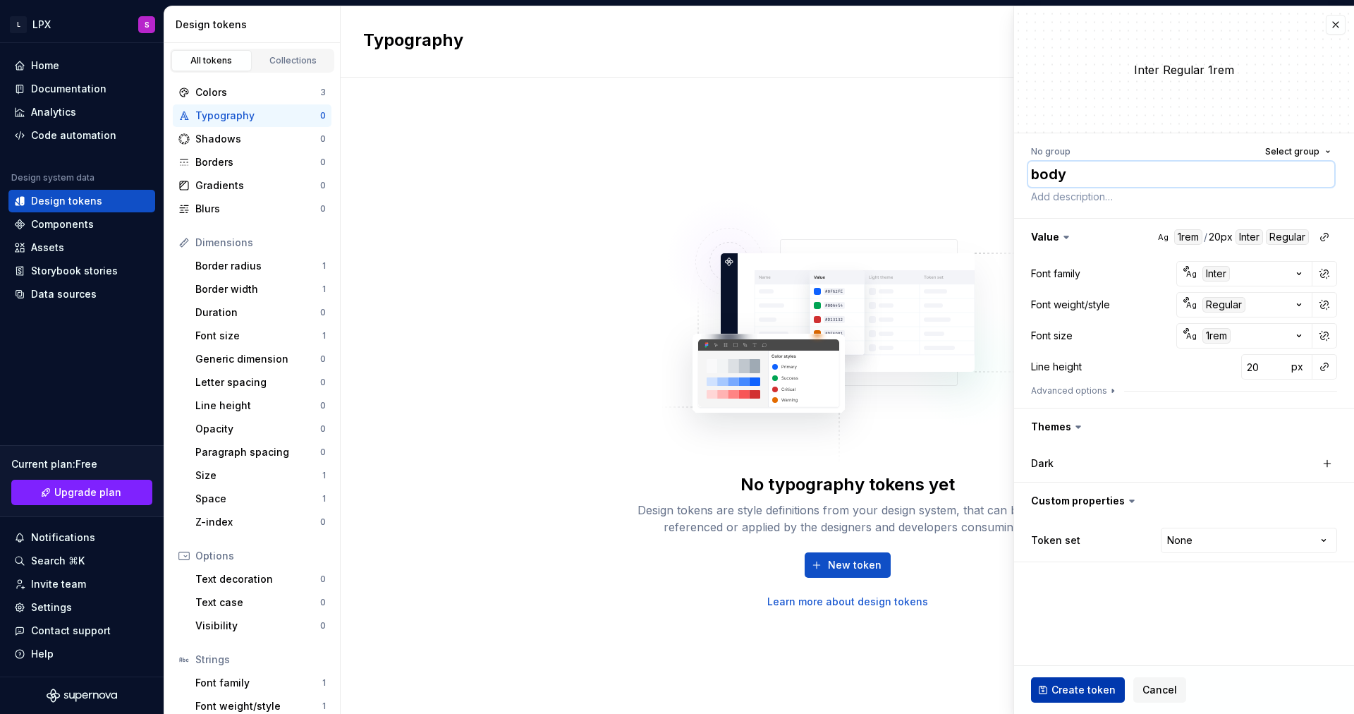
type textarea "body"
click at [1052, 691] on span "Create token" at bounding box center [1084, 690] width 64 height 14
type textarea "*"
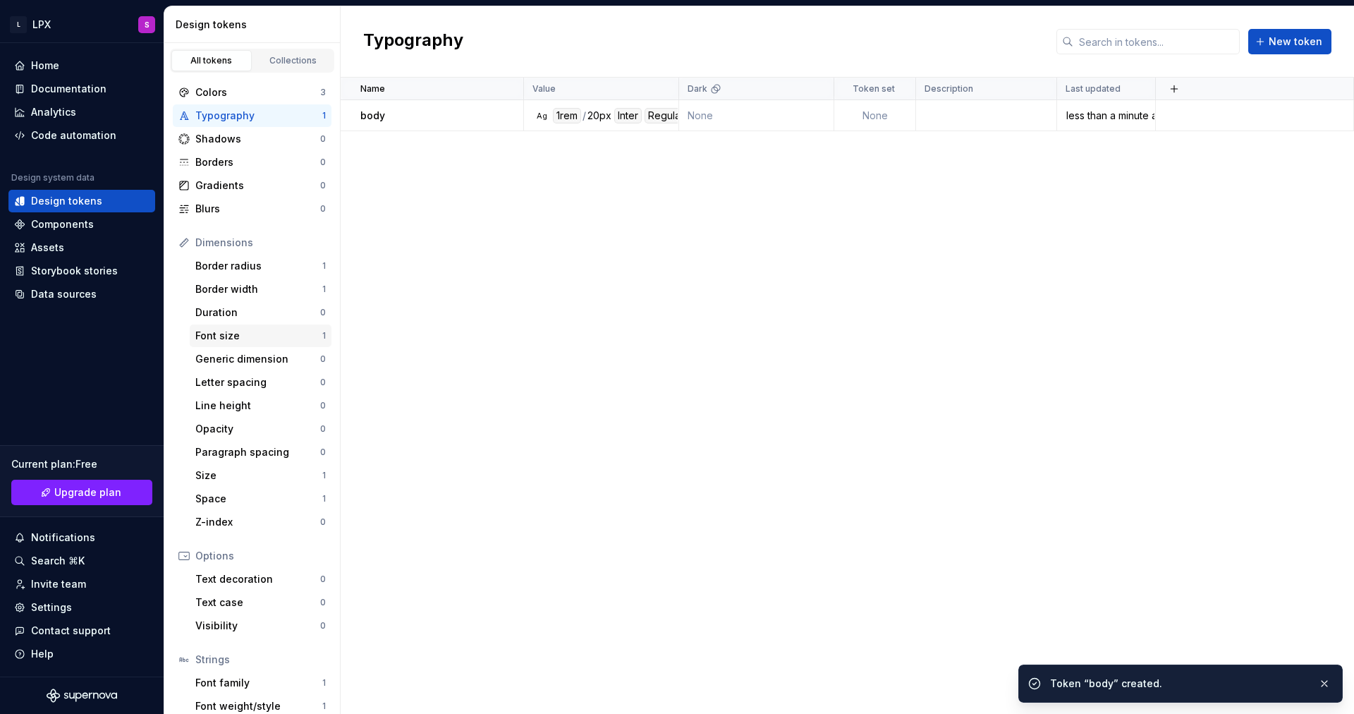
click at [272, 336] on div "Font size" at bounding box center [258, 336] width 127 height 14
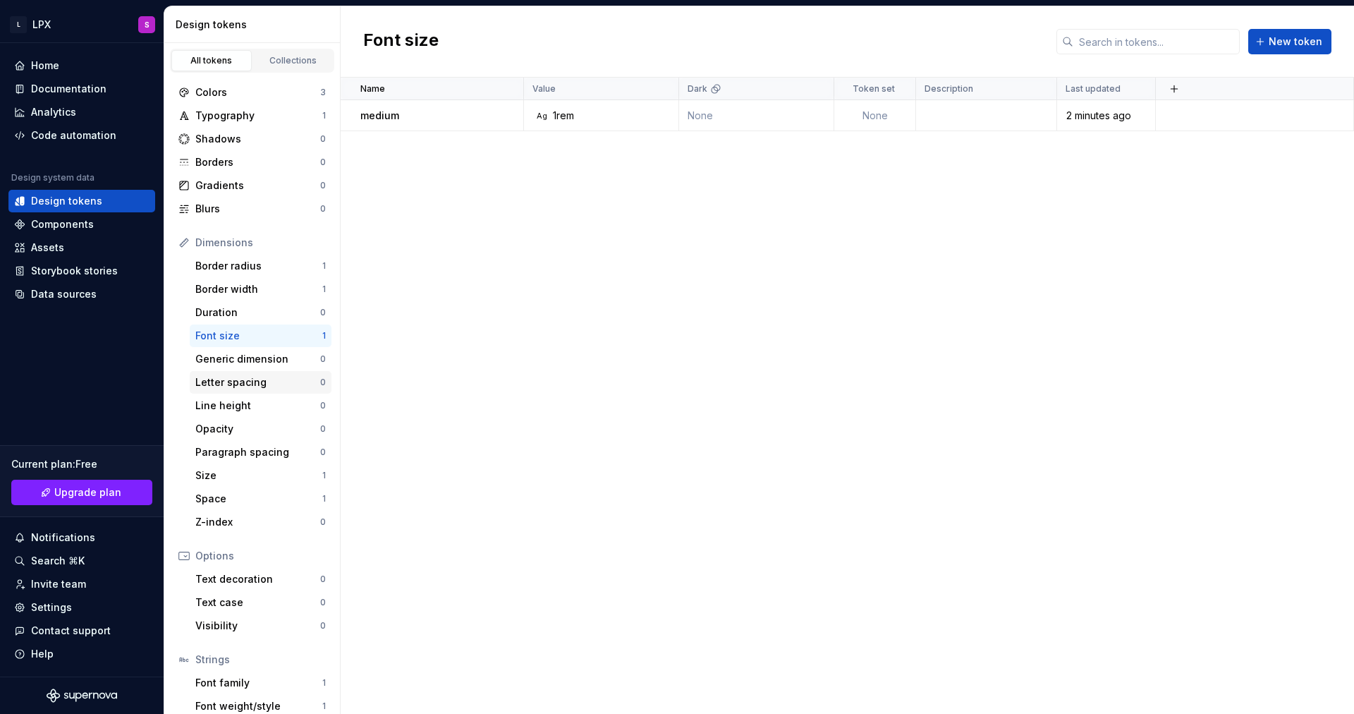
click at [279, 385] on div "Letter spacing" at bounding box center [257, 382] width 125 height 14
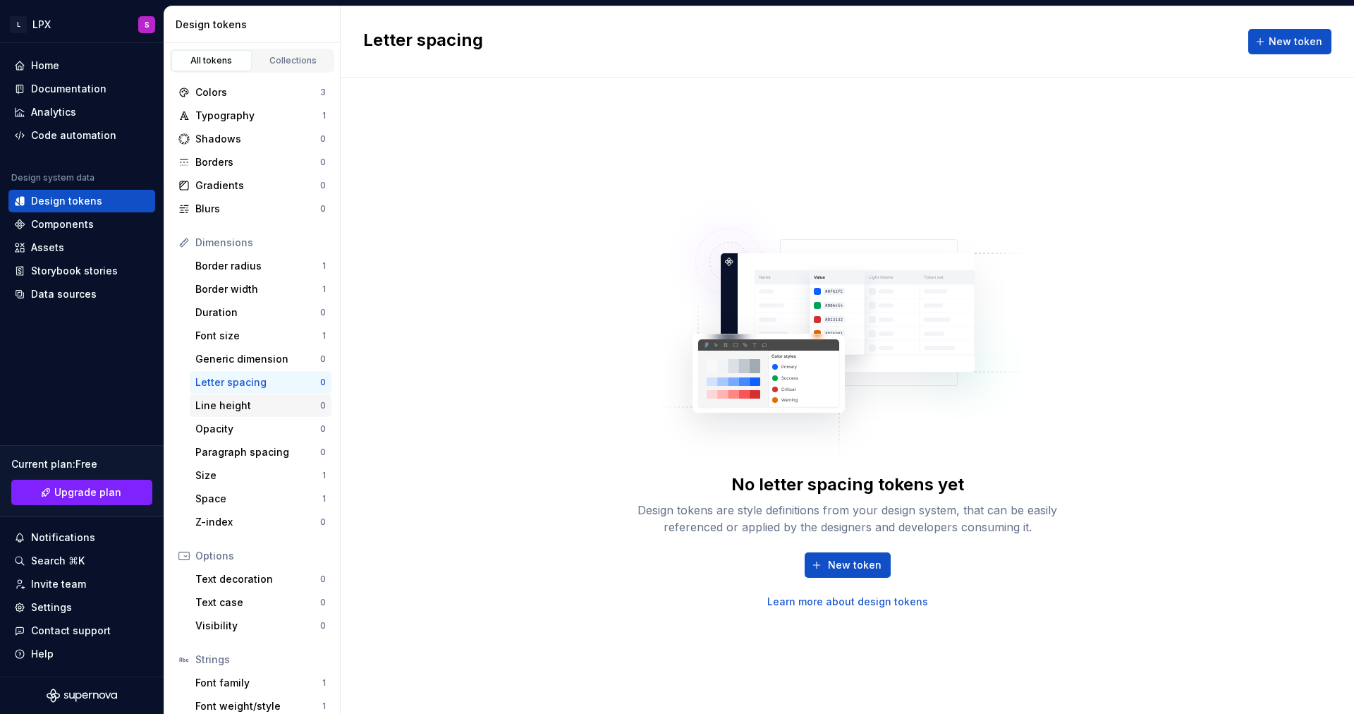
click at [269, 406] on div "Line height" at bounding box center [257, 406] width 125 height 14
click at [811, 555] on button "New token" at bounding box center [848, 564] width 86 height 25
type textarea "*"
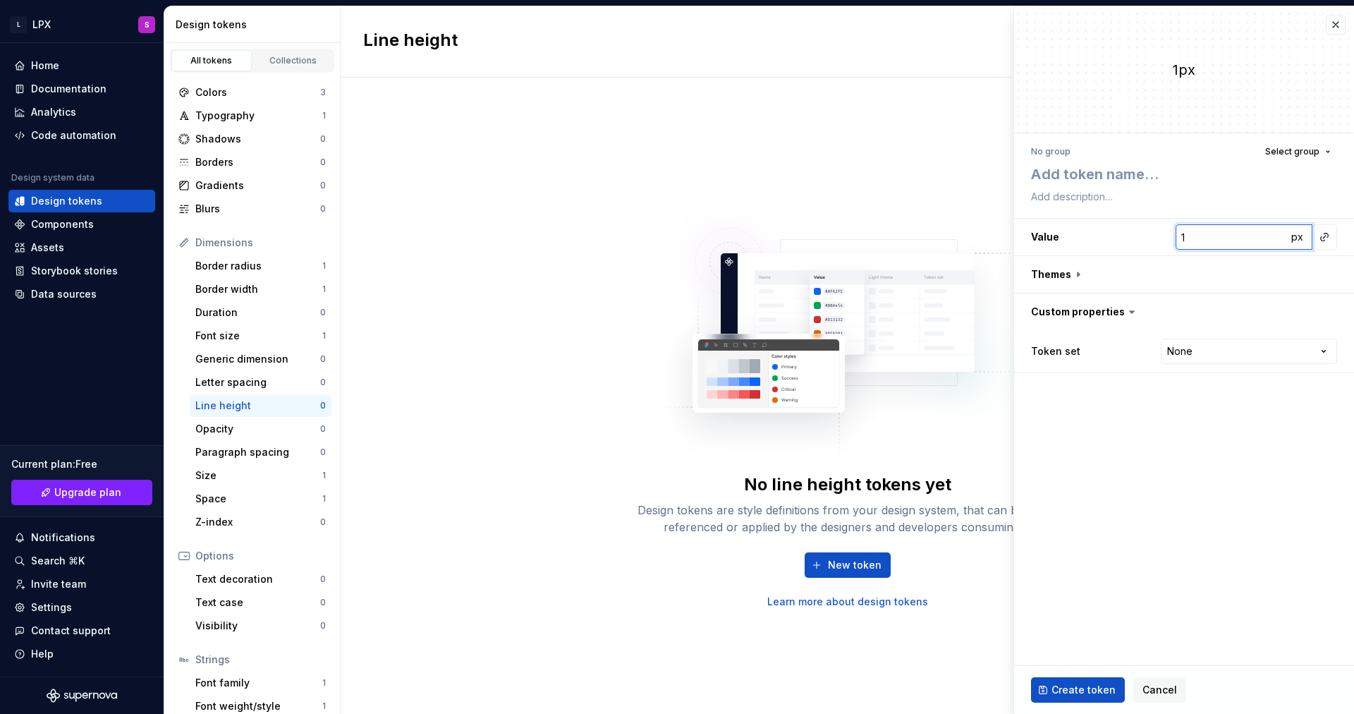
click at [1226, 238] on input "1" at bounding box center [1231, 236] width 111 height 25
type textarea "*"
type input "1.3"
type textarea "*"
type input "1.35"
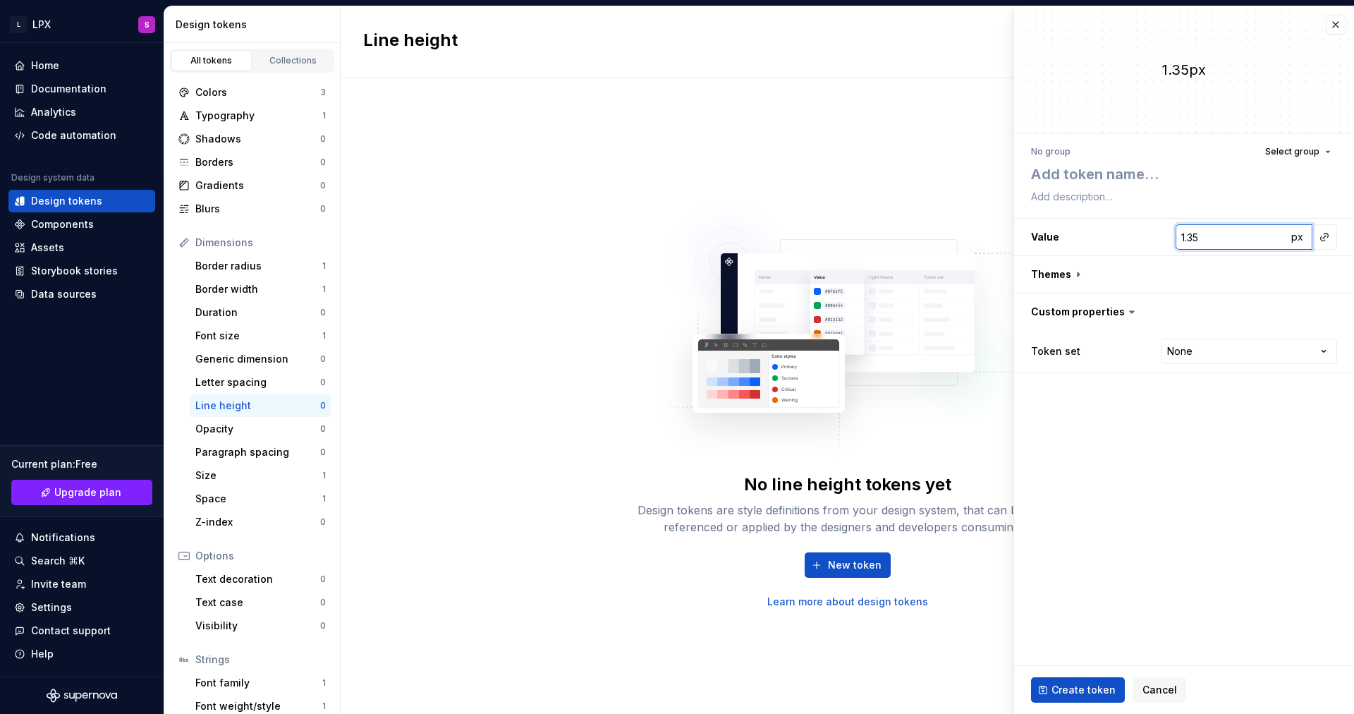
click at [1248, 237] on input "1.35" at bounding box center [1231, 236] width 111 height 25
type input ".2"
type textarea "*"
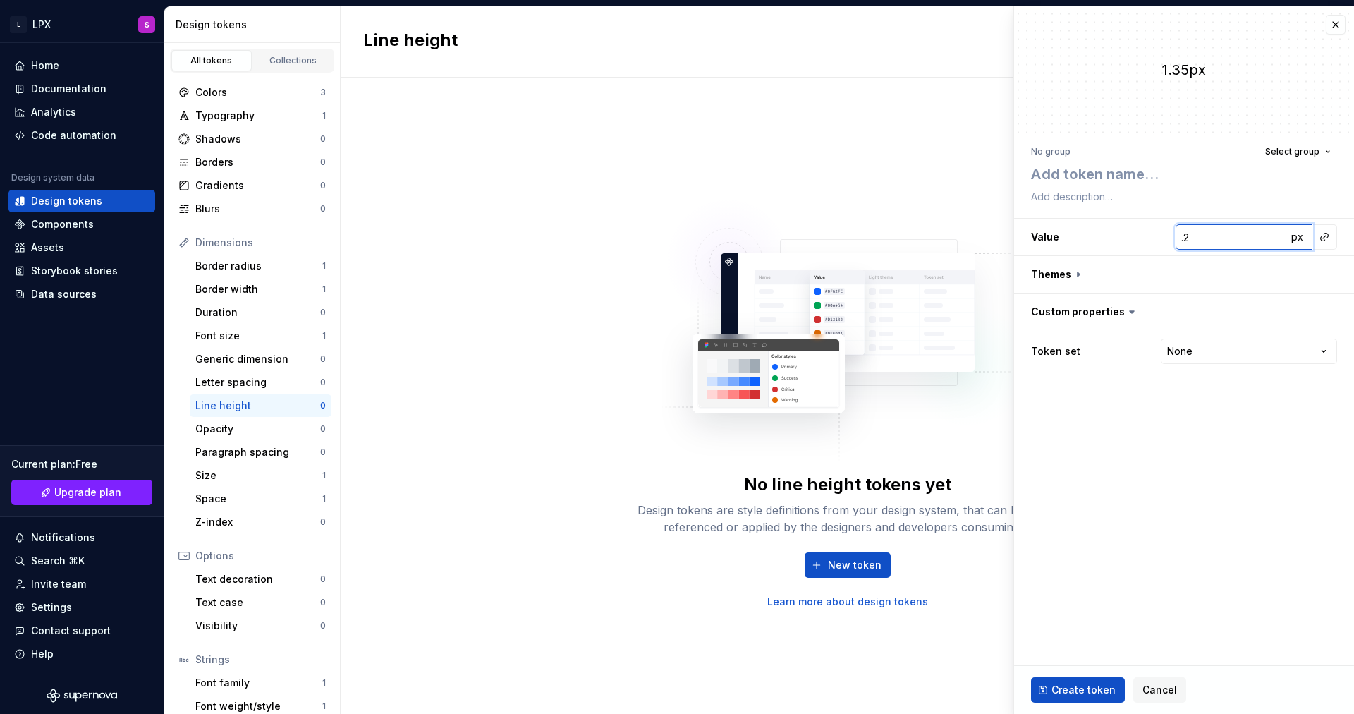
type input ".25"
click at [1181, 238] on input ".25" at bounding box center [1231, 236] width 111 height 25
type textarea "*"
type input "1.25"
click at [1303, 236] on button "px" at bounding box center [1297, 237] width 20 height 20
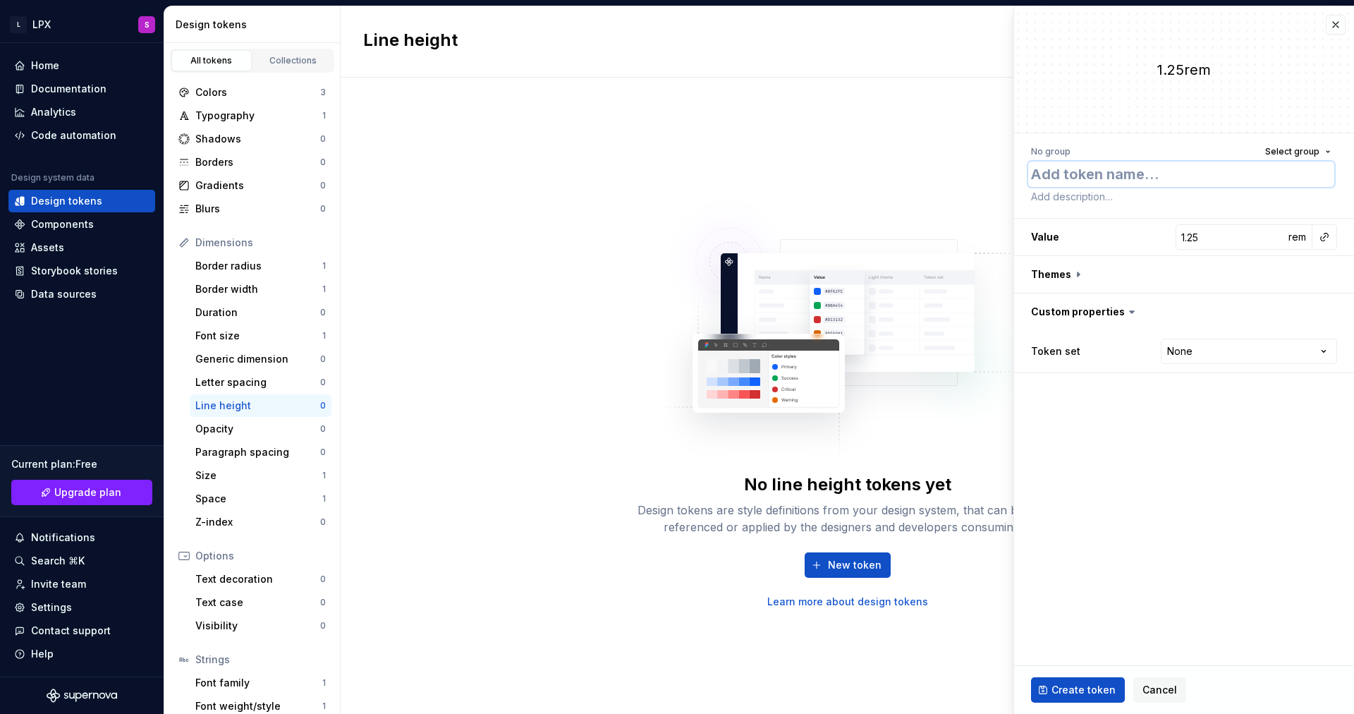
click at [1192, 179] on textarea at bounding box center [1182, 174] width 306 height 25
type textarea "*"
click at [1190, 181] on textarea "d" at bounding box center [1182, 174] width 306 height 25
type textarea "d"
click at [1063, 687] on span "Create token" at bounding box center [1084, 690] width 64 height 14
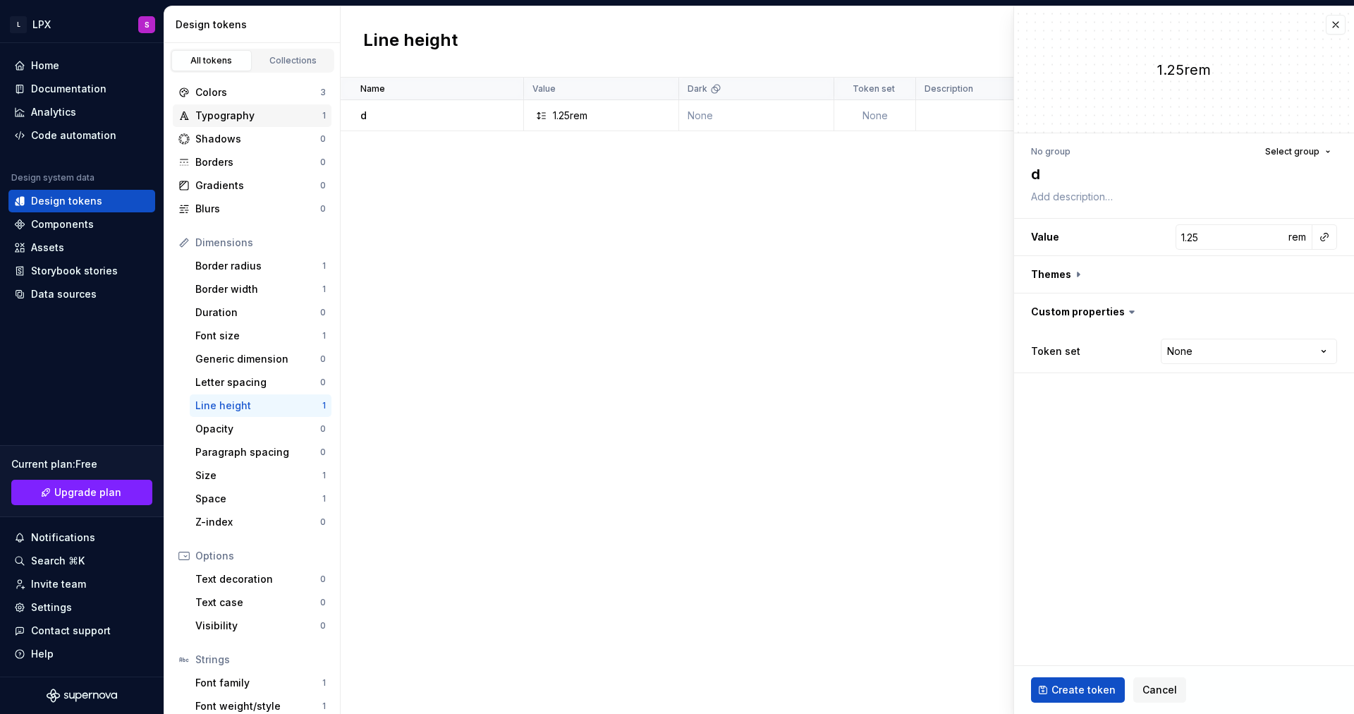
type textarea "*"
type input "1"
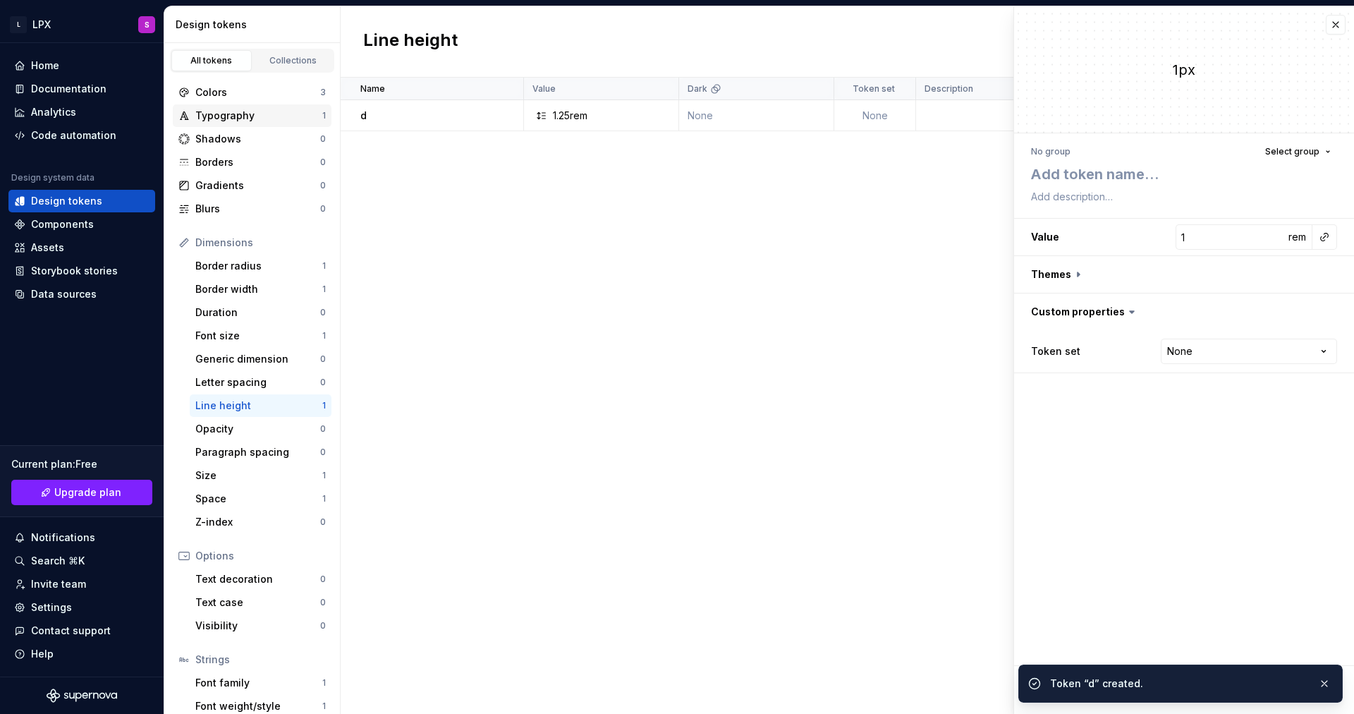
click at [231, 123] on div "Typography 1" at bounding box center [252, 115] width 159 height 23
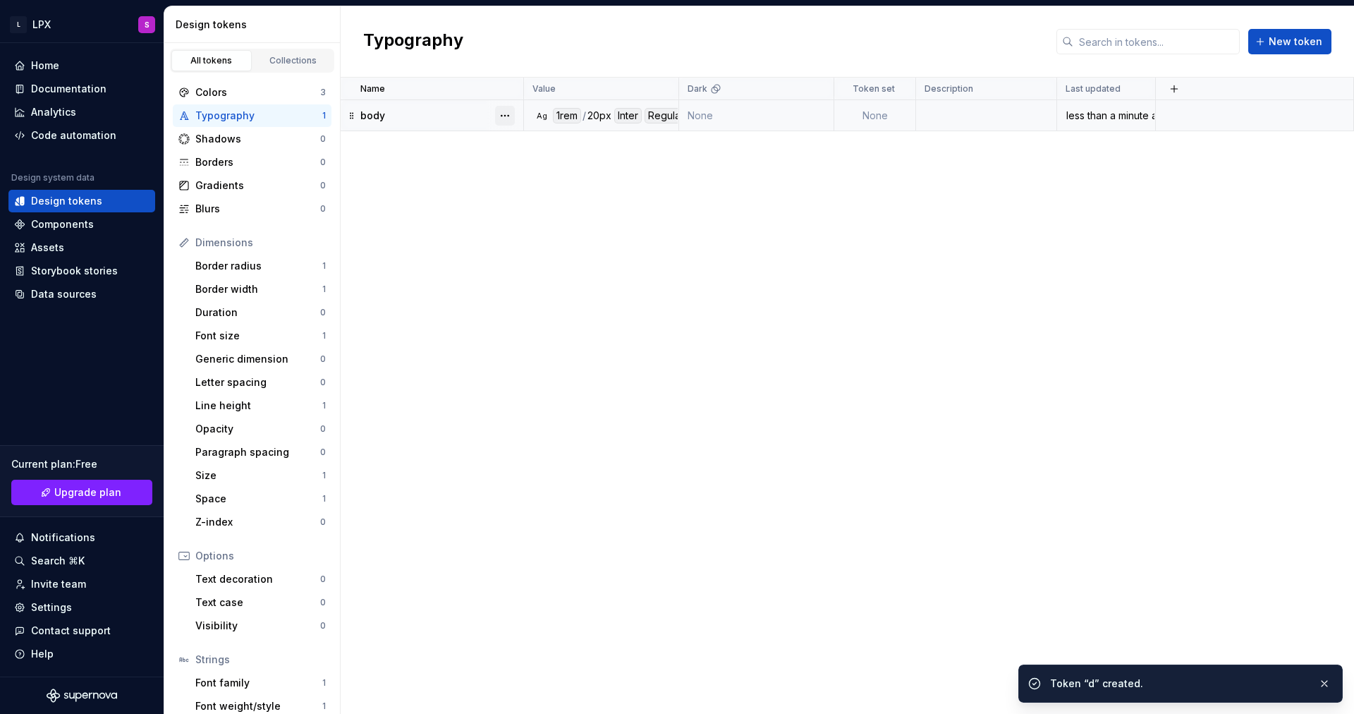
click at [509, 115] on button "button" at bounding box center [505, 116] width 20 height 20
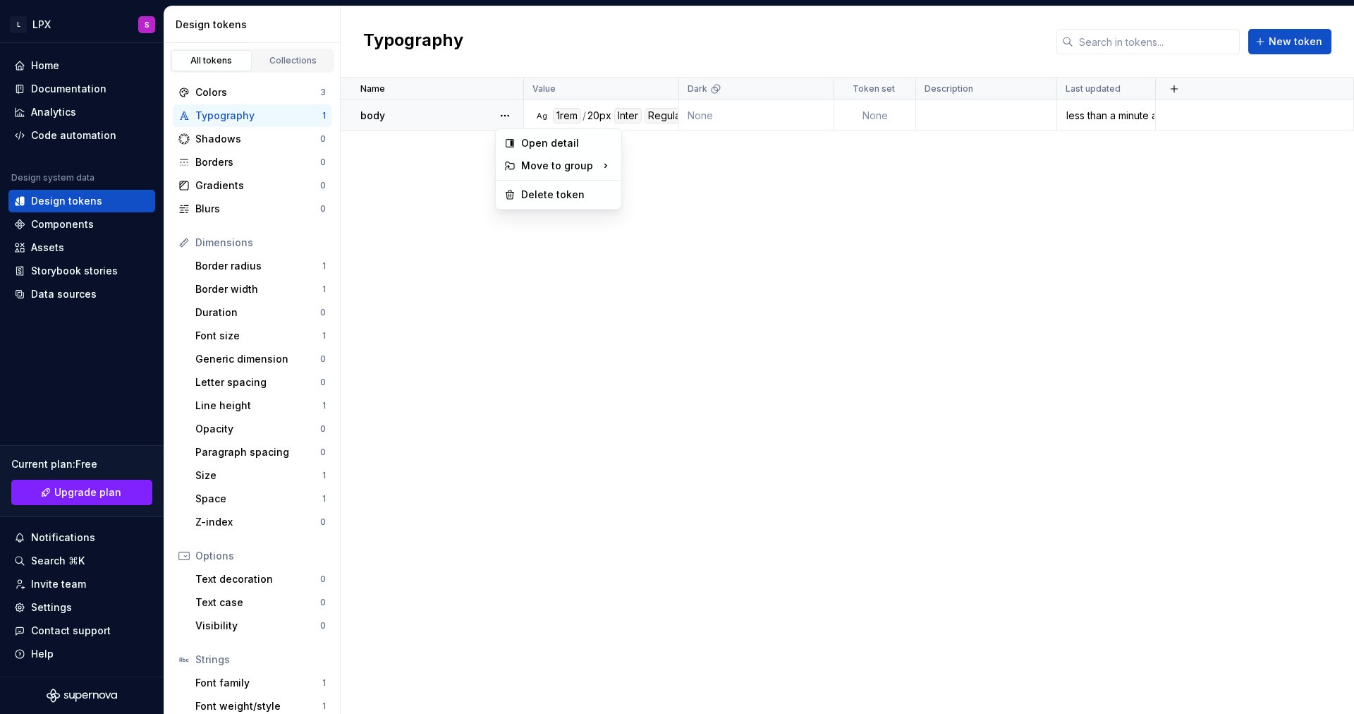
click at [490, 115] on html "L LPX S Home Documentation Analytics Code automation Design system data Design …" at bounding box center [677, 357] width 1354 height 714
click at [471, 117] on div "body" at bounding box center [441, 116] width 162 height 14
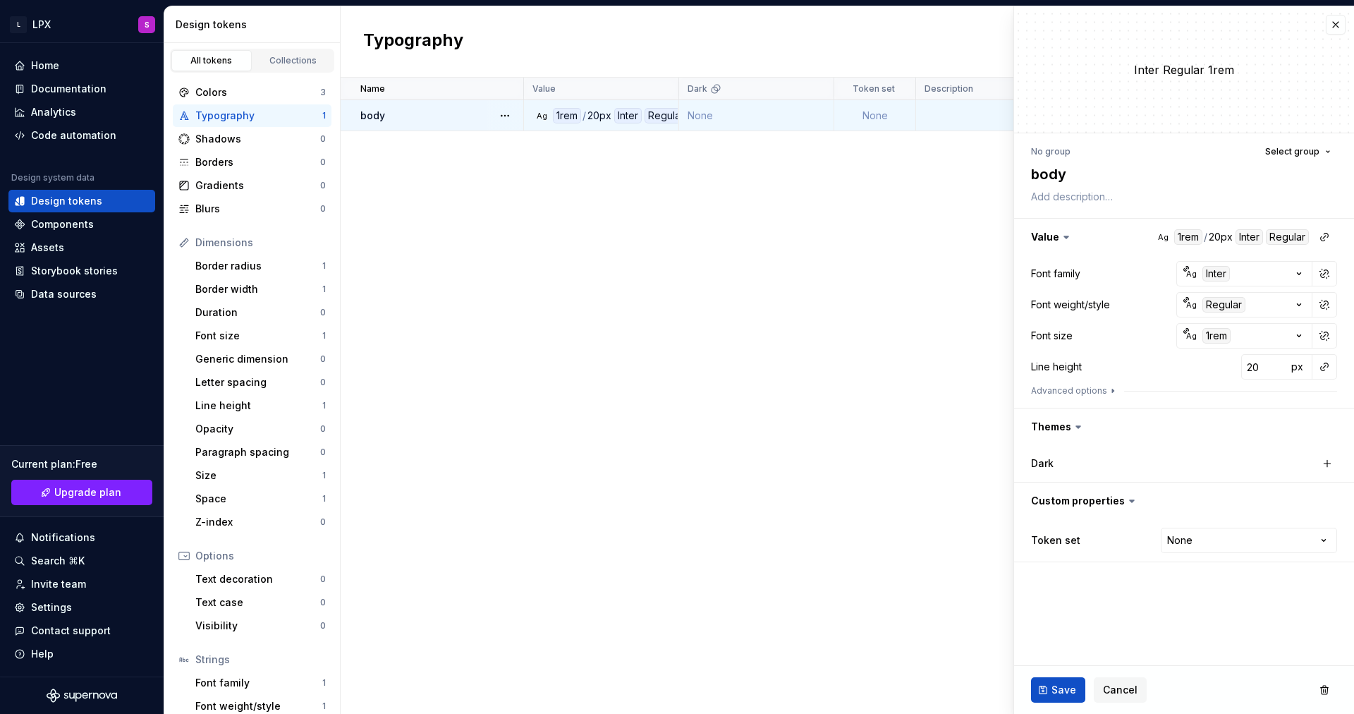
click at [471, 117] on div "body" at bounding box center [441, 116] width 162 height 14
click at [1298, 366] on span "px" at bounding box center [1298, 366] width 12 height 12
click at [1319, 369] on button "button" at bounding box center [1325, 367] width 20 height 20
click at [1209, 399] on div "d" at bounding box center [1224, 397] width 133 height 14
click at [1065, 692] on span "Save" at bounding box center [1064, 690] width 25 height 14
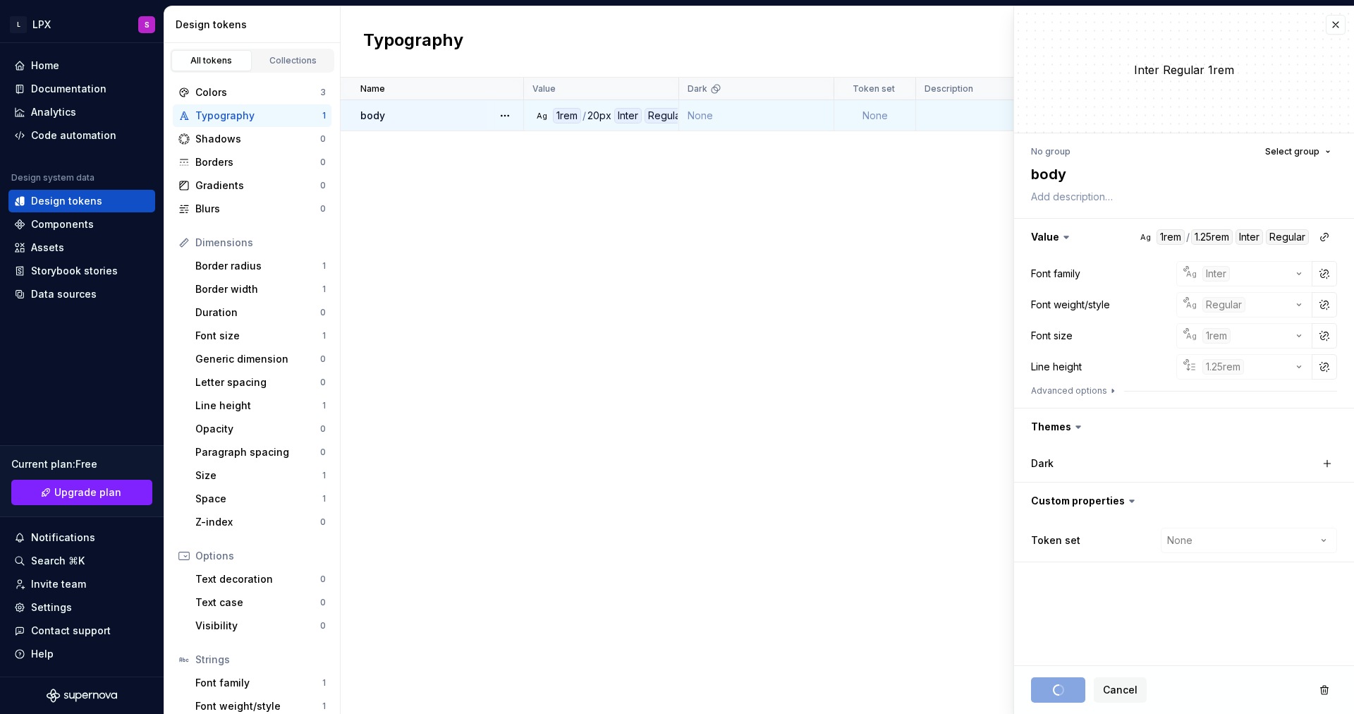
click at [509, 504] on div "Name Value Dark Token set Description Last updated body Ag 1rem / 20px Inter Re…" at bounding box center [848, 396] width 1014 height 636
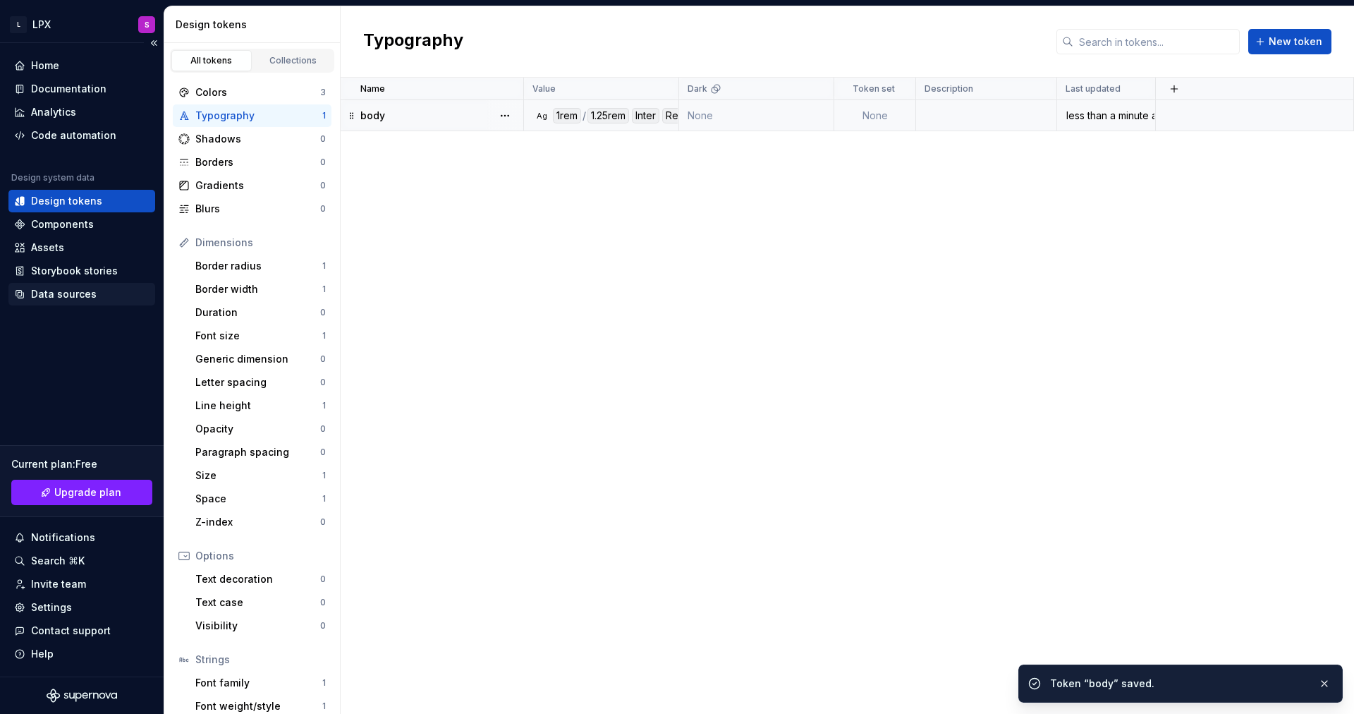
click at [92, 295] on div "Data sources" at bounding box center [64, 294] width 66 height 14
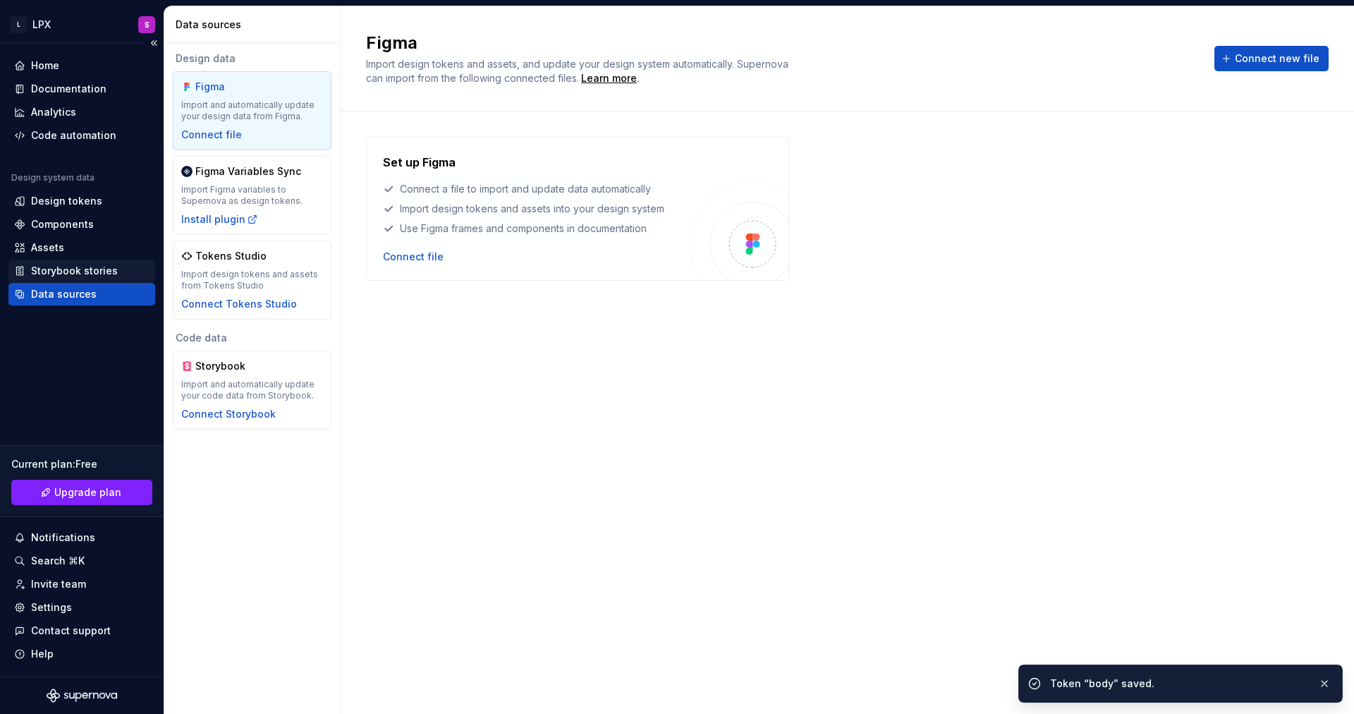
click at [61, 262] on div "Storybook stories" at bounding box center [81, 271] width 147 height 23
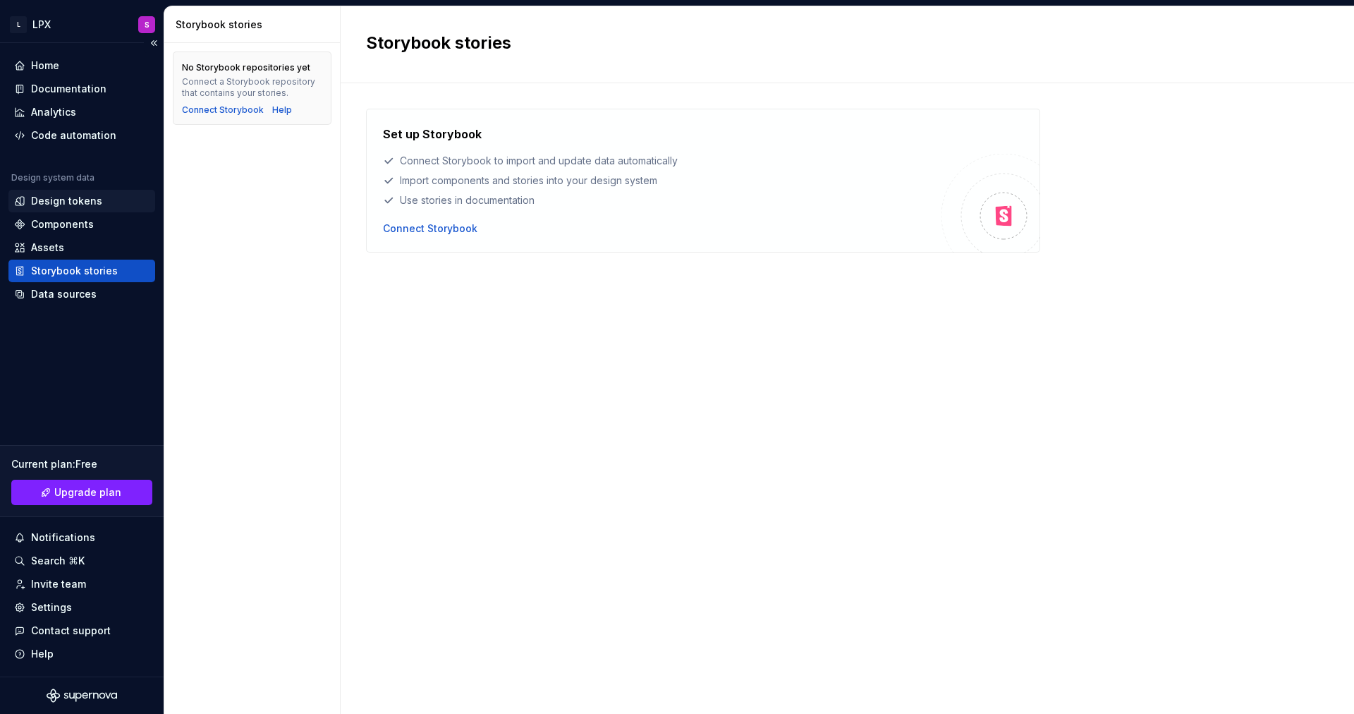
click at [71, 198] on div "Design tokens" at bounding box center [66, 201] width 71 height 14
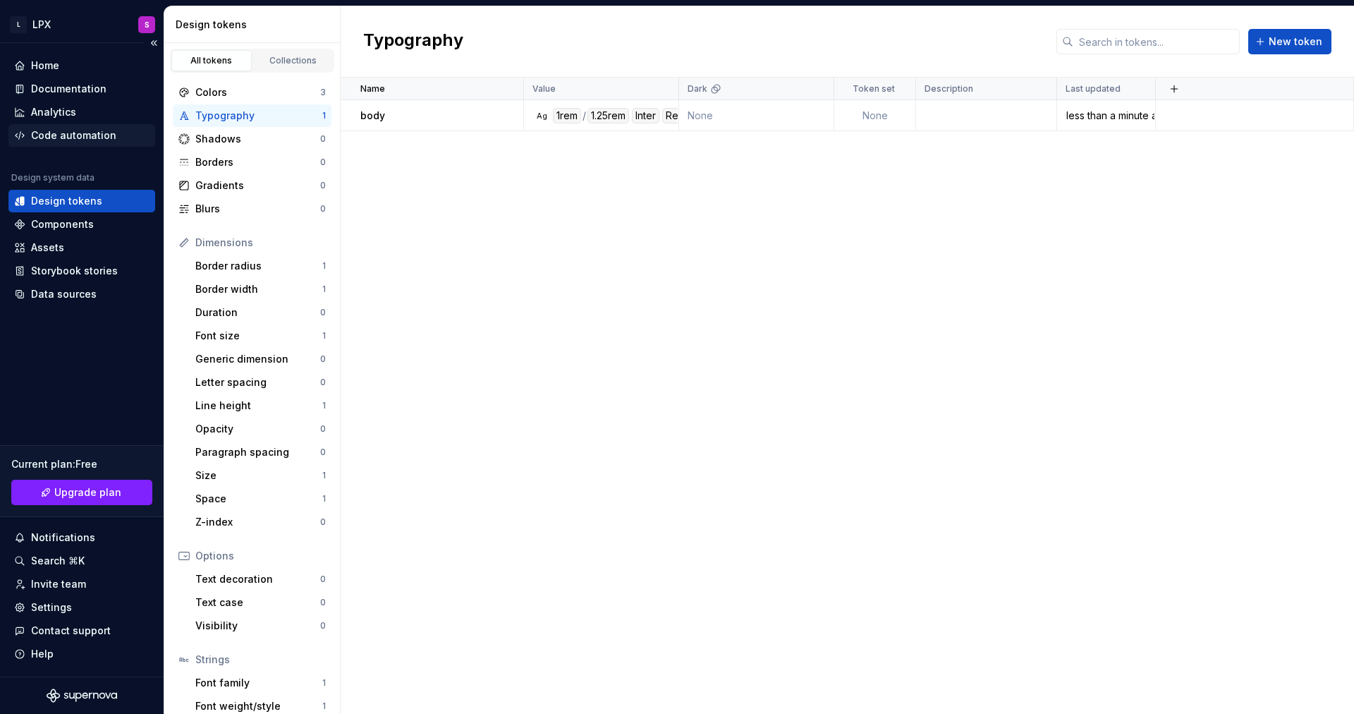
click at [72, 140] on div "Code automation" at bounding box center [73, 135] width 85 height 14
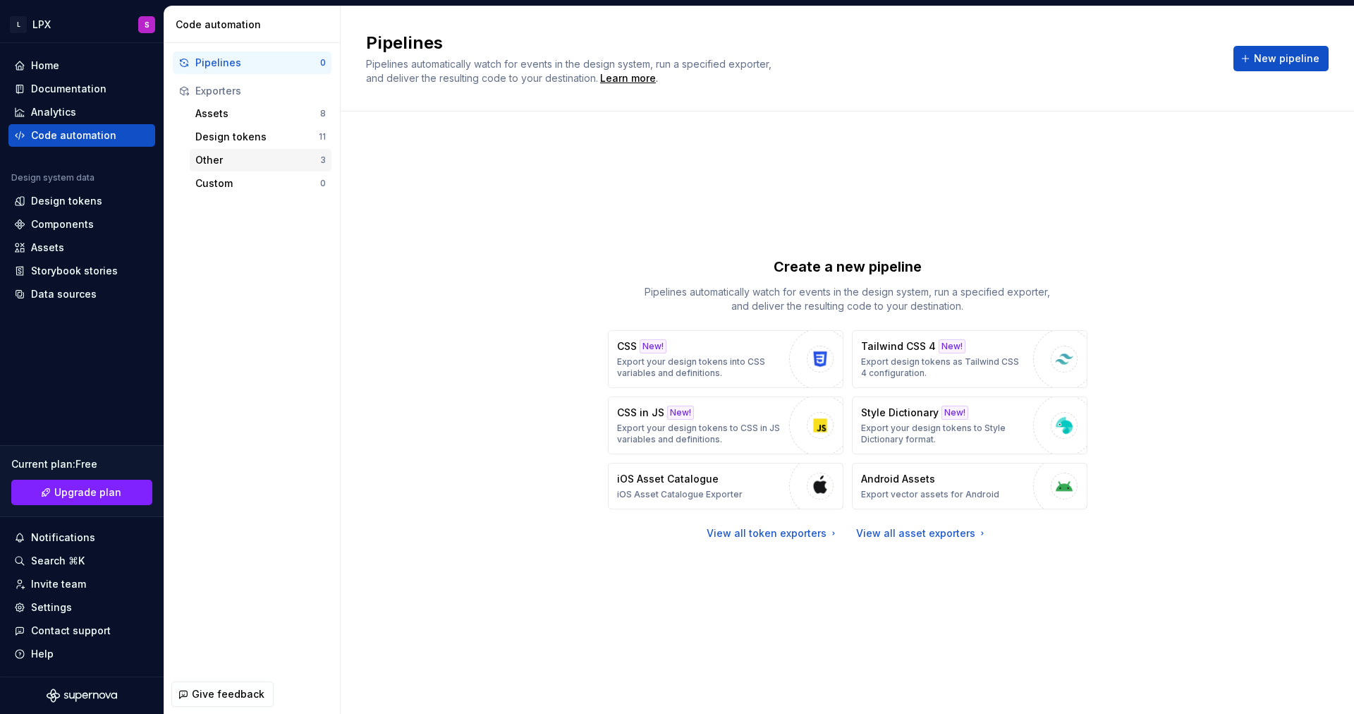
click at [279, 169] on div "Other 3" at bounding box center [261, 160] width 142 height 23
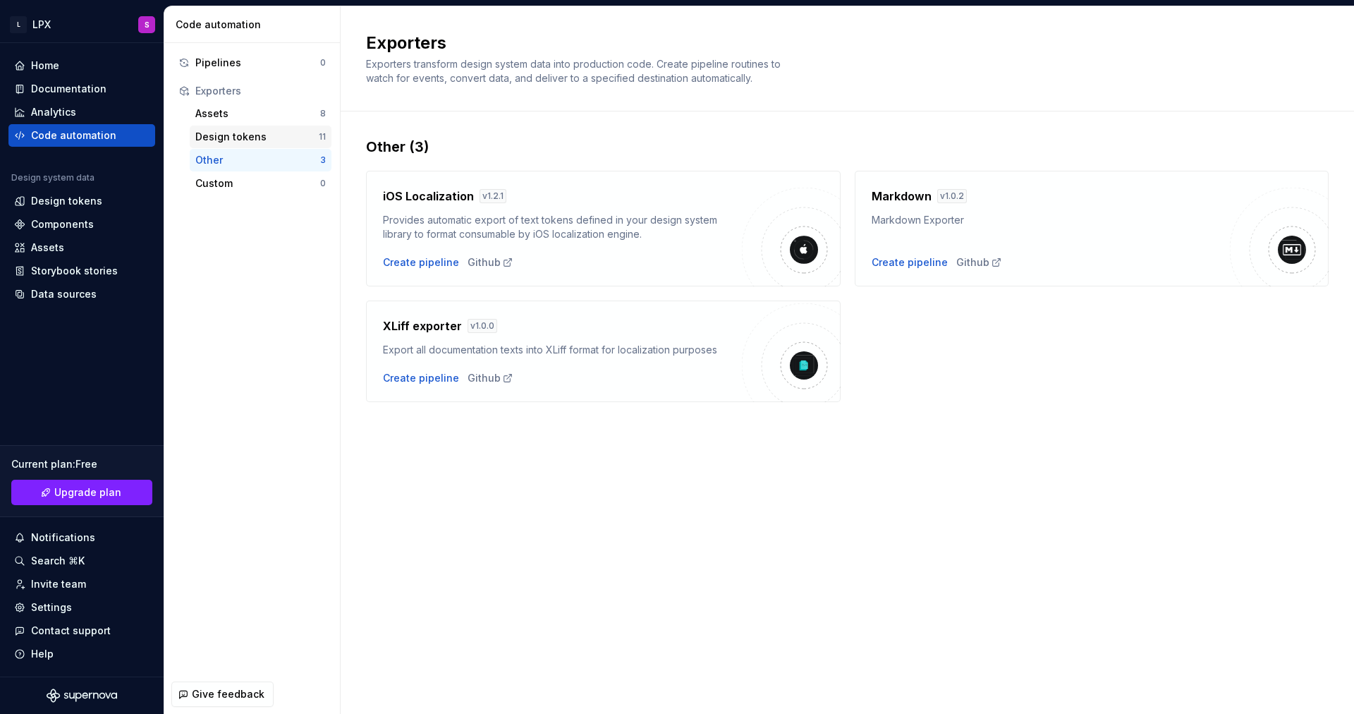
click at [277, 142] on div "Design tokens" at bounding box center [256, 137] width 123 height 14
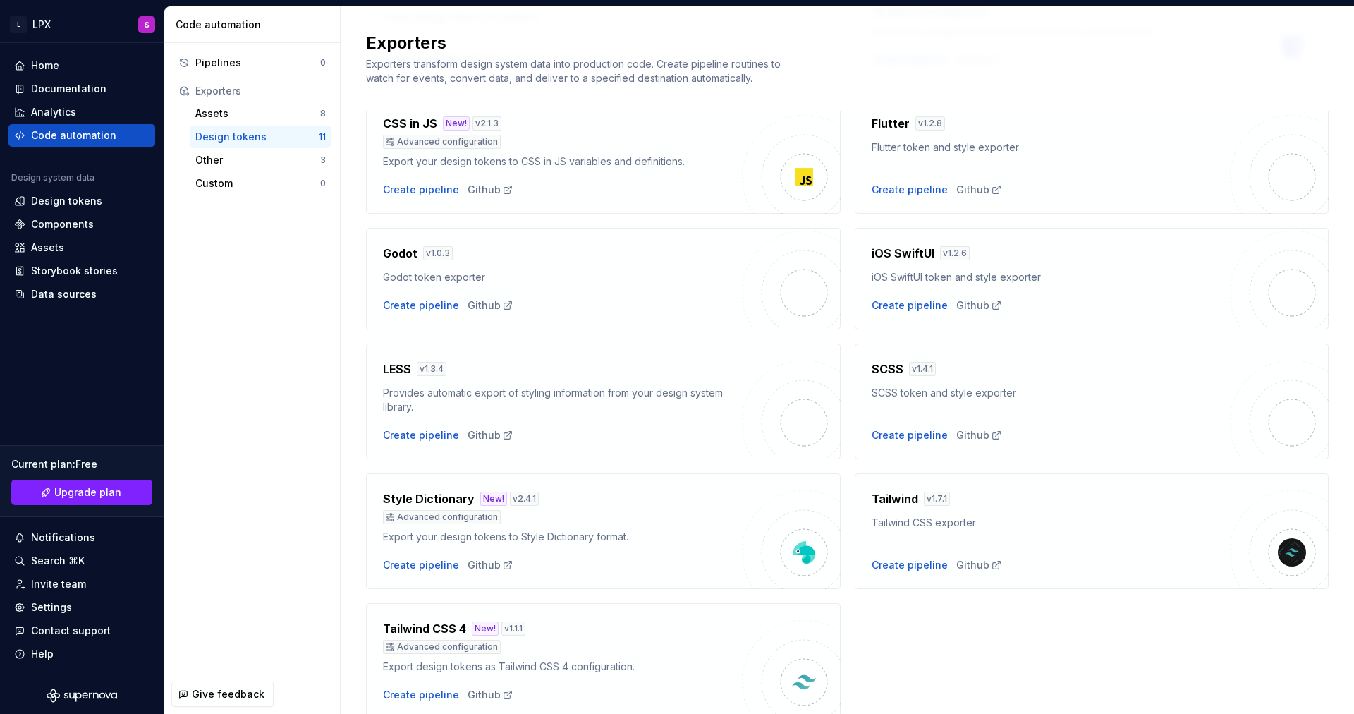
scroll to position [261, 0]
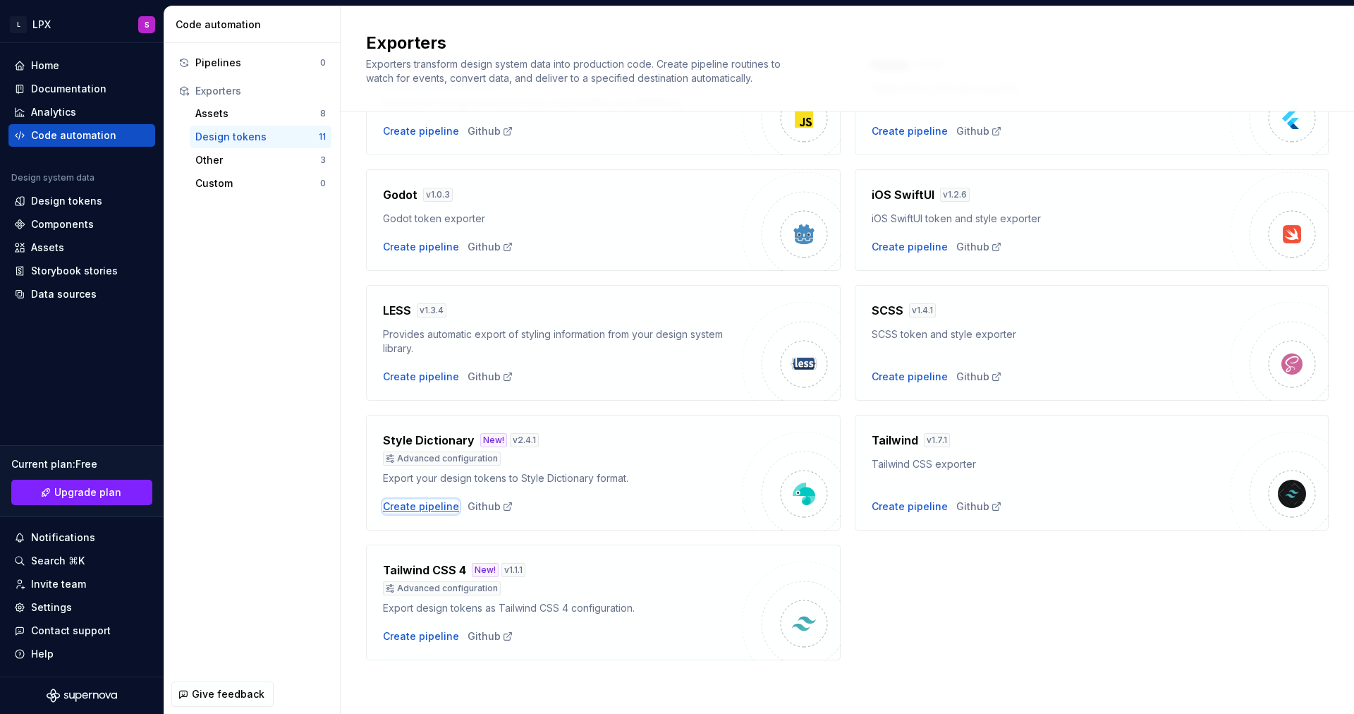
click at [423, 504] on div "Create pipeline" at bounding box center [421, 506] width 76 height 14
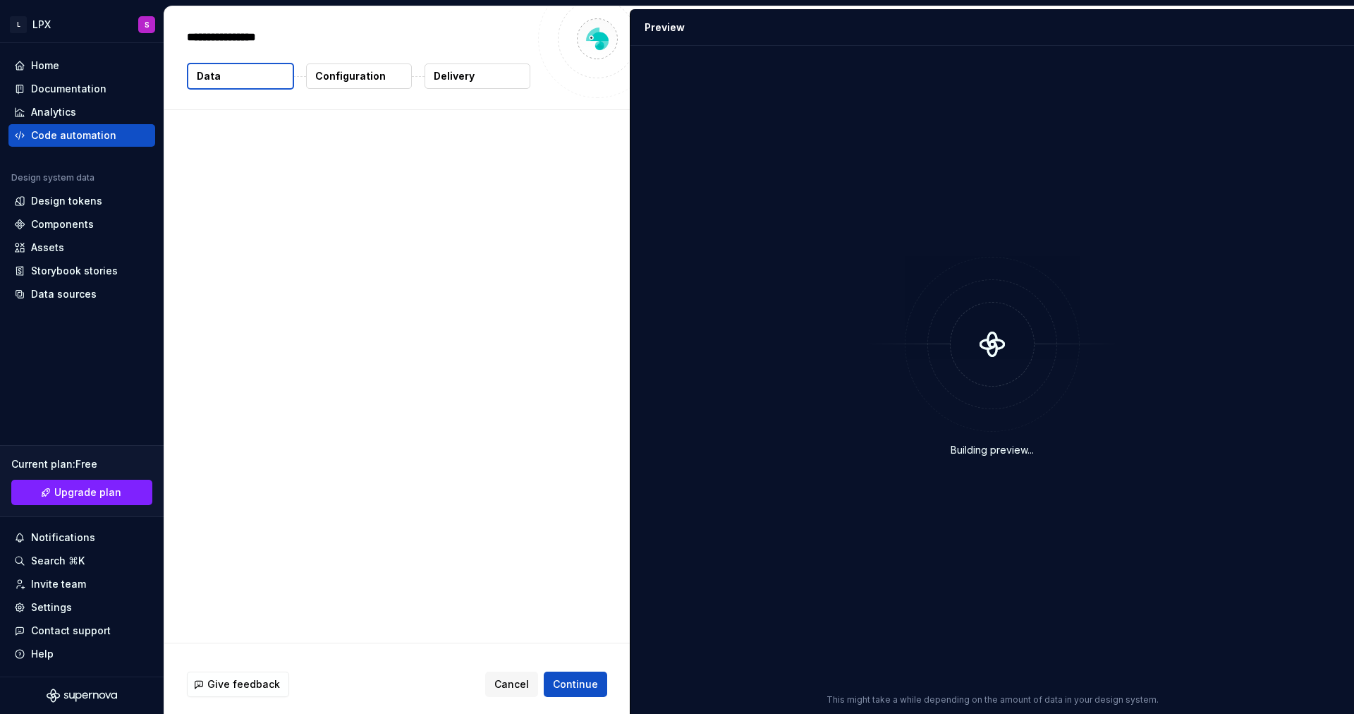
type textarea "*"
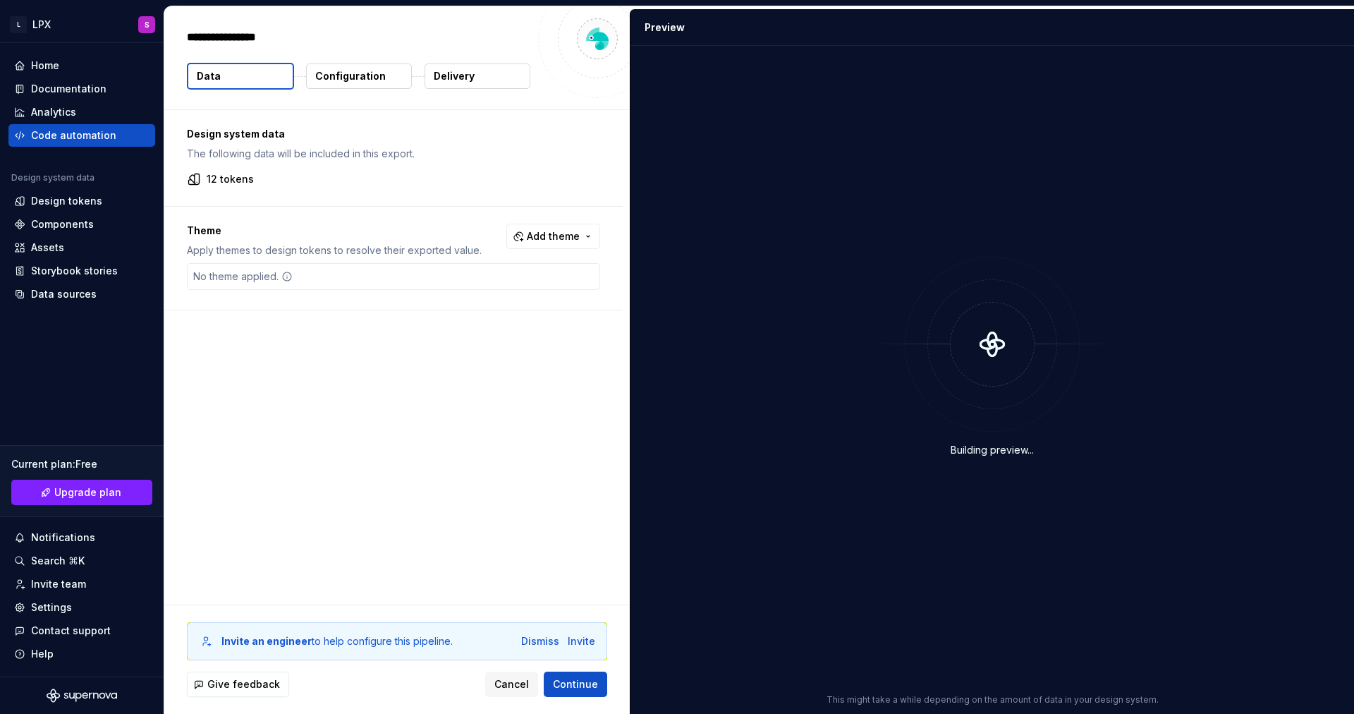
click at [534, 241] on span "Add theme" at bounding box center [553, 236] width 53 height 14
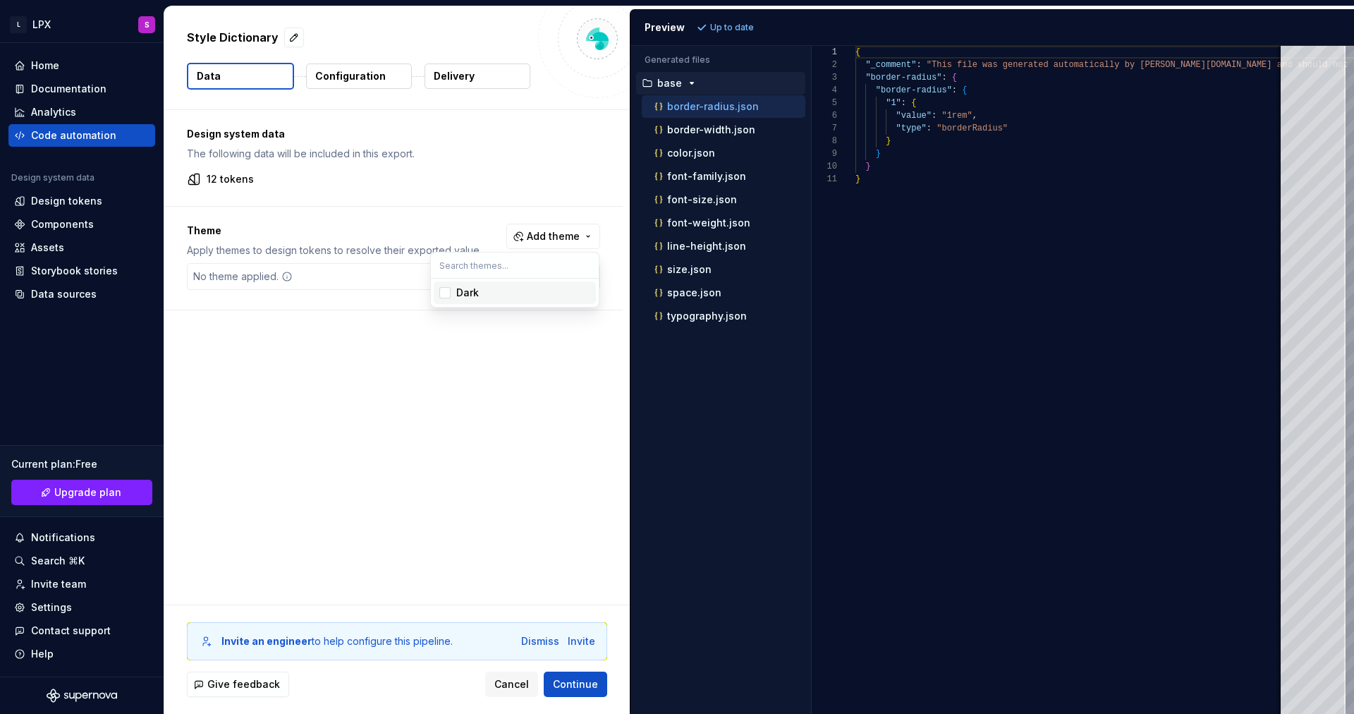
click at [492, 290] on div "Dark" at bounding box center [523, 293] width 134 height 14
click at [351, 246] on html "L LPX S Home Documentation Analytics Code automation Design system data Design …" at bounding box center [677, 357] width 1354 height 714
click at [335, 59] on div "Style Dictionary Data Configuration Delivery" at bounding box center [397, 57] width 466 height 103
click at [344, 69] on p "Configuration" at bounding box center [350, 76] width 71 height 14
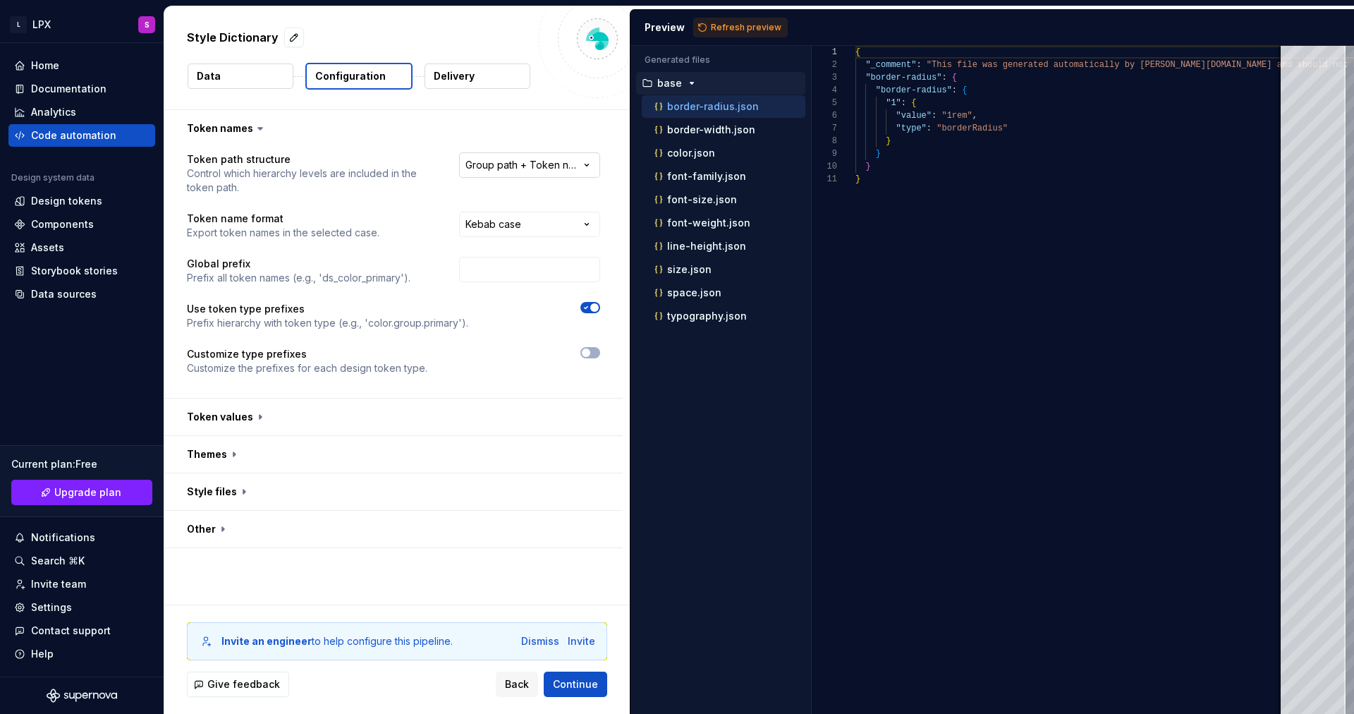
click at [568, 166] on html "**********" at bounding box center [677, 357] width 1354 height 714
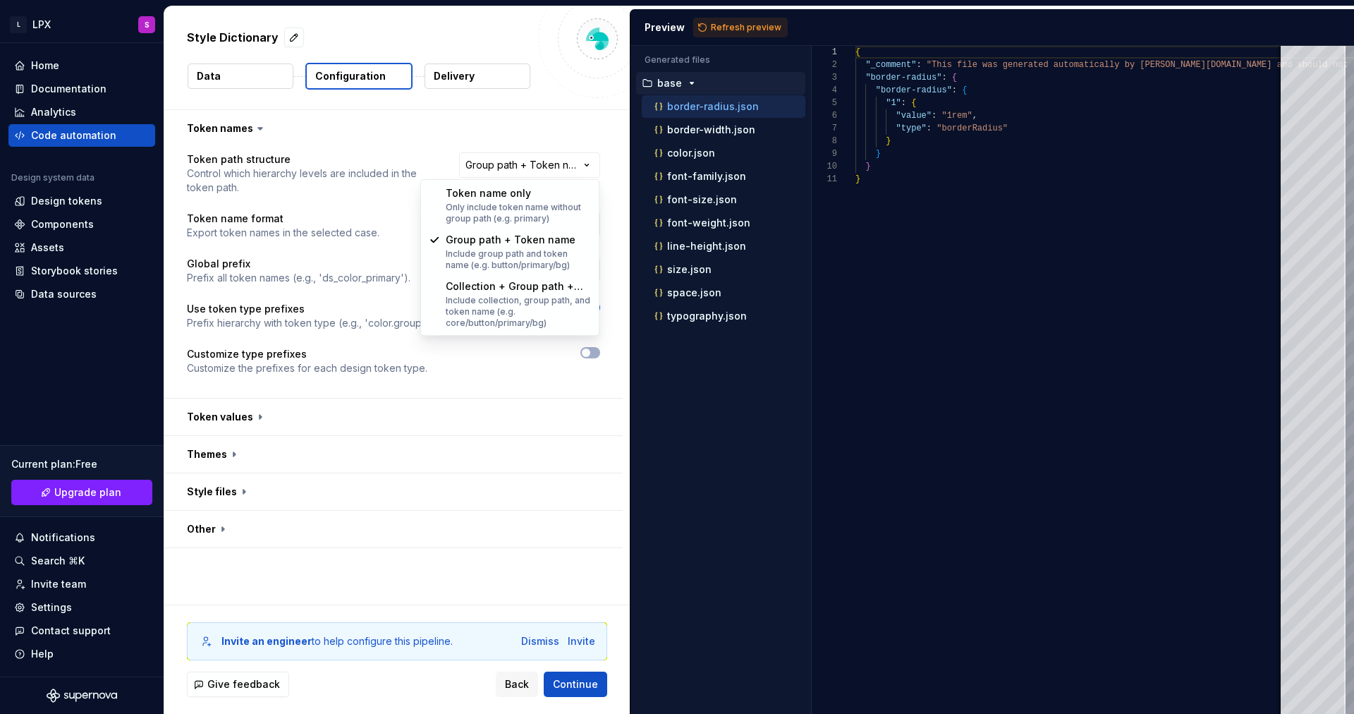
select select "**********"
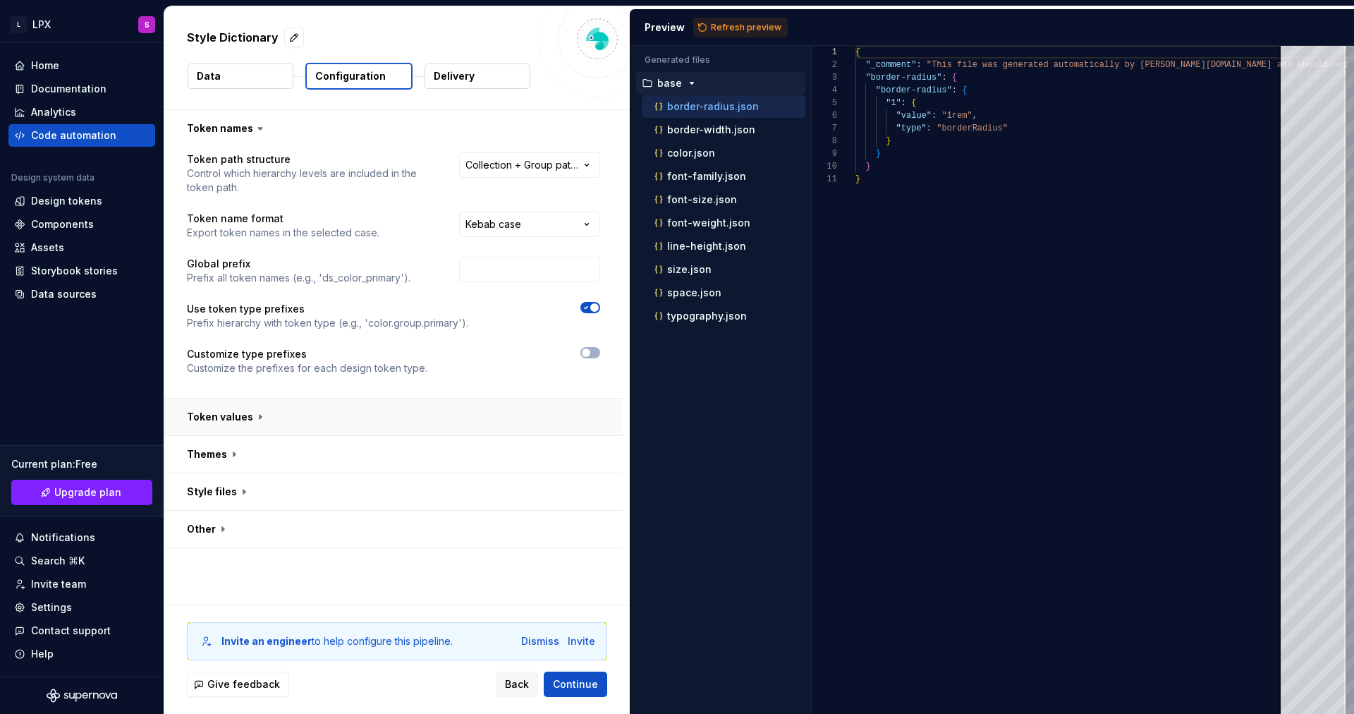
click at [454, 420] on button "button" at bounding box center [393, 417] width 459 height 37
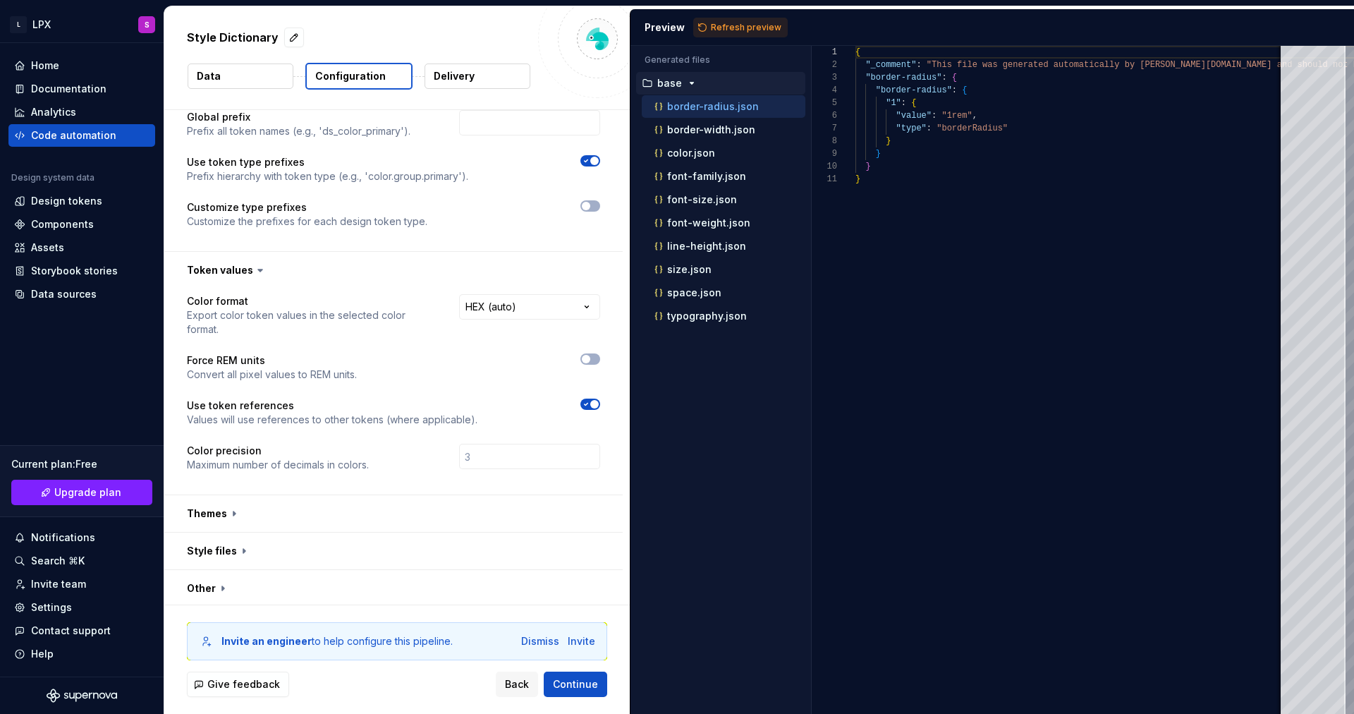
scroll to position [150, 0]
click at [451, 504] on button "button" at bounding box center [393, 510] width 459 height 37
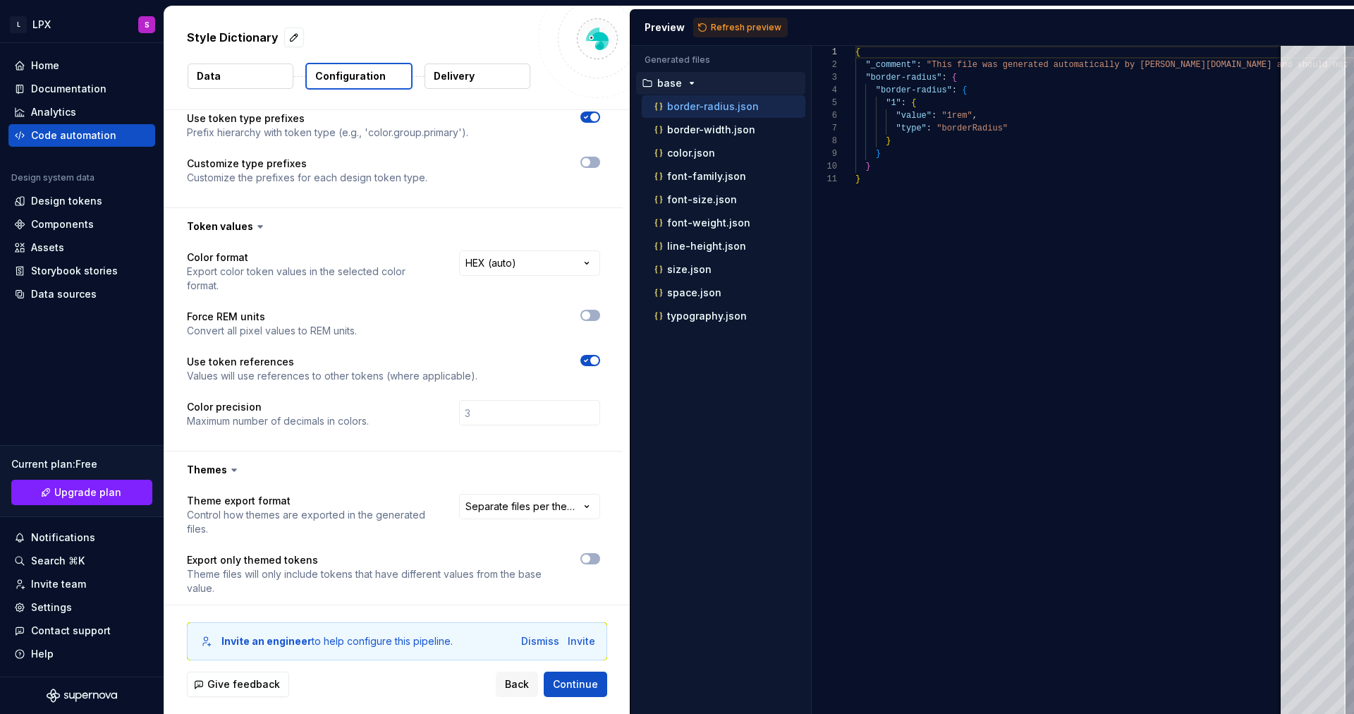
scroll to position [324, 0]
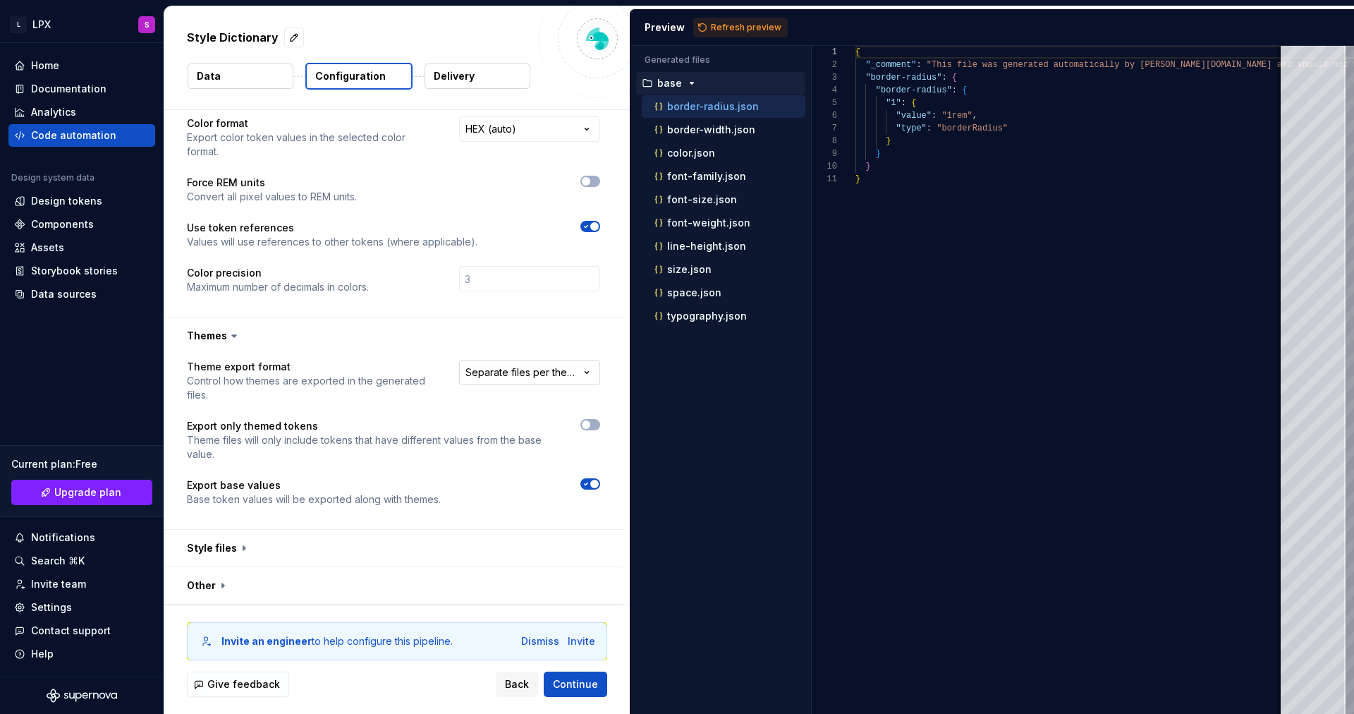
click at [525, 373] on html "**********" at bounding box center [677, 357] width 1354 height 714
click at [547, 380] on html "**********" at bounding box center [677, 357] width 1354 height 714
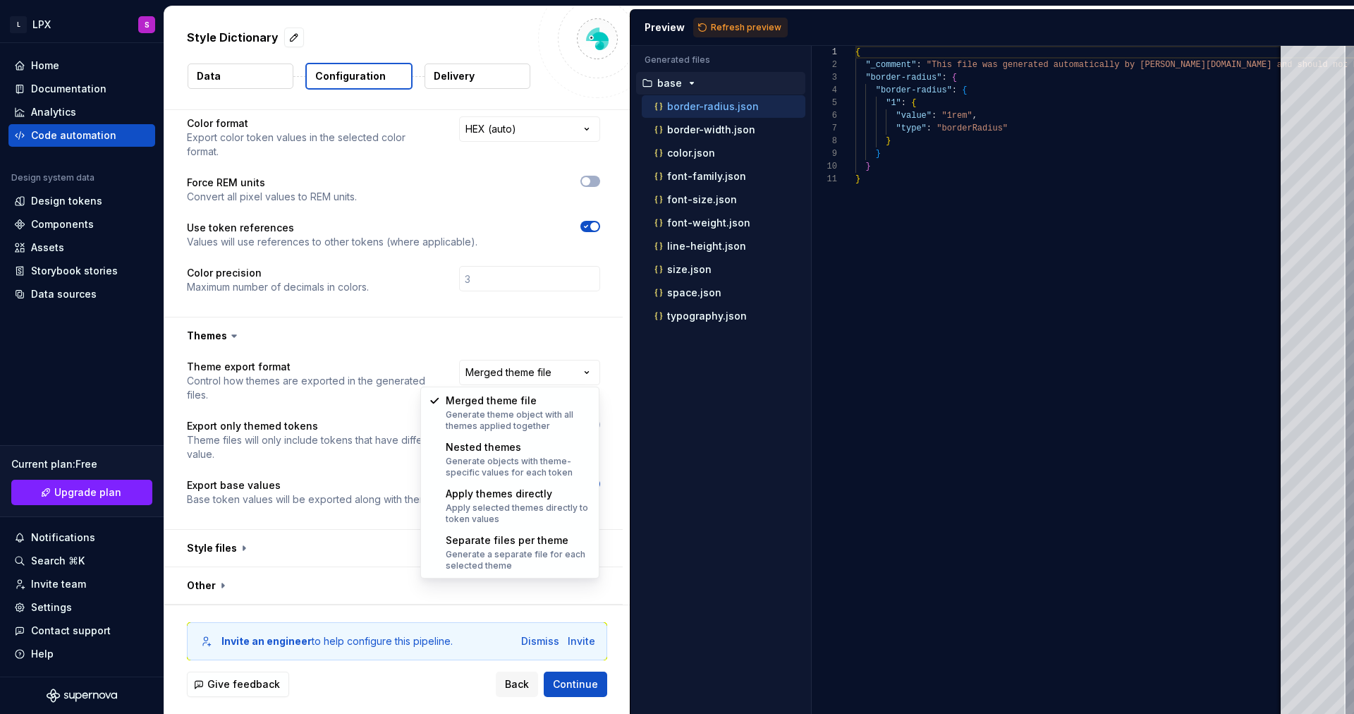
select select "**********"
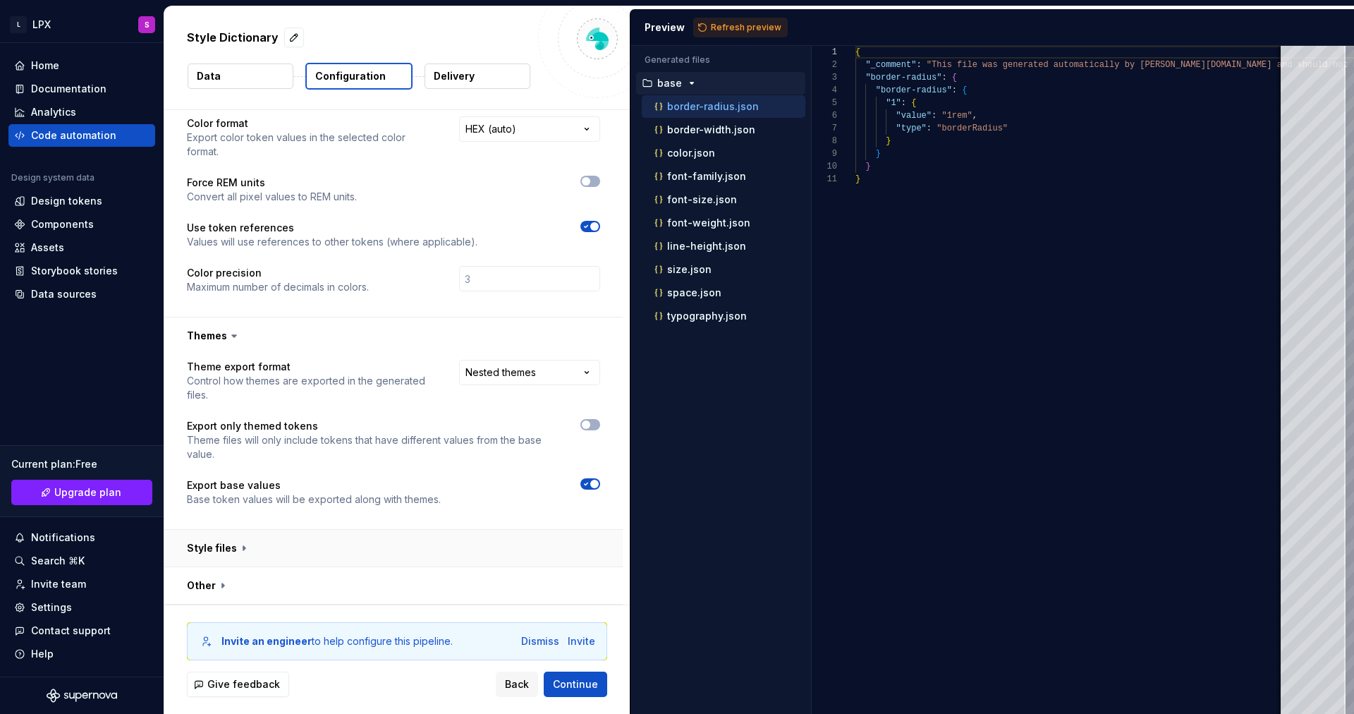
click at [472, 544] on button "button" at bounding box center [393, 548] width 459 height 37
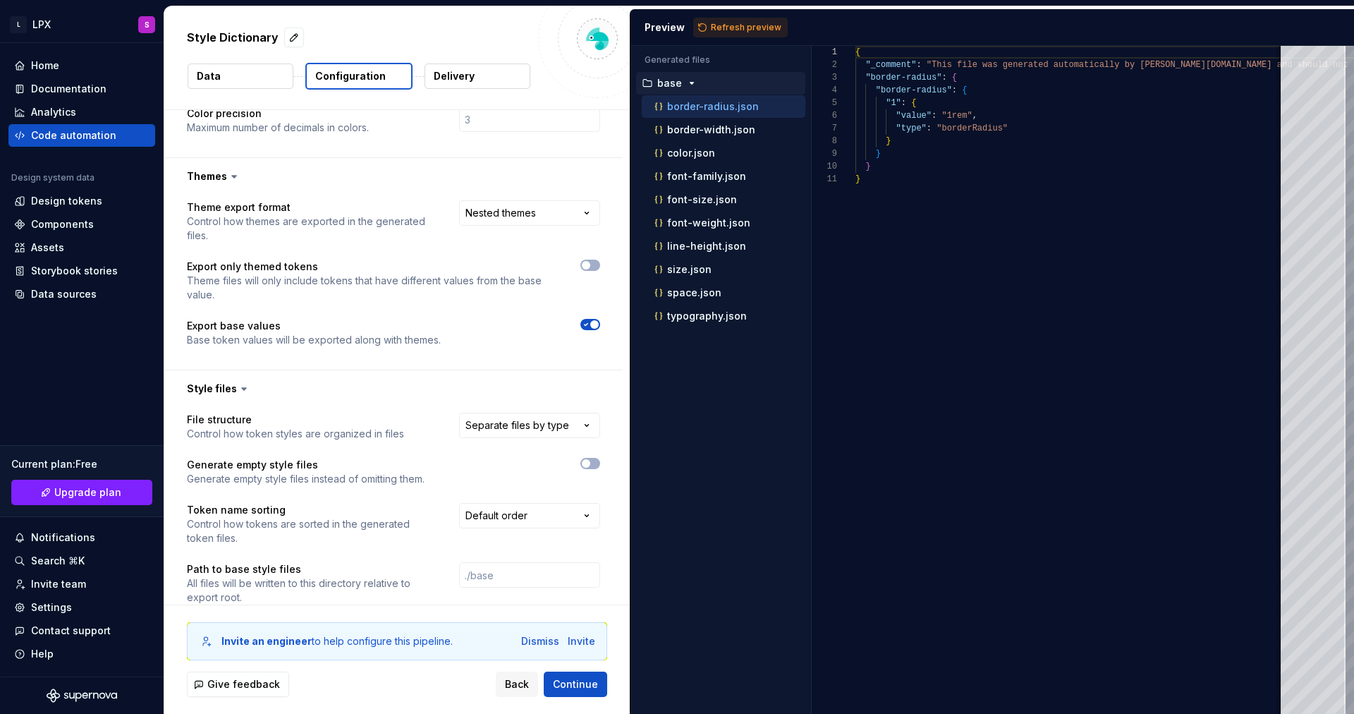
scroll to position [590, 0]
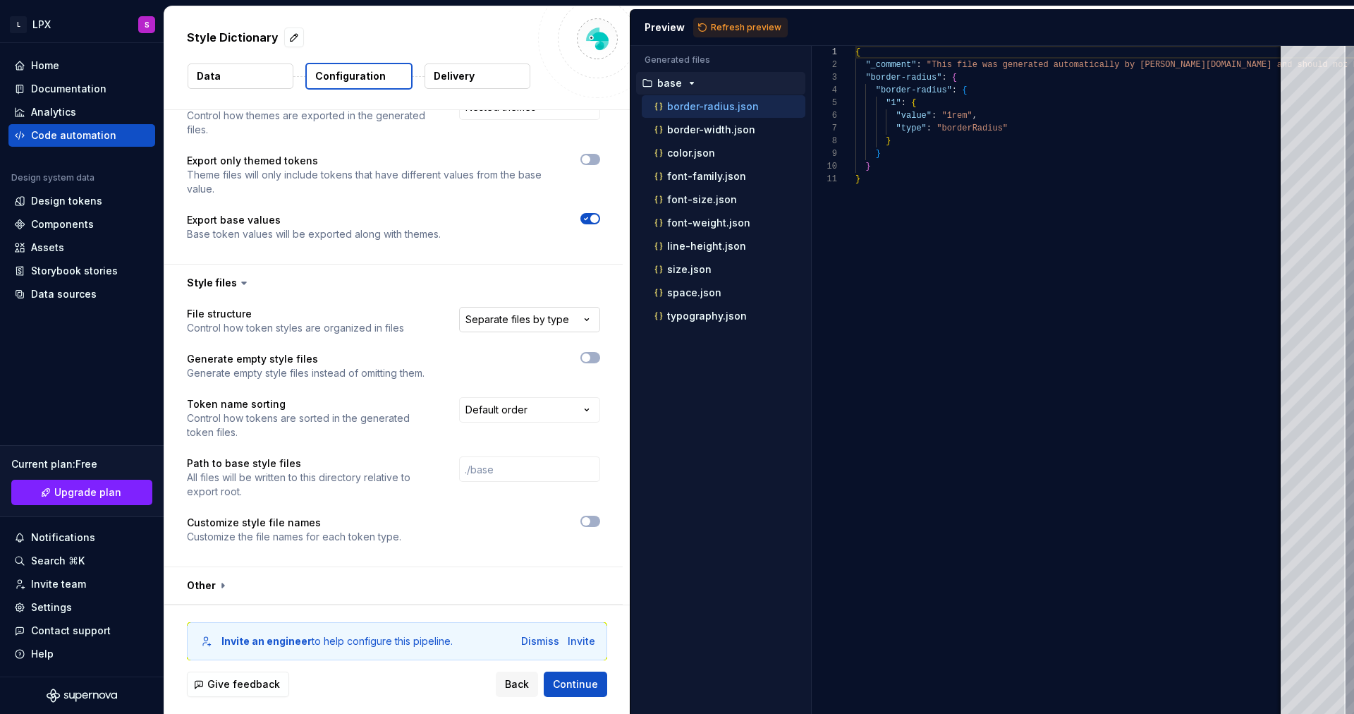
click at [526, 324] on html "**********" at bounding box center [677, 357] width 1354 height 714
select select "**********"
click at [744, 27] on span "Refresh preview" at bounding box center [746, 27] width 71 height 11
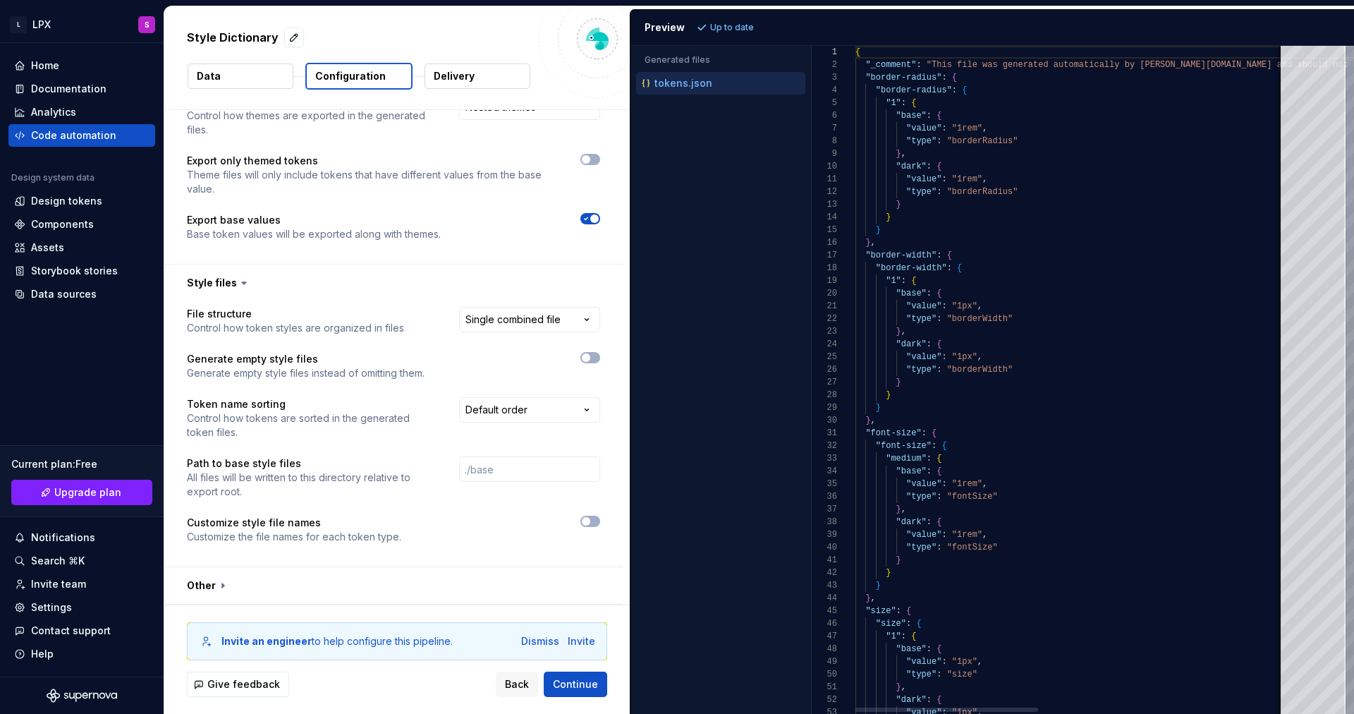
type textarea "**********"
